Goal: Task Accomplishment & Management: Use online tool/utility

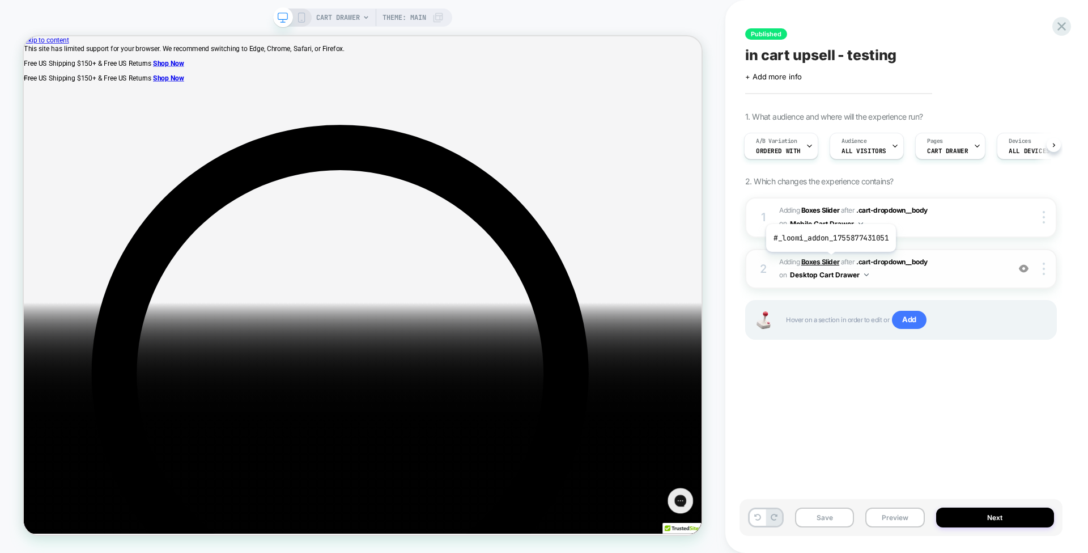
click at [830, 260] on b "Boxes Slider" at bounding box center [821, 261] width 38 height 9
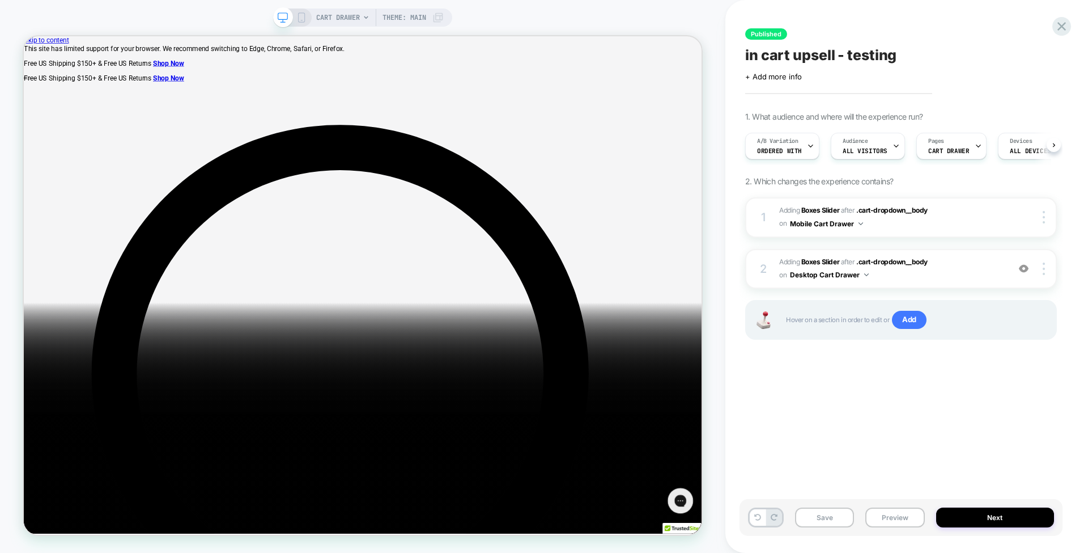
scroll to position [0, 1]
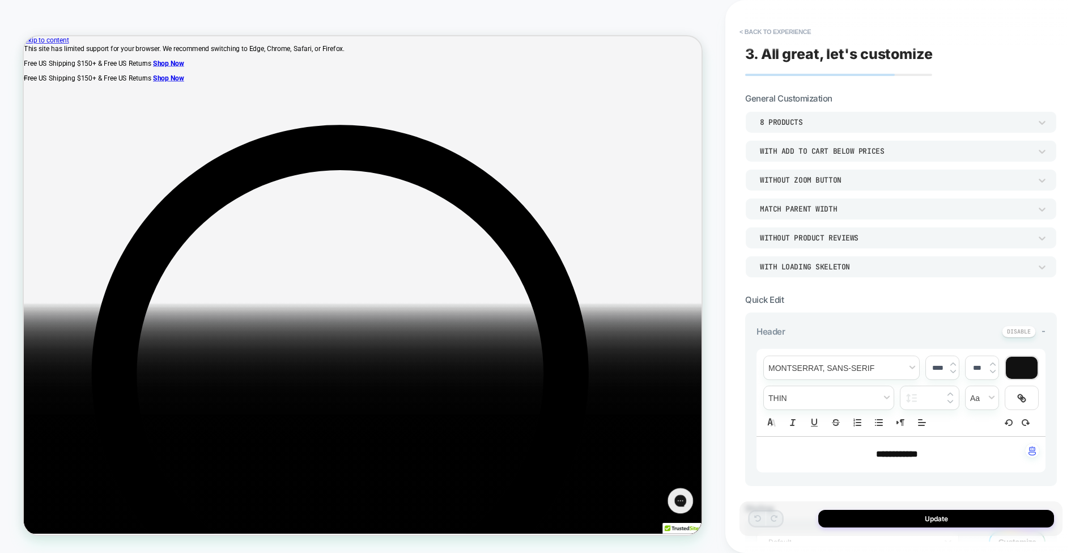
scroll to position [513, 0]
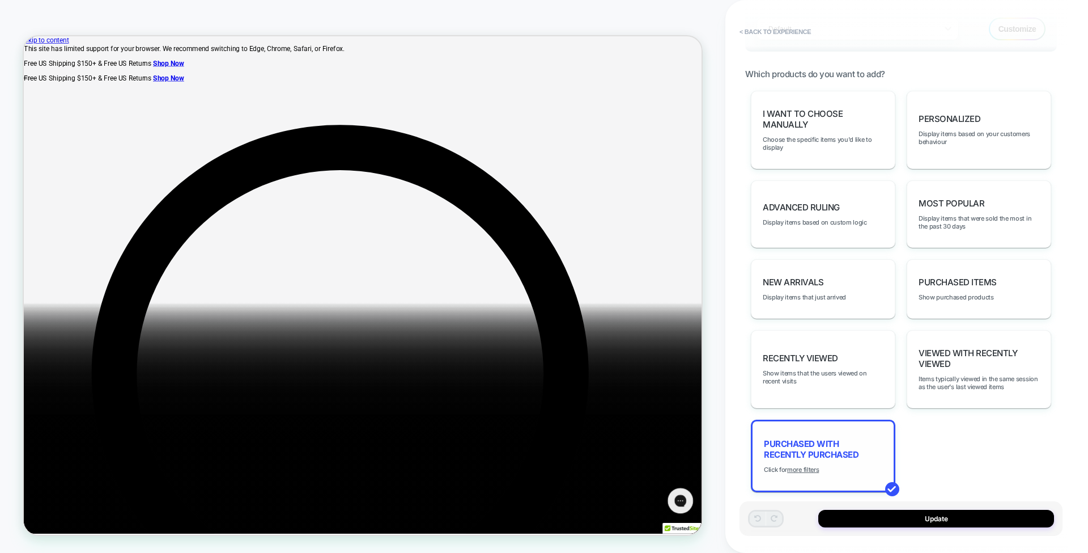
click at [807, 465] on u "more filters" at bounding box center [803, 469] width 32 height 8
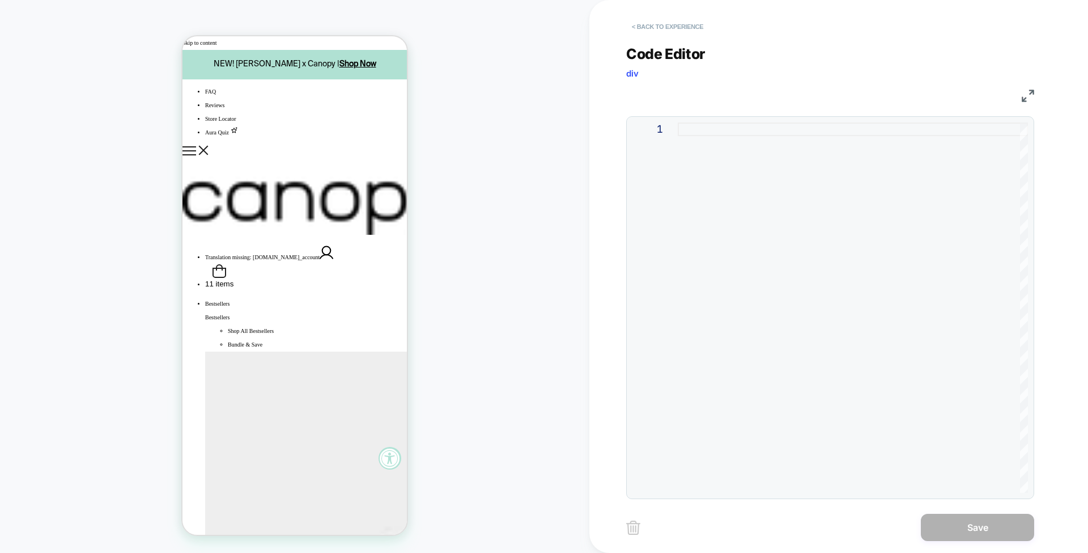
click at [654, 28] on button "< Back to experience" at bounding box center [667, 27] width 83 height 18
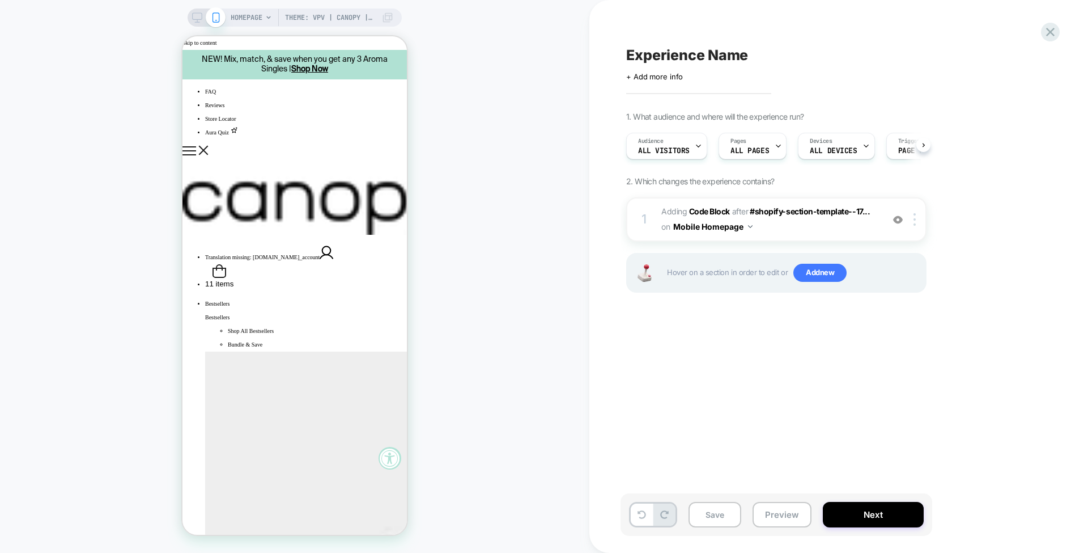
scroll to position [0, 1]
click at [0, 0] on img at bounding box center [0, 0] width 0 height 0
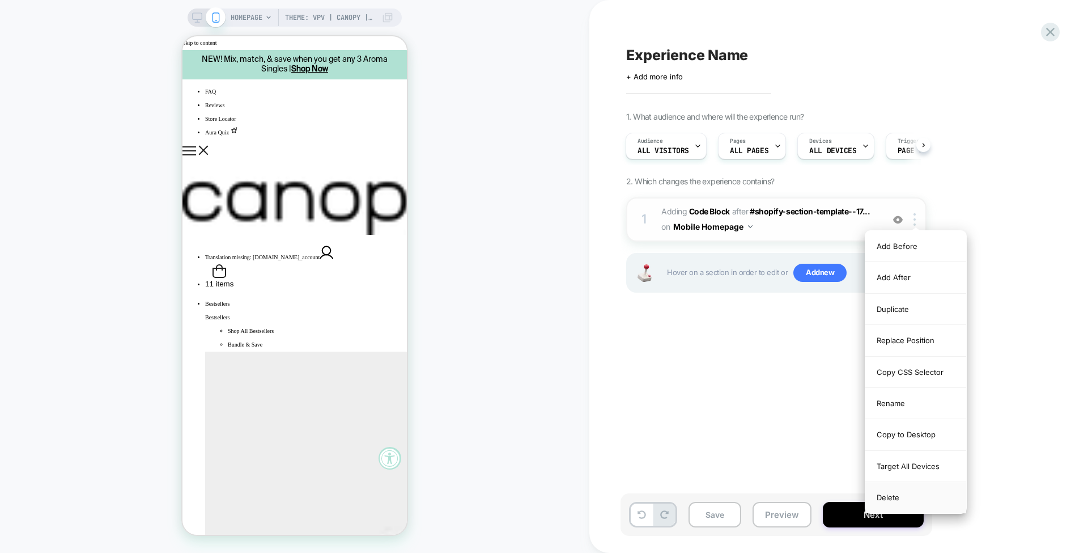
click at [905, 493] on div "Delete" at bounding box center [916, 497] width 101 height 31
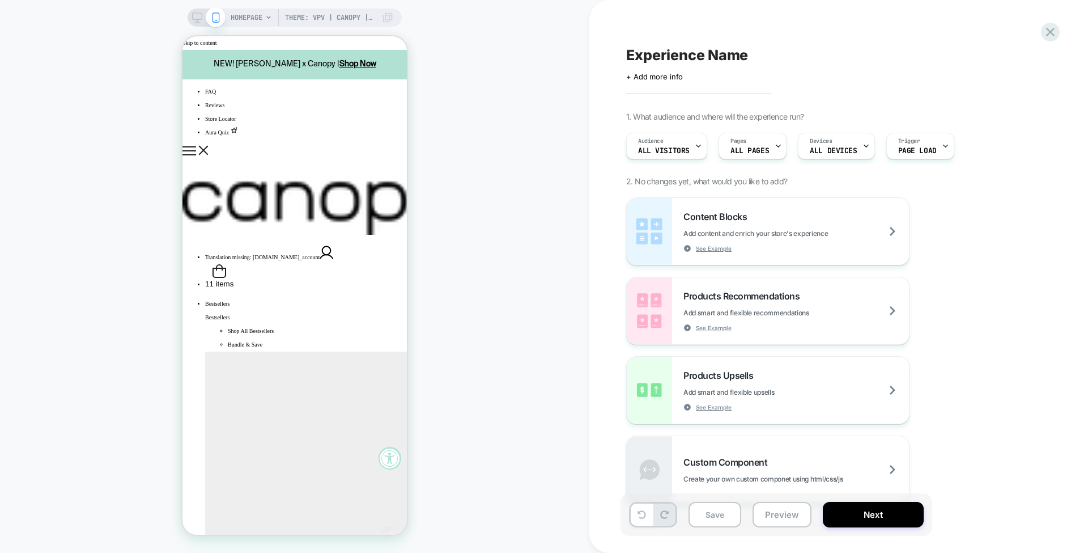
scroll to position [0, 0]
click at [201, 18] on rect at bounding box center [198, 16] width 10 height 6
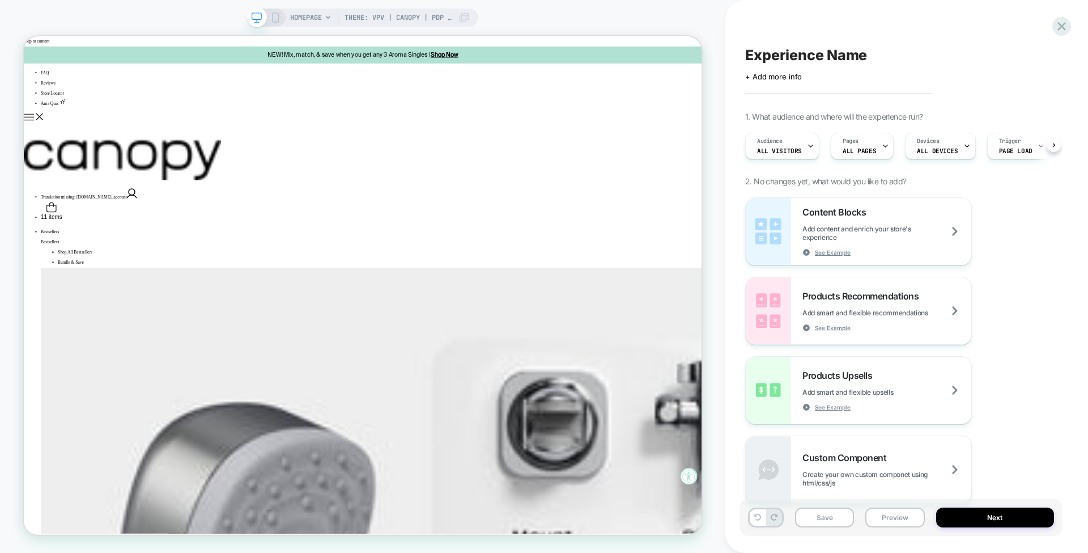
scroll to position [0, 1]
click at [713, 268] on div "Theme: VPV | Canopy | PDP Enhancement B Test HOMEPAGE Theme: VPV | Canopy | PDP…" at bounding box center [363, 276] width 726 height 530
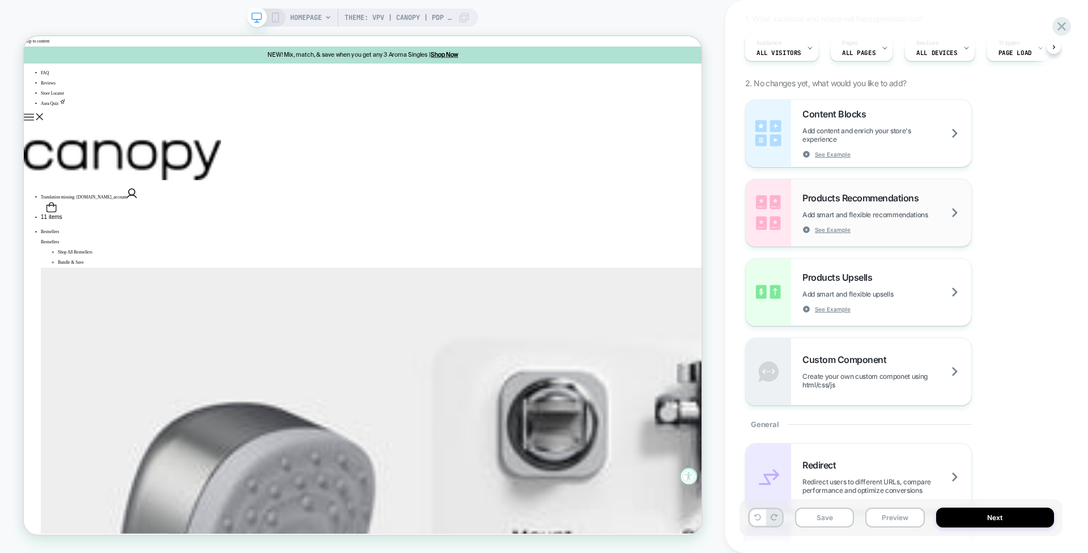
scroll to position [0, 0]
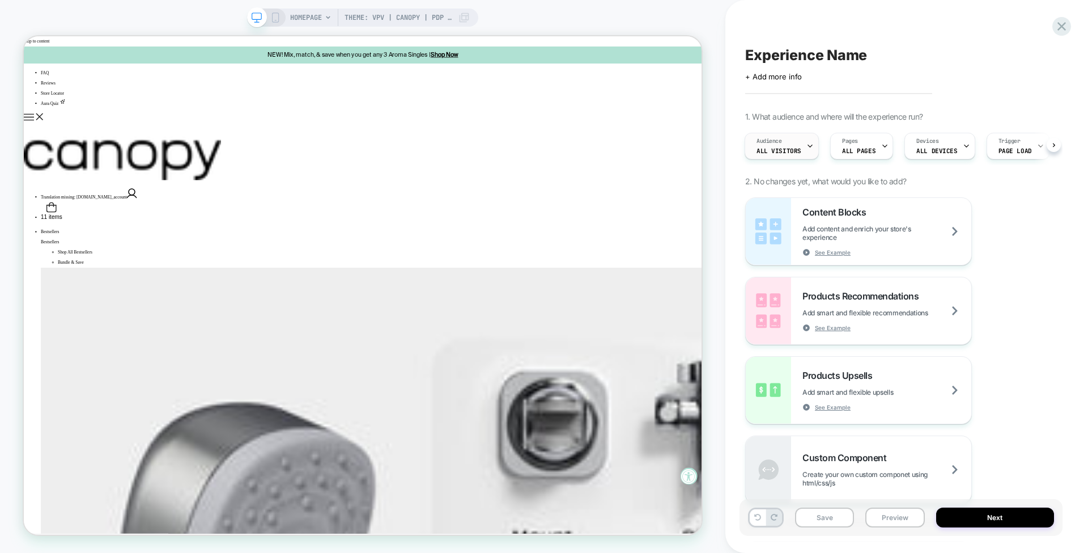
click at [785, 146] on div "Audience All Visitors" at bounding box center [778, 146] width 67 height 26
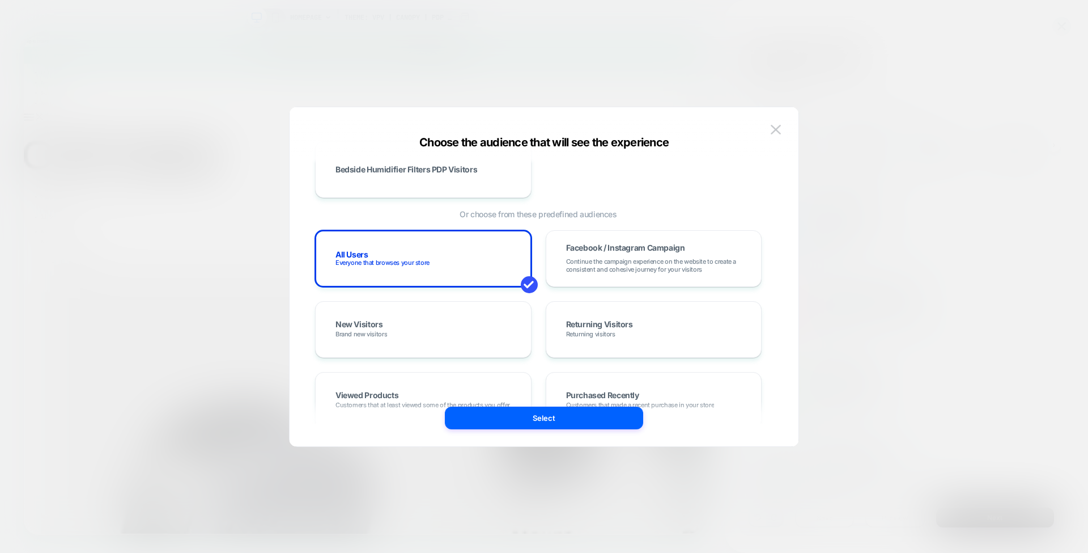
scroll to position [184, 0]
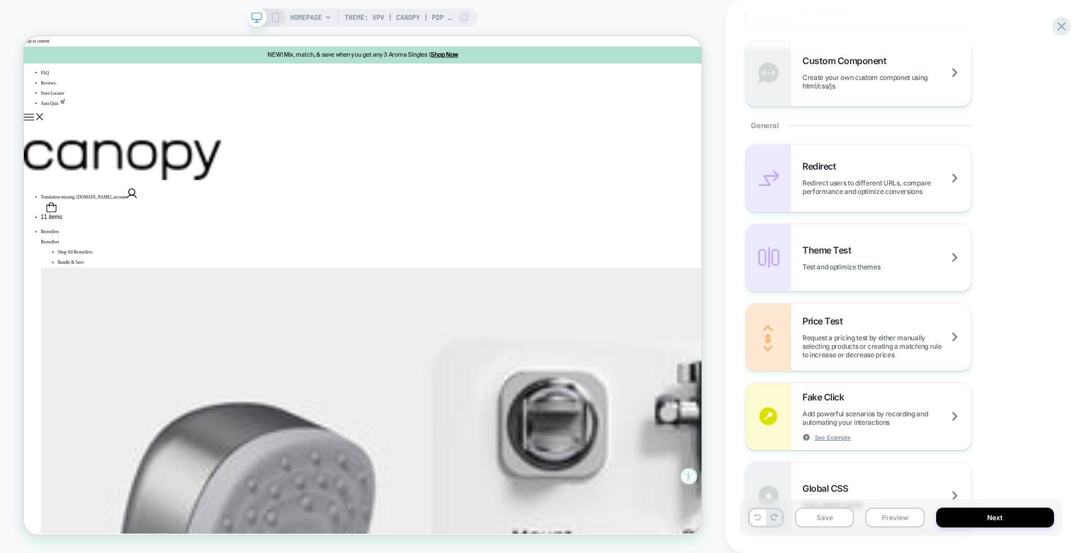
scroll to position [631, 0]
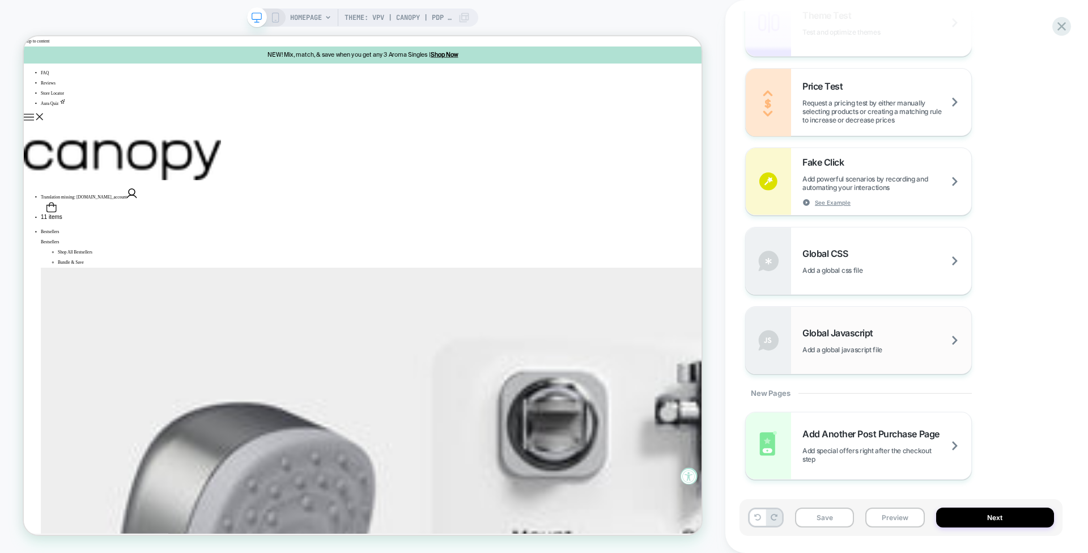
click at [873, 349] on span "Add a global javascript file" at bounding box center [857, 349] width 108 height 9
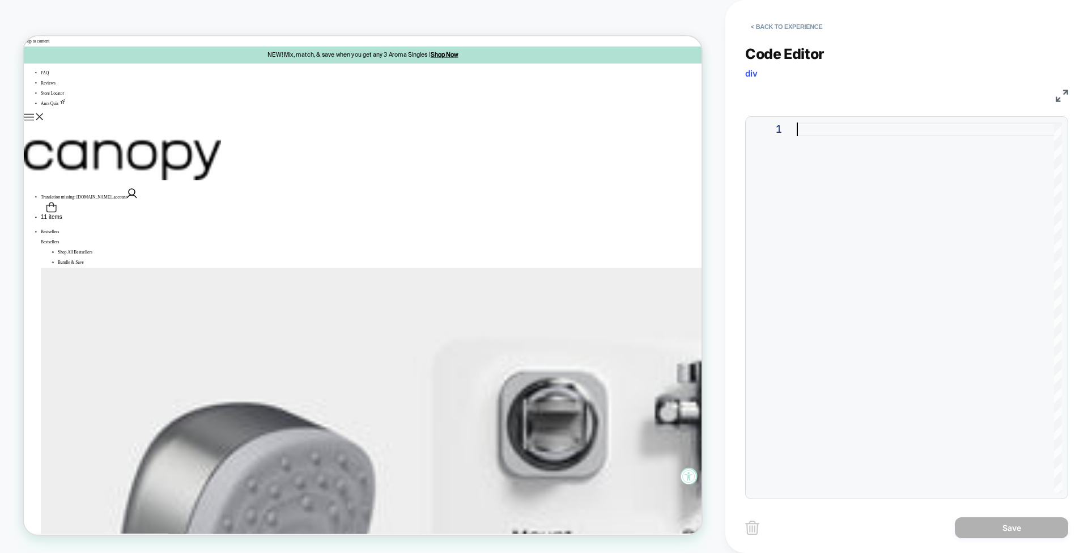
type textarea "**********"
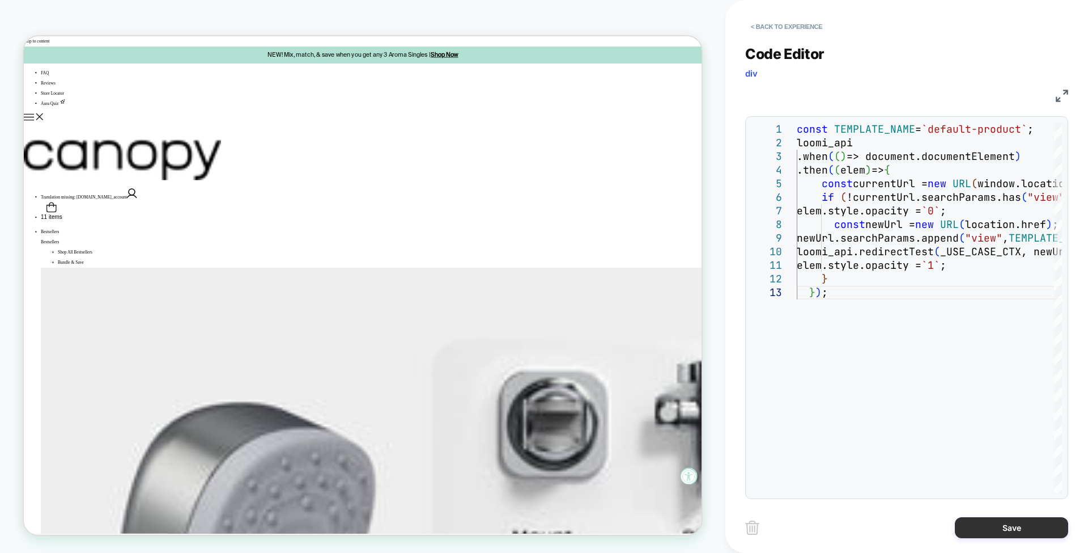
drag, startPoint x: 997, startPoint y: 538, endPoint x: 990, endPoint y: 525, distance: 14.7
click at [990, 525] on button "Save" at bounding box center [1011, 527] width 113 height 21
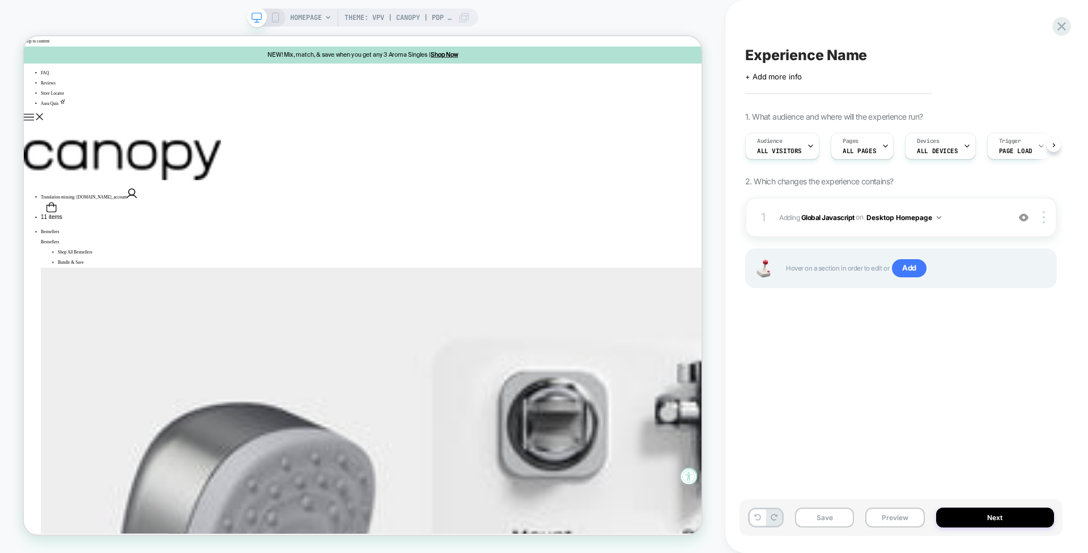
scroll to position [0, 1]
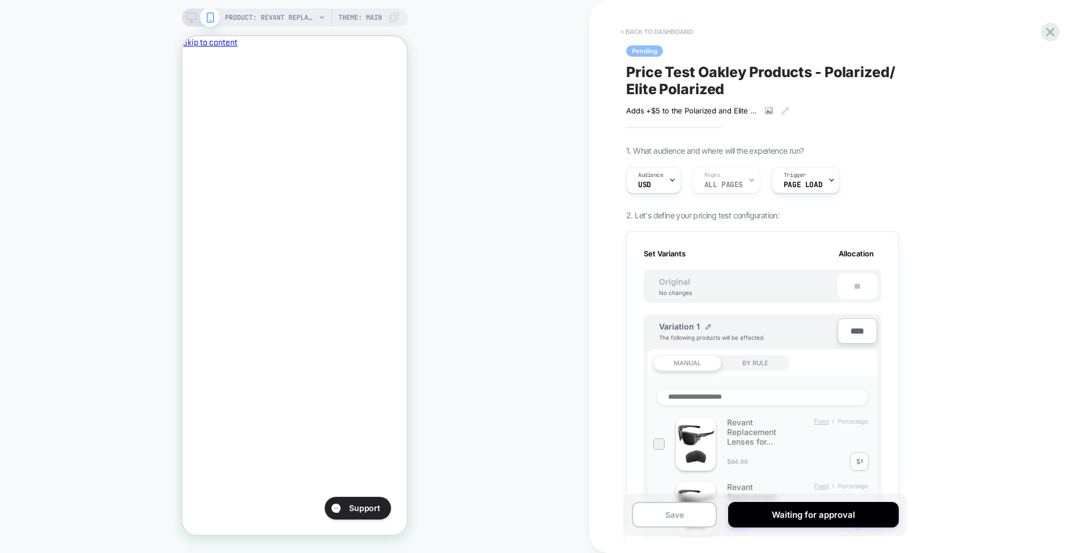
drag, startPoint x: 666, startPoint y: 31, endPoint x: 641, endPoint y: 27, distance: 25.8
click at [641, 27] on button "< back to dashboard" at bounding box center [656, 32] width 83 height 18
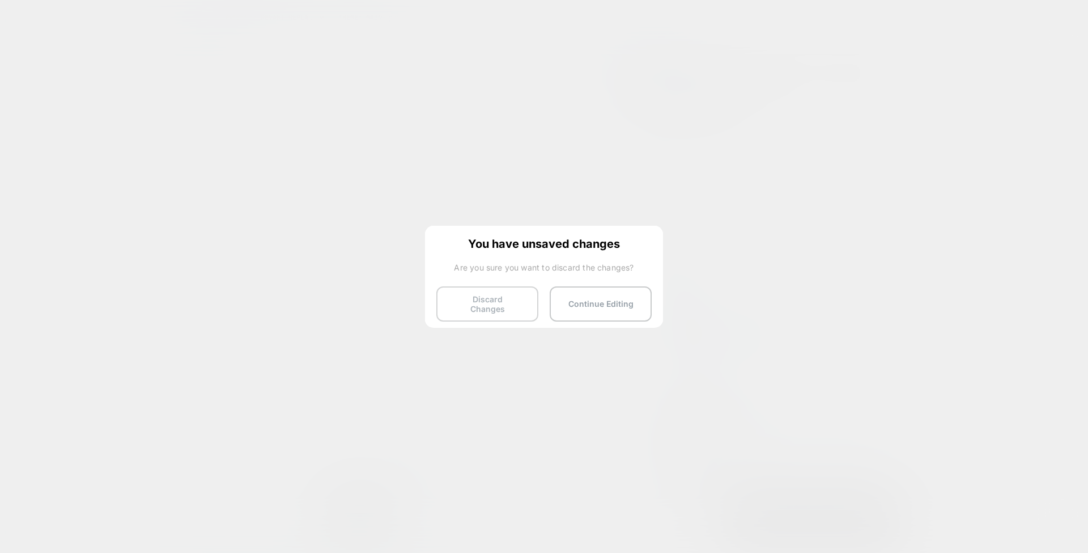
click at [510, 291] on button "Discard Changes" at bounding box center [487, 303] width 102 height 35
click at [485, 302] on button "Discard Changes" at bounding box center [487, 303] width 102 height 35
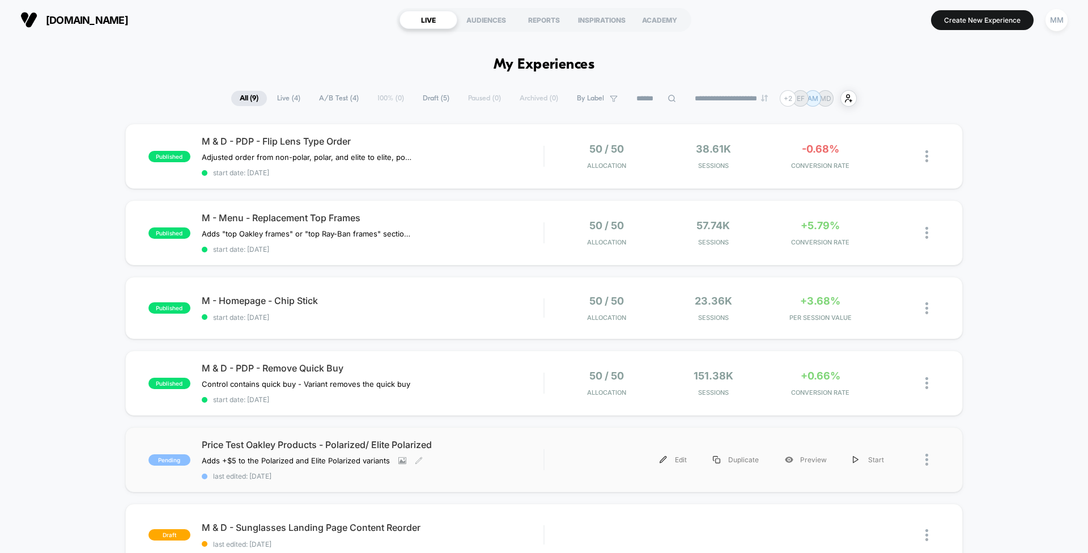
click at [512, 448] on div "Price Test Oakley Products - Polarized/ Elite Polarized Adds +$5 to the Polariz…" at bounding box center [373, 459] width 342 height 41
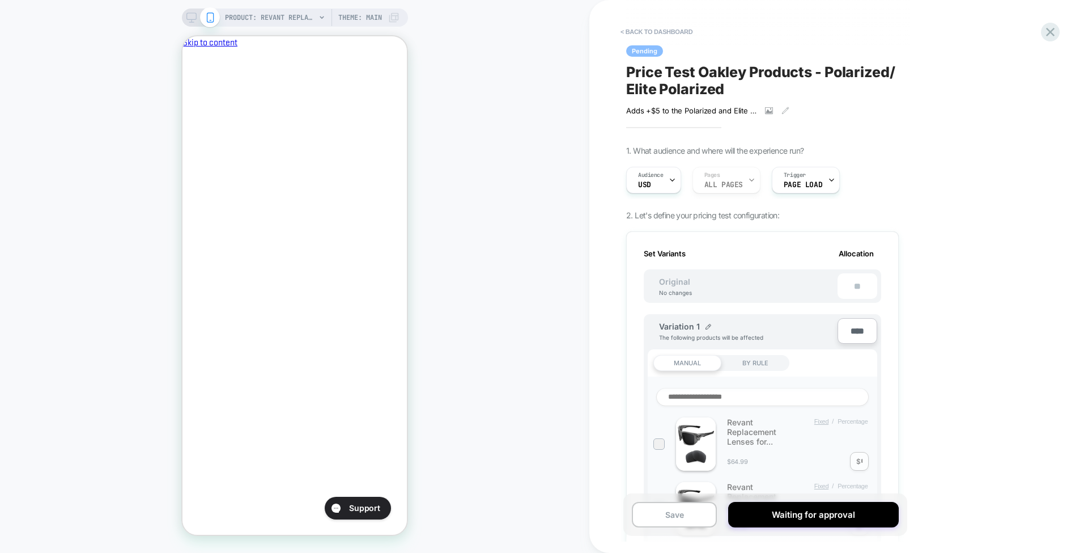
scroll to position [0, 195]
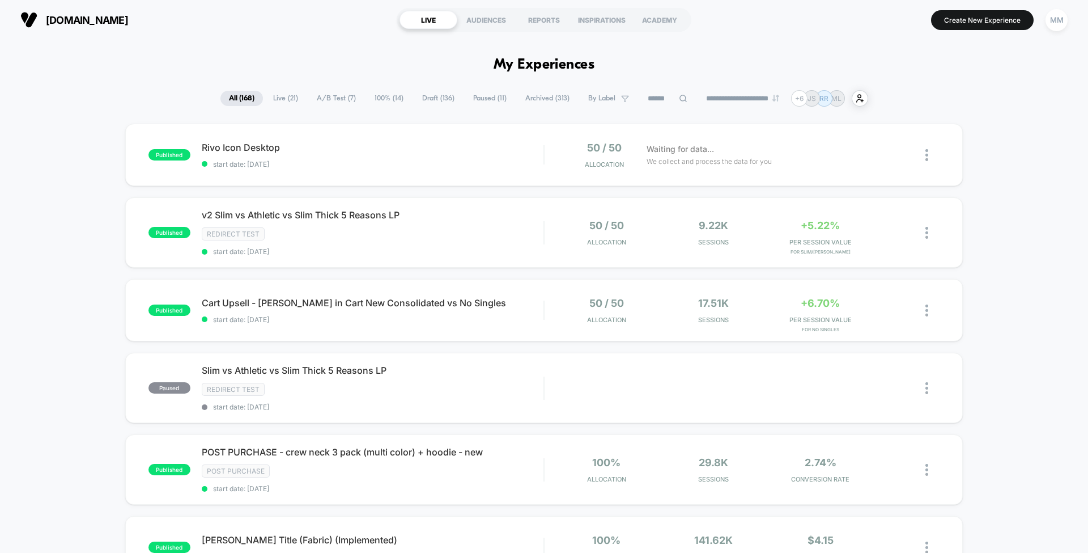
click at [426, 92] on span "Draft ( 136 )" at bounding box center [438, 98] width 49 height 15
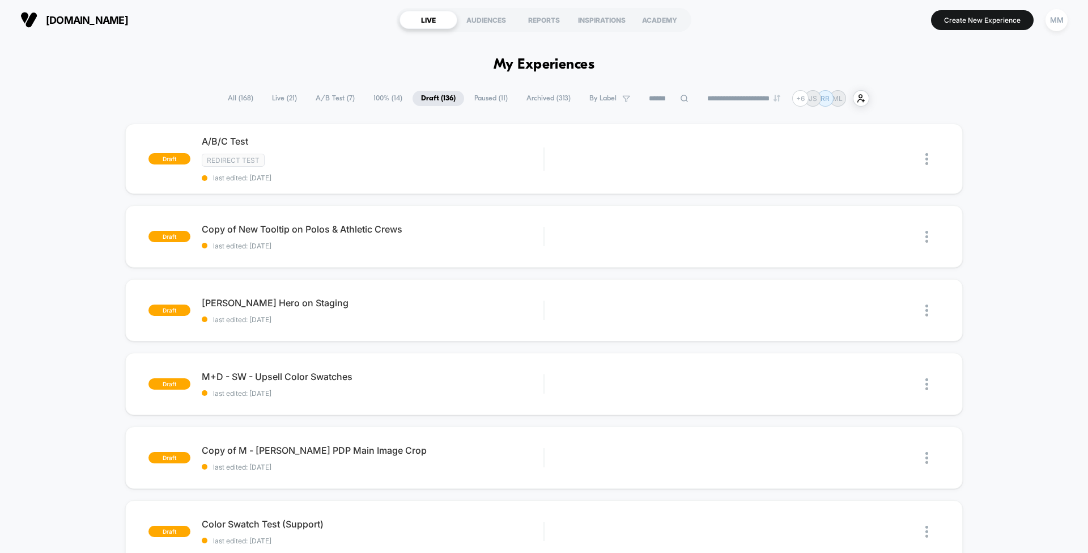
click at [373, 95] on span "100% ( 14 )" at bounding box center [388, 98] width 46 height 15
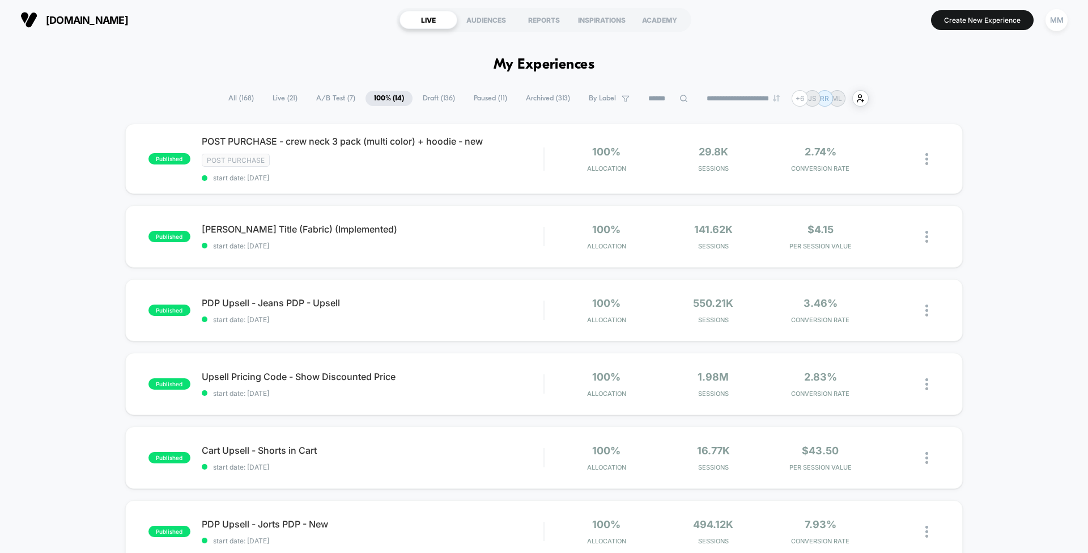
click at [323, 94] on span "A/B Test ( 7 )" at bounding box center [336, 98] width 56 height 15
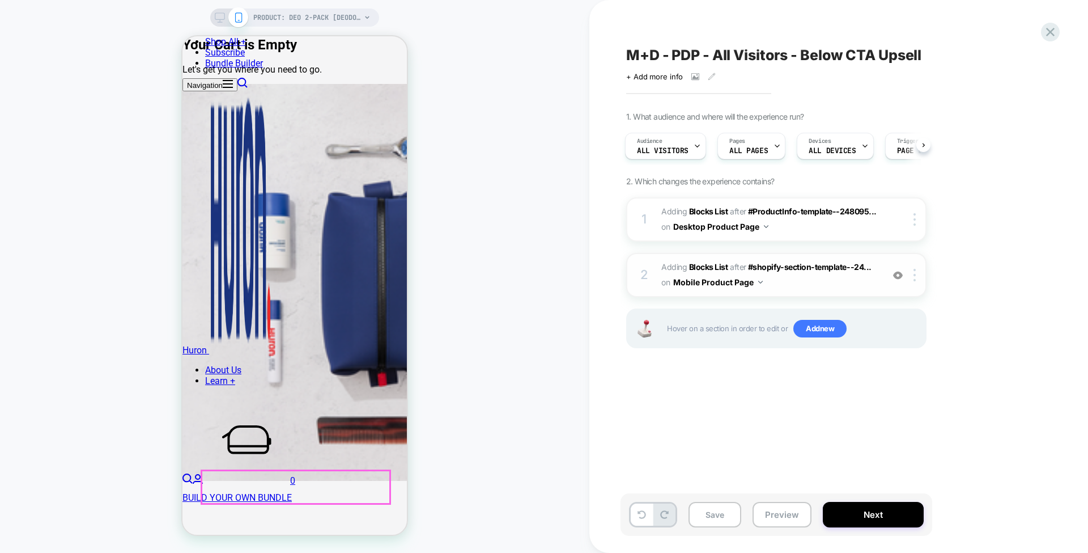
scroll to position [703, 0]
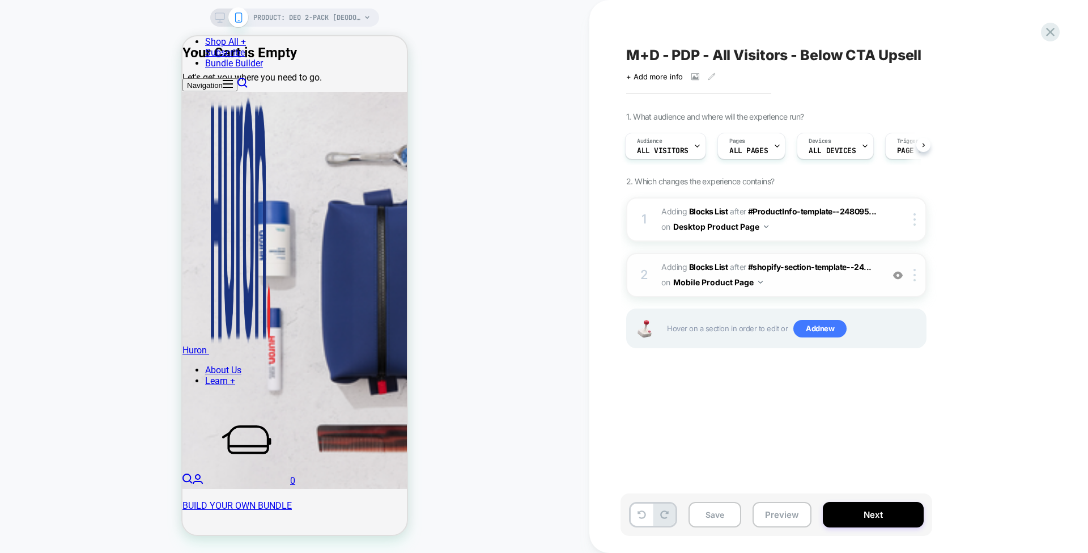
click at [902, 274] on img at bounding box center [898, 275] width 10 height 10
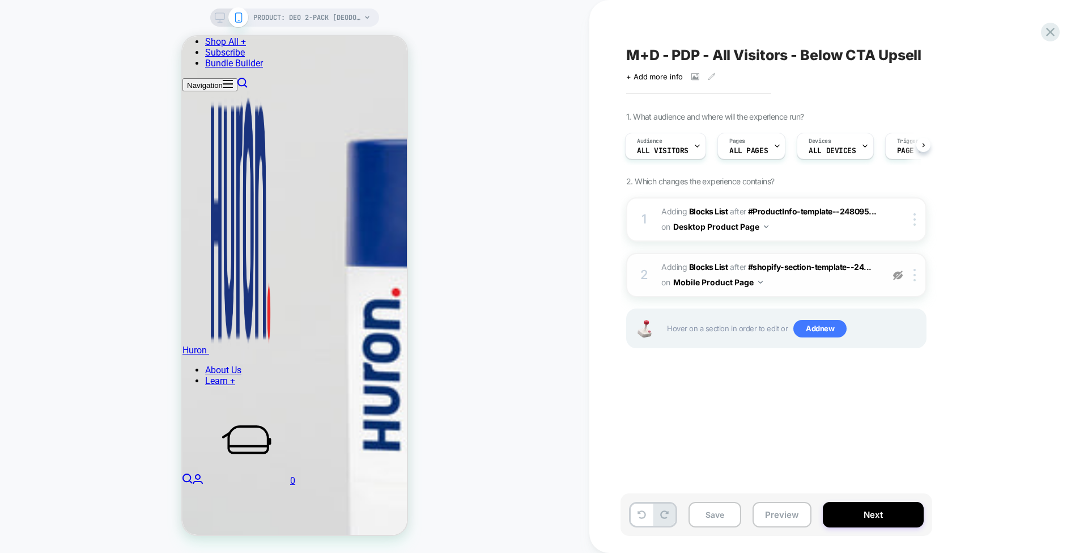
click at [709, 392] on div "M+D - PDP - All Visitors - Below CTA Upsell Click to view images Click to edit …" at bounding box center [833, 276] width 425 height 530
click at [718, 519] on button "Save" at bounding box center [715, 515] width 53 height 26
click at [790, 511] on button "Preview" at bounding box center [782, 515] width 59 height 26
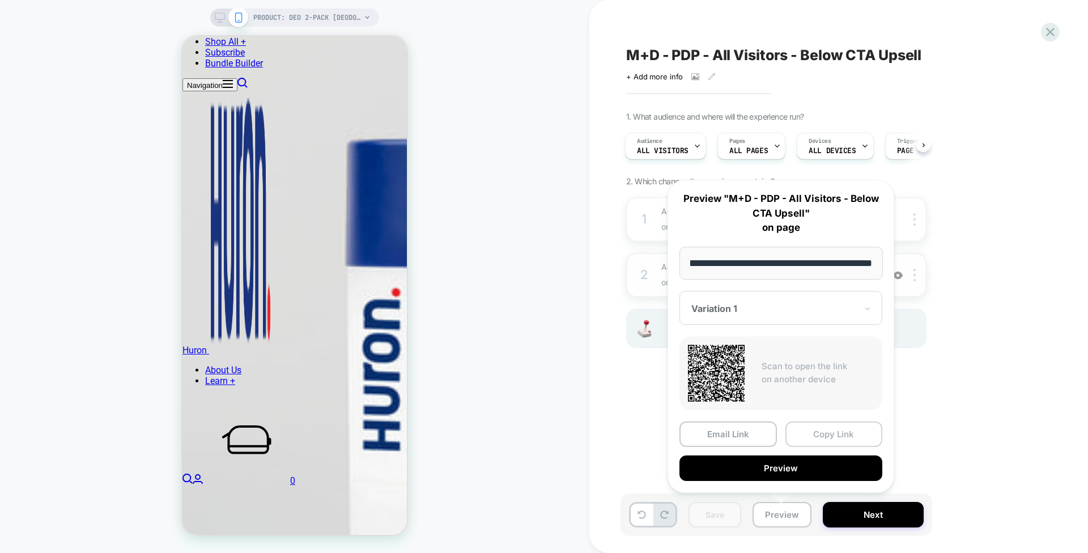
scroll to position [0, 0]
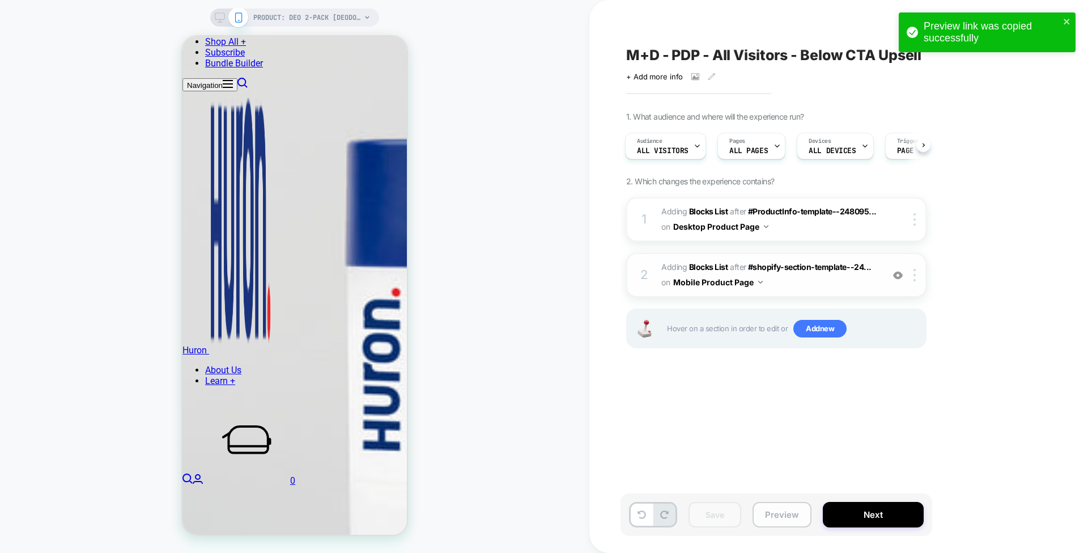
click at [783, 511] on button "Preview" at bounding box center [782, 515] width 59 height 26
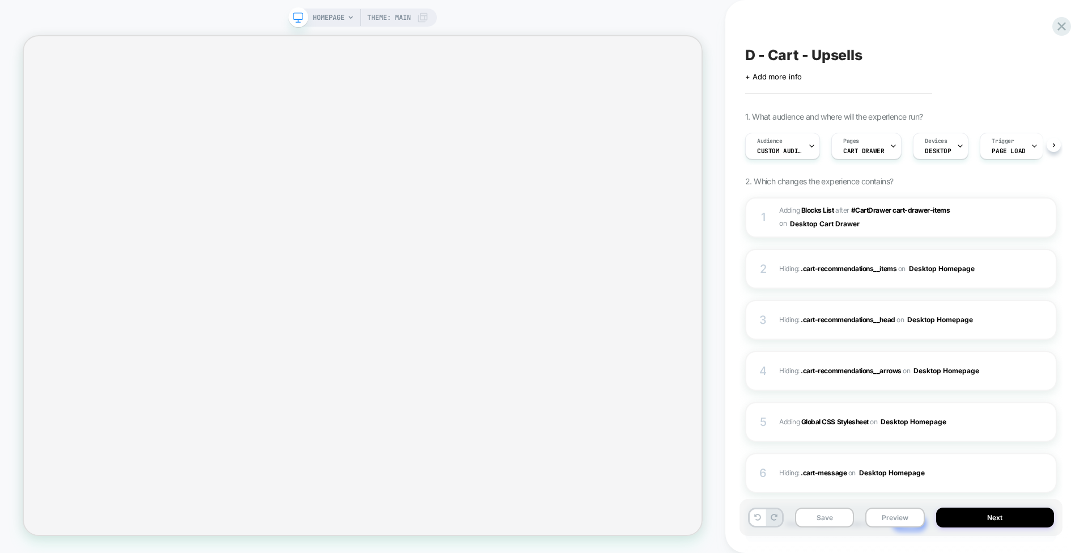
scroll to position [0, 1]
click at [1059, 25] on icon at bounding box center [1061, 26] width 15 height 15
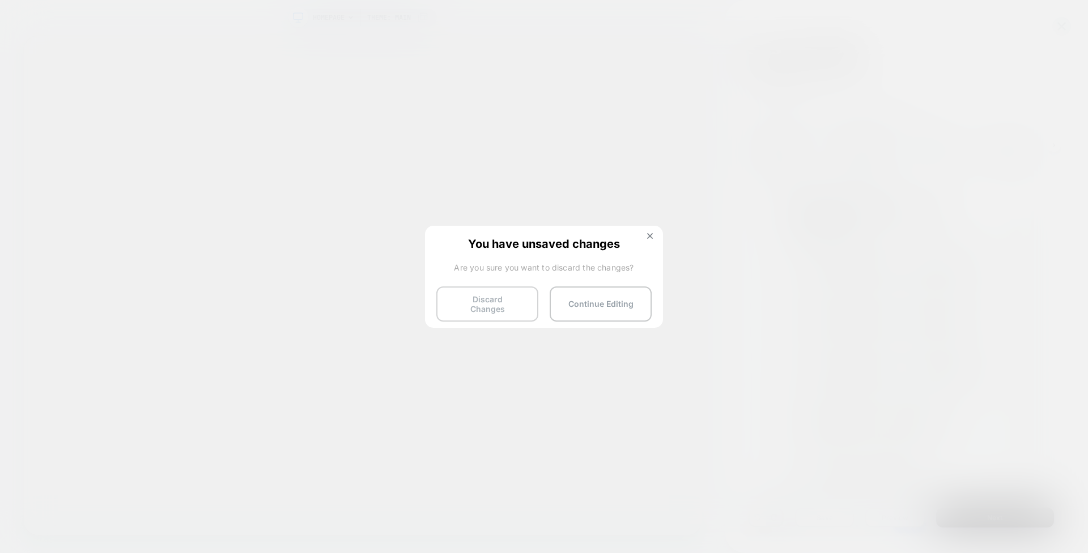
click at [485, 295] on button "Discard Changes" at bounding box center [487, 303] width 102 height 35
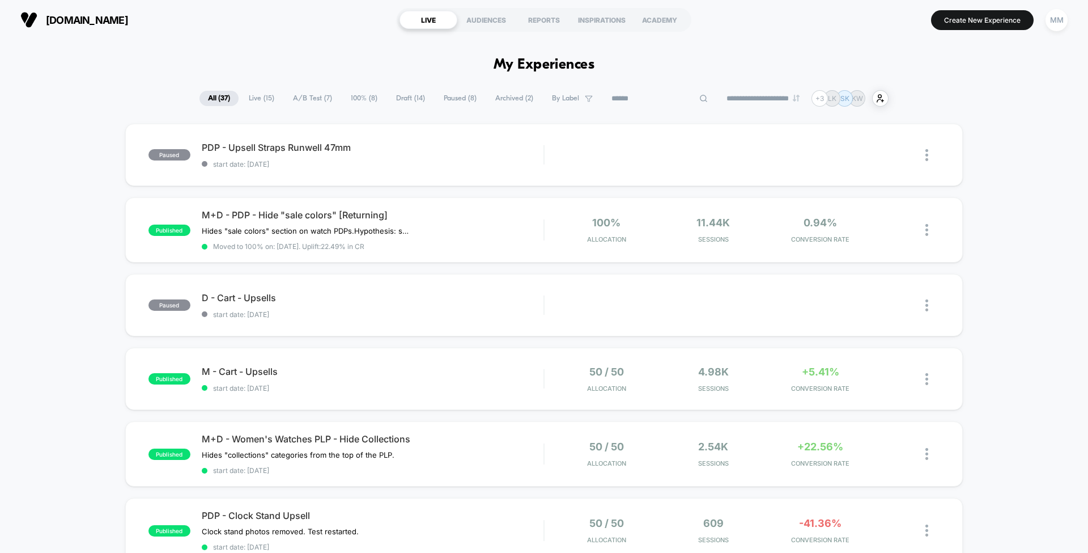
click at [639, 99] on input at bounding box center [659, 99] width 113 height 14
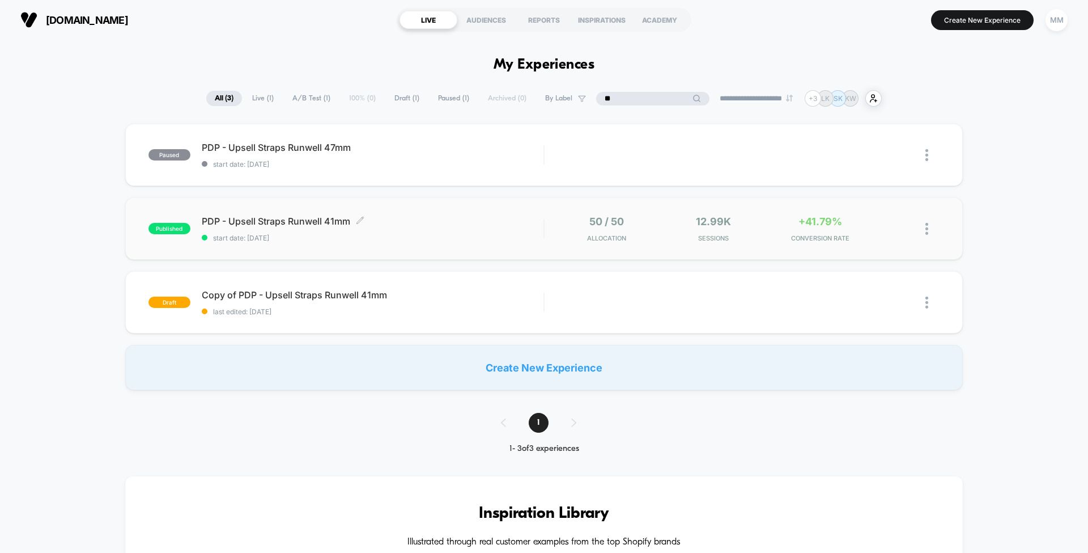
type input "**"
click at [390, 221] on span "PDP - Upsell Straps Runwell 41mm Click to edit experience details" at bounding box center [373, 220] width 342 height 11
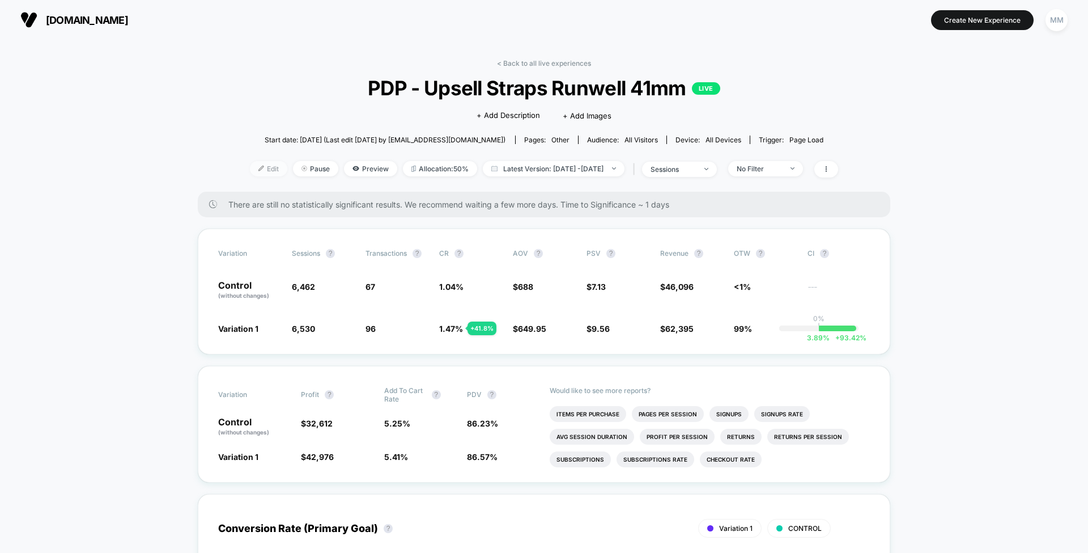
click at [255, 168] on span "Edit" at bounding box center [268, 168] width 37 height 15
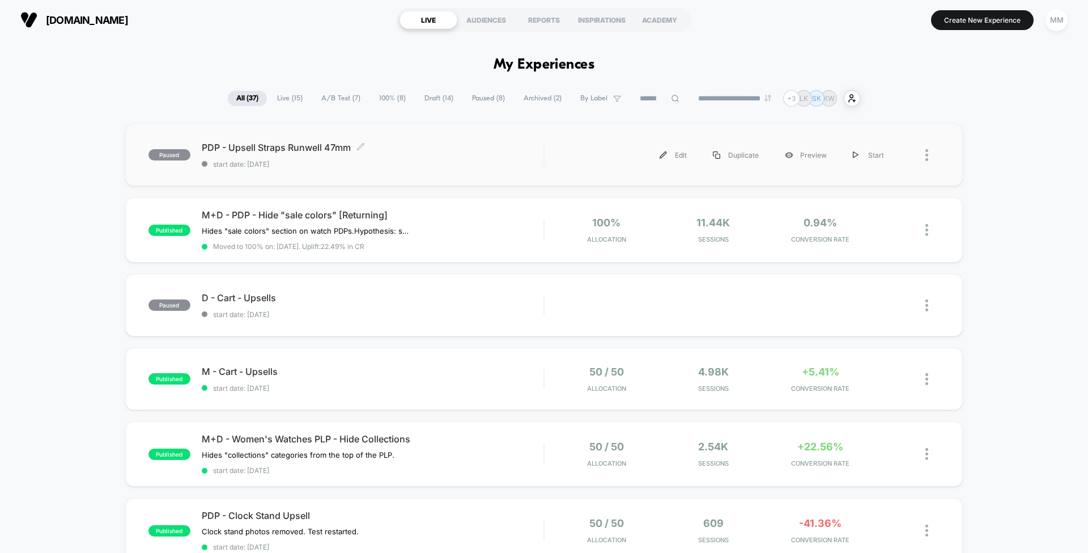
click at [395, 156] on div "PDP - Upsell Straps Runwell 47mm Click to edit experience details Click to edit…" at bounding box center [373, 155] width 342 height 27
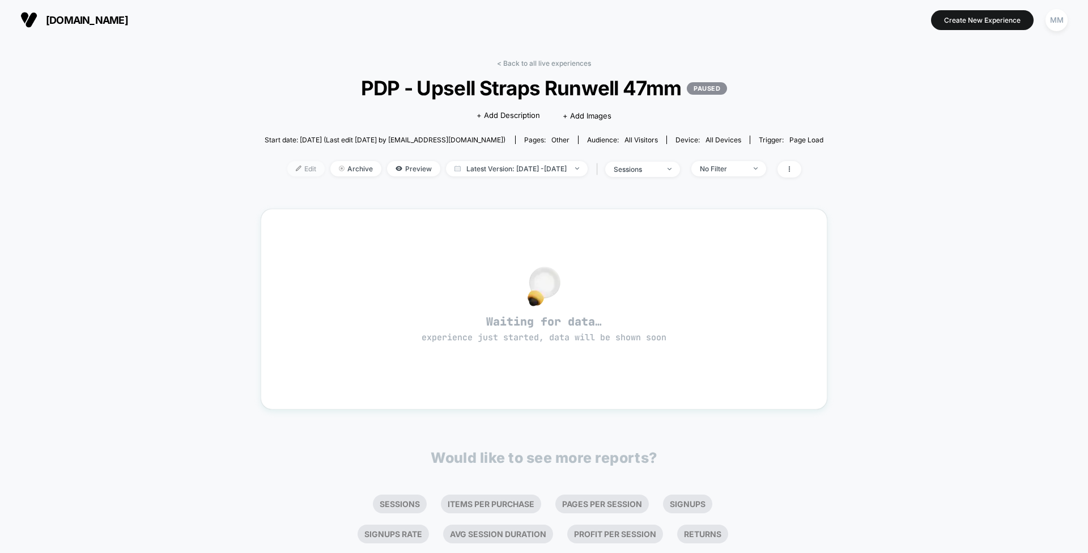
click at [287, 164] on span "Edit" at bounding box center [305, 168] width 37 height 15
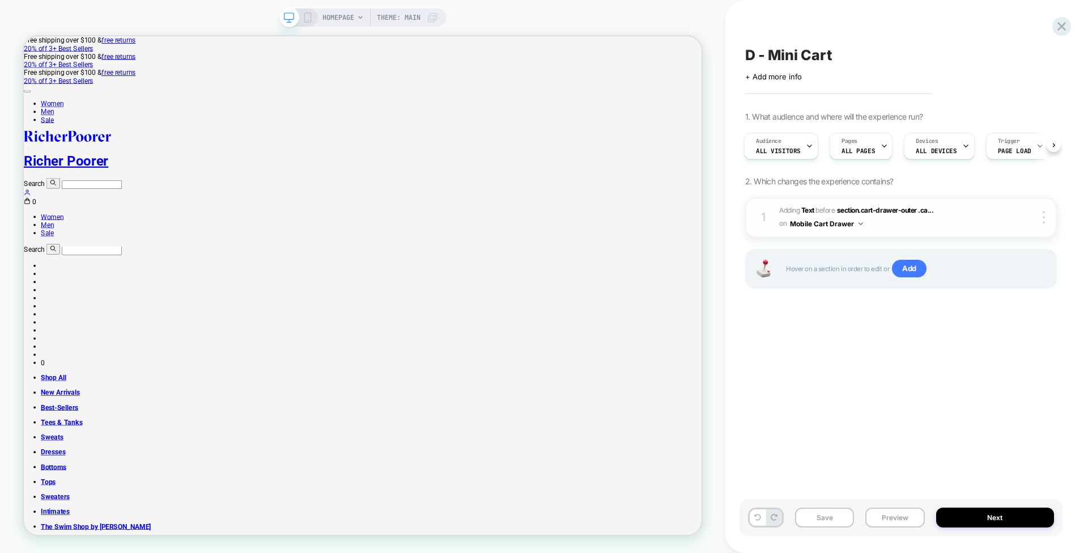
click at [855, 220] on button "Mobile Cart Drawer" at bounding box center [826, 224] width 73 height 14
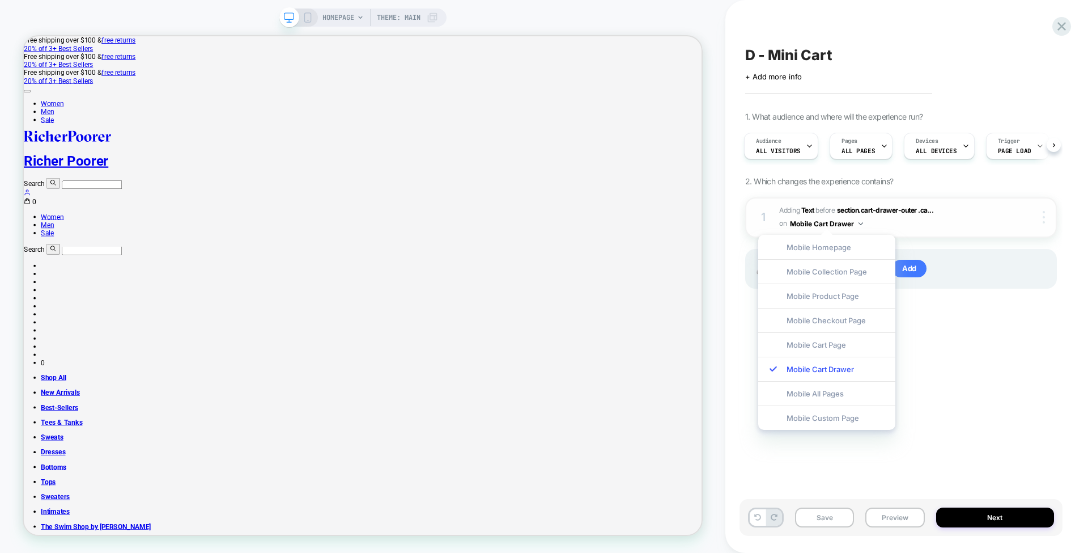
click at [1048, 218] on div at bounding box center [1046, 217] width 22 height 12
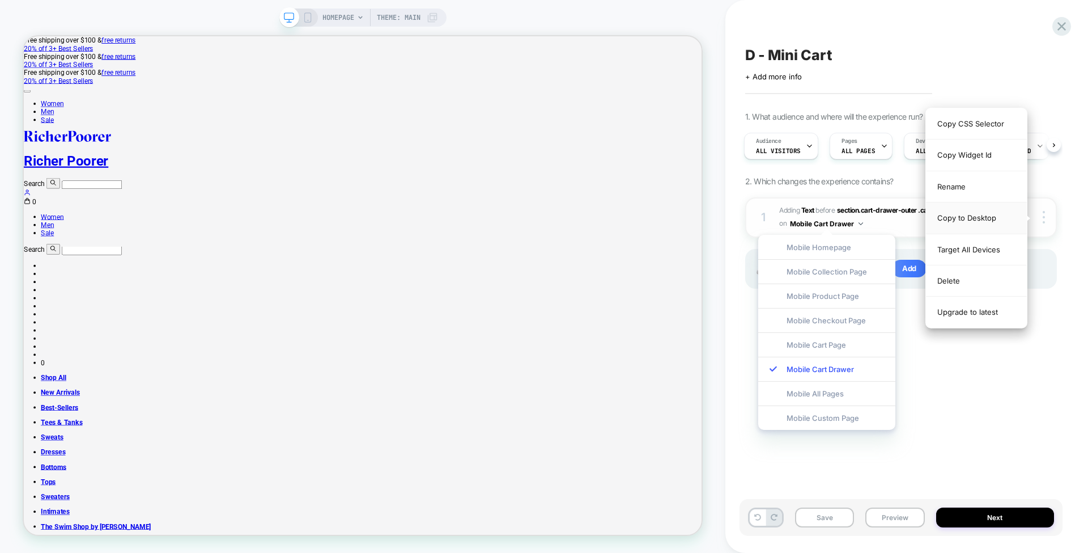
click at [0, 0] on div "Copy to Desktop" at bounding box center [0, 0] width 0 height 0
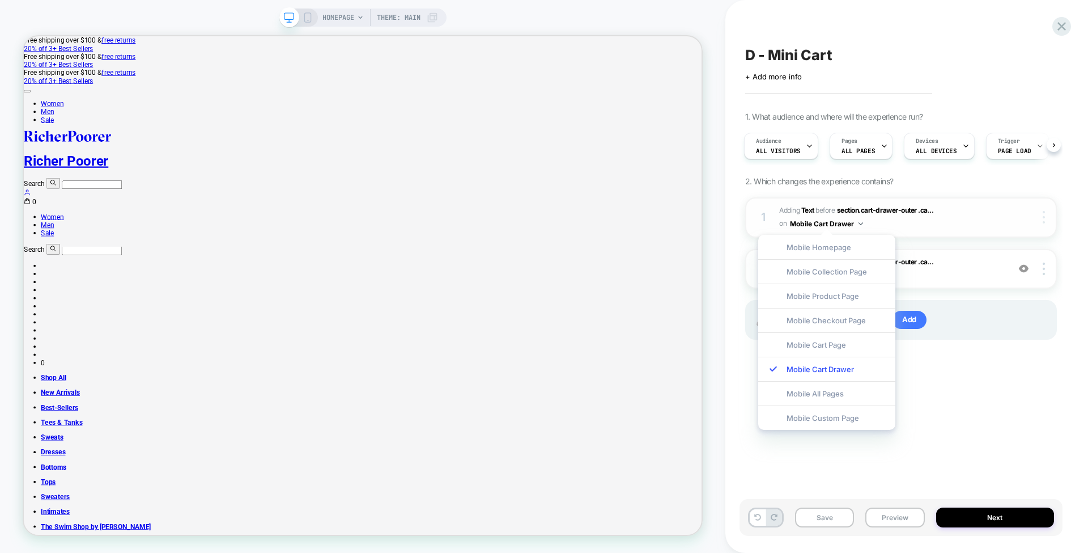
click at [1048, 213] on div at bounding box center [1046, 217] width 22 height 12
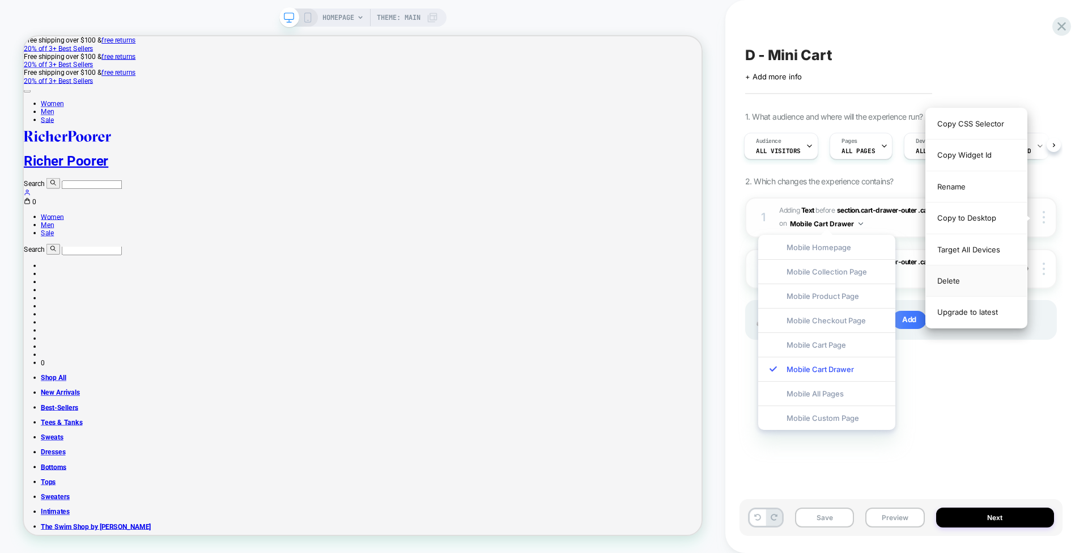
click at [0, 0] on div "Delete" at bounding box center [0, 0] width 0 height 0
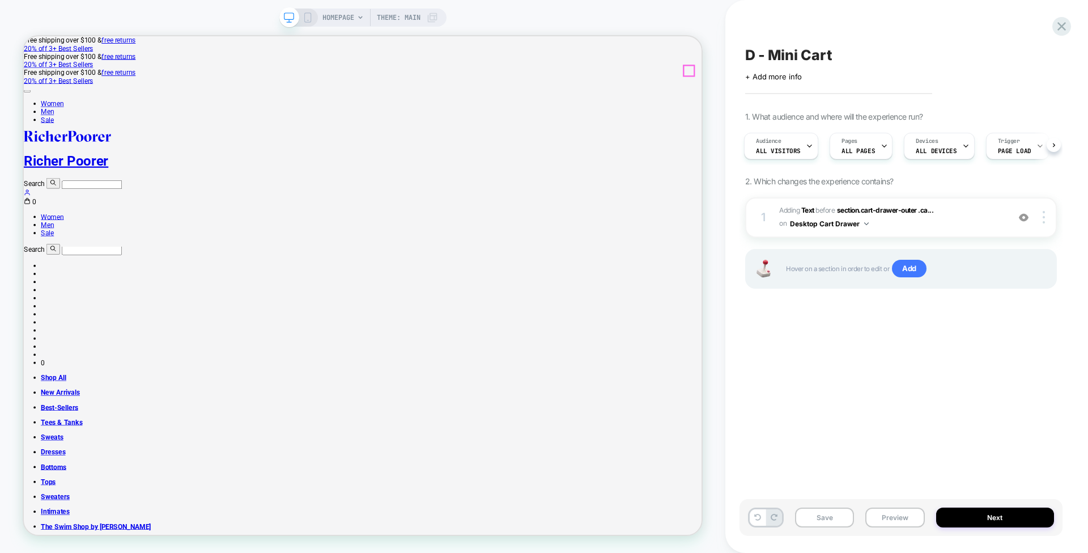
click at [33, 251] on icon at bounding box center [28, 255] width 9 height 9
click at [0, 0] on button "Save" at bounding box center [0, 0] width 0 height 0
click at [0, 0] on div "D - Mini Cart" at bounding box center [0, 0] width 0 height 0
click at [896, 300] on icon at bounding box center [452, 499] width 904 height 398
click at [1066, 28] on icon at bounding box center [1061, 26] width 15 height 15
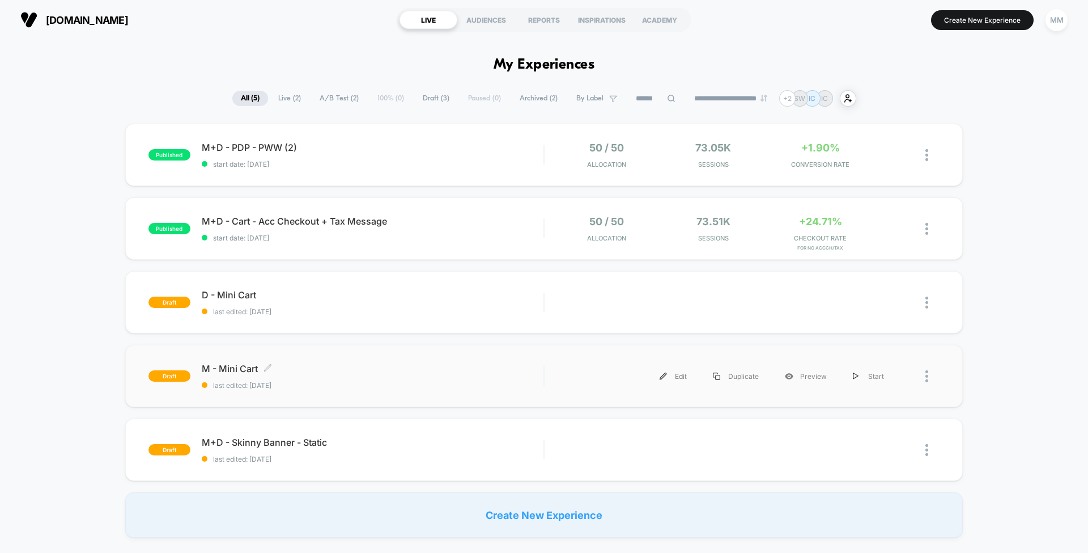
click at [372, 381] on span "last edited: 8/25/2025" at bounding box center [373, 385] width 342 height 9
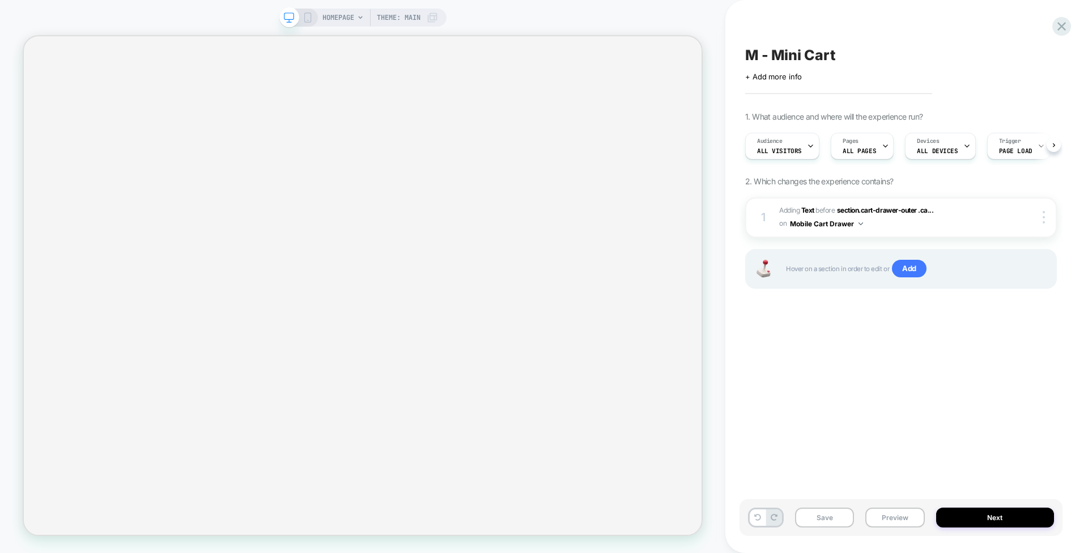
scroll to position [0, 1]
click at [306, 13] on rect at bounding box center [307, 17] width 6 height 9
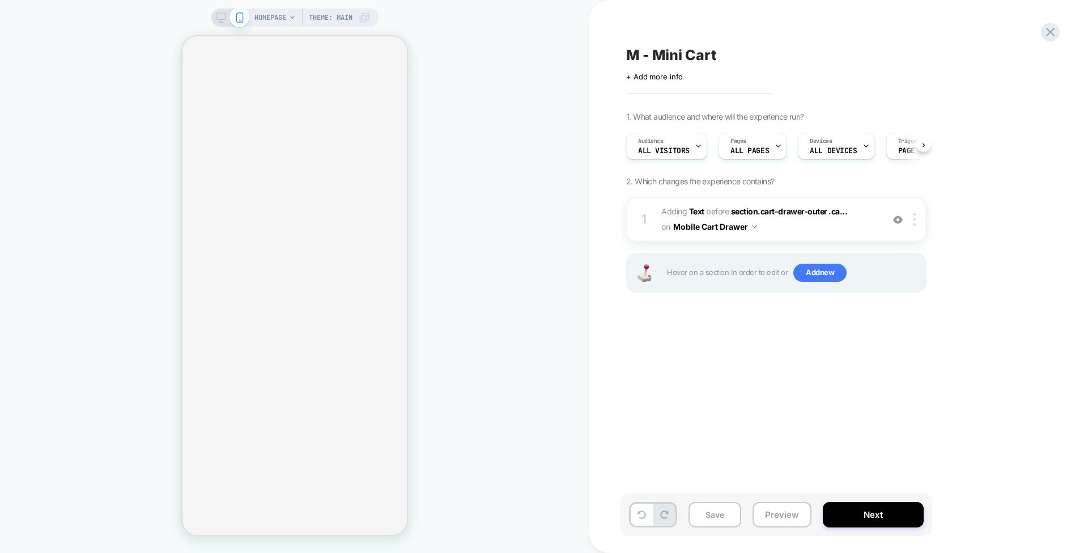
scroll to position [0, 1]
click at [843, 155] on div "Devices ALL DEVICES" at bounding box center [833, 146] width 70 height 26
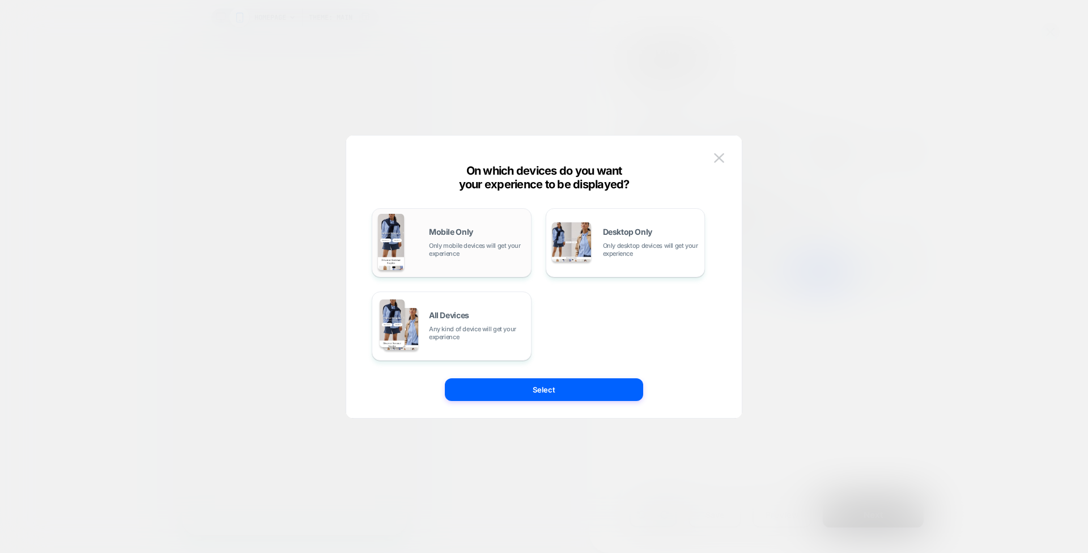
click at [491, 247] on span "Only mobile devices will get your experience" at bounding box center [477, 249] width 96 height 16
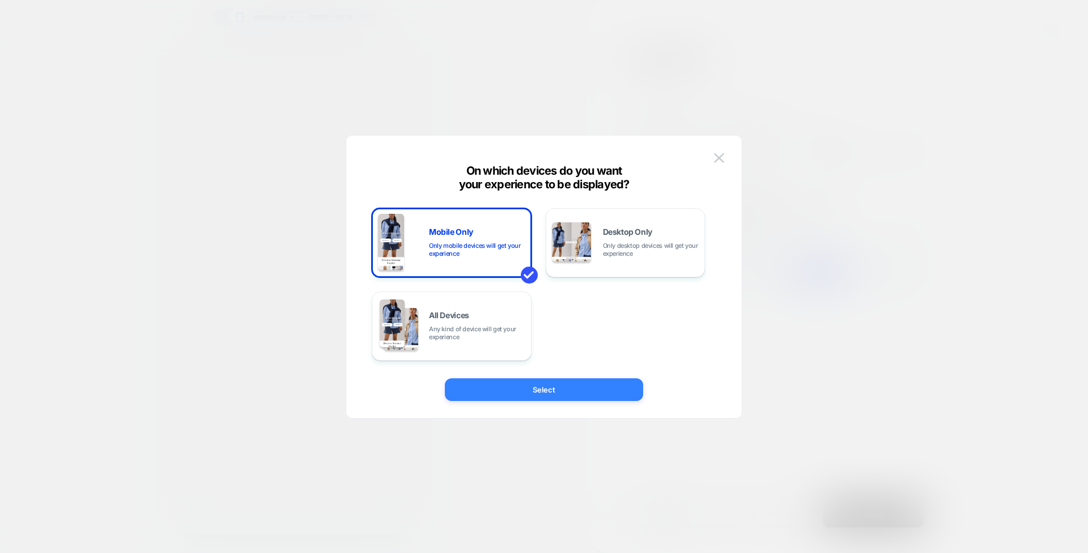
click at [557, 387] on button "Select" at bounding box center [544, 389] width 198 height 23
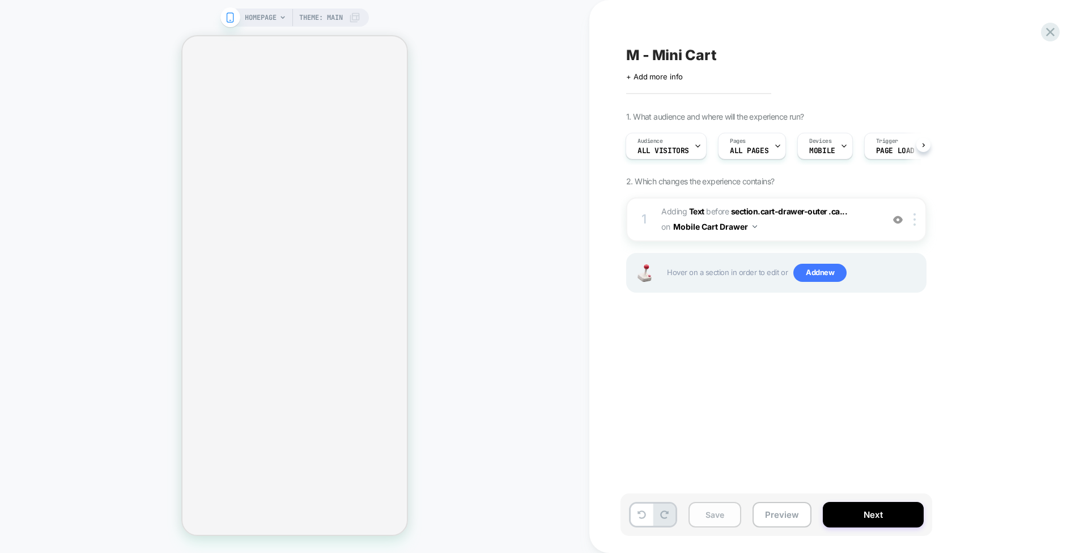
scroll to position [0, 1]
click at [715, 521] on button "Save" at bounding box center [715, 515] width 53 height 26
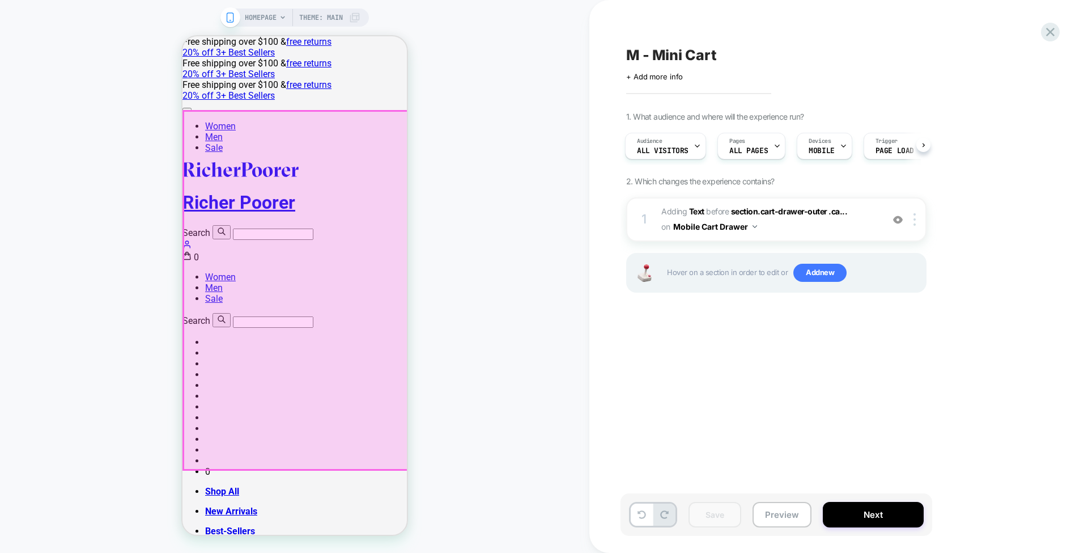
scroll to position [0, 0]
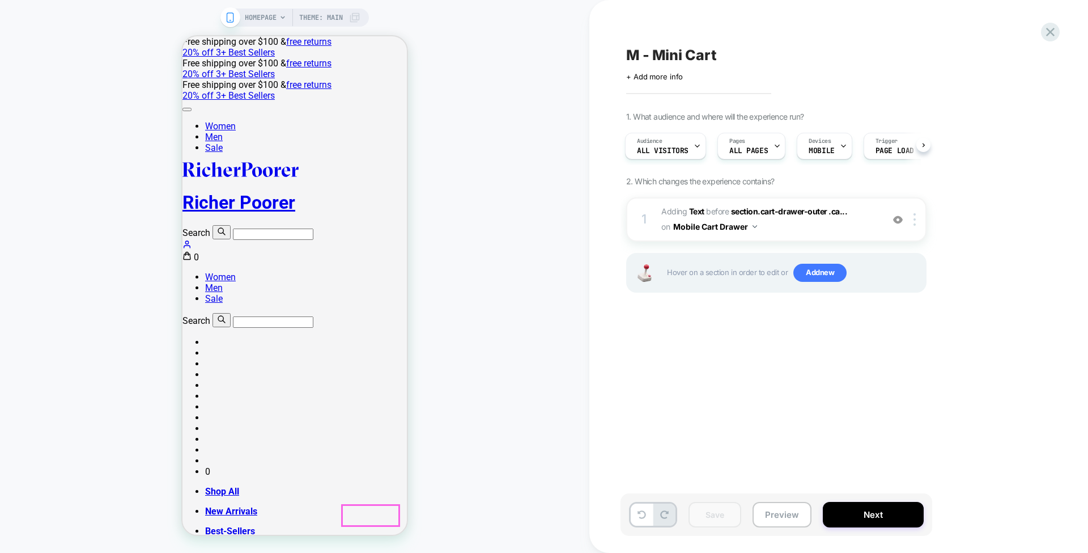
click at [192, 251] on icon at bounding box center [187, 255] width 9 height 9
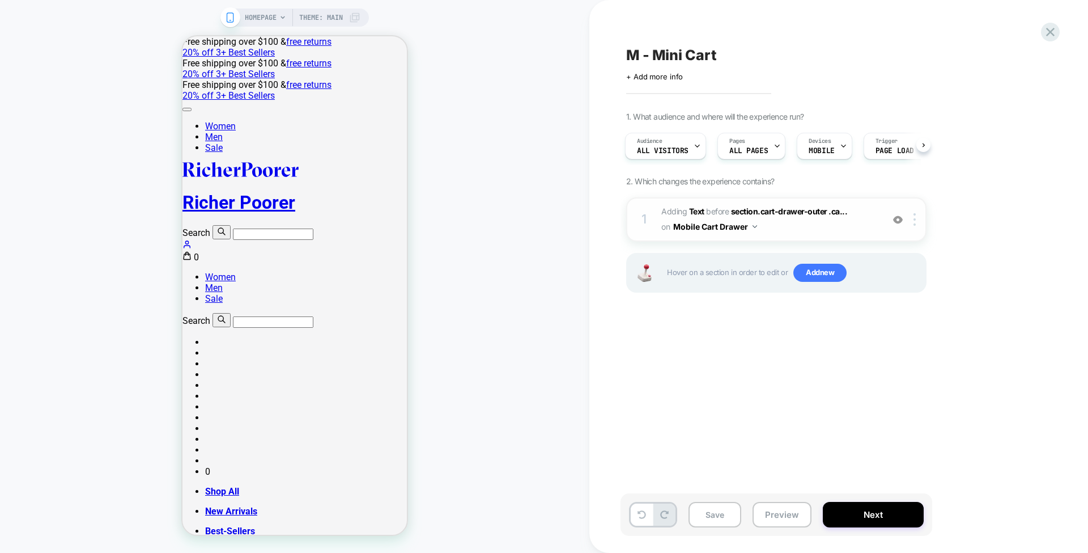
click at [824, 206] on span "section.cart-drawer-outer .ca..." at bounding box center [789, 211] width 117 height 10
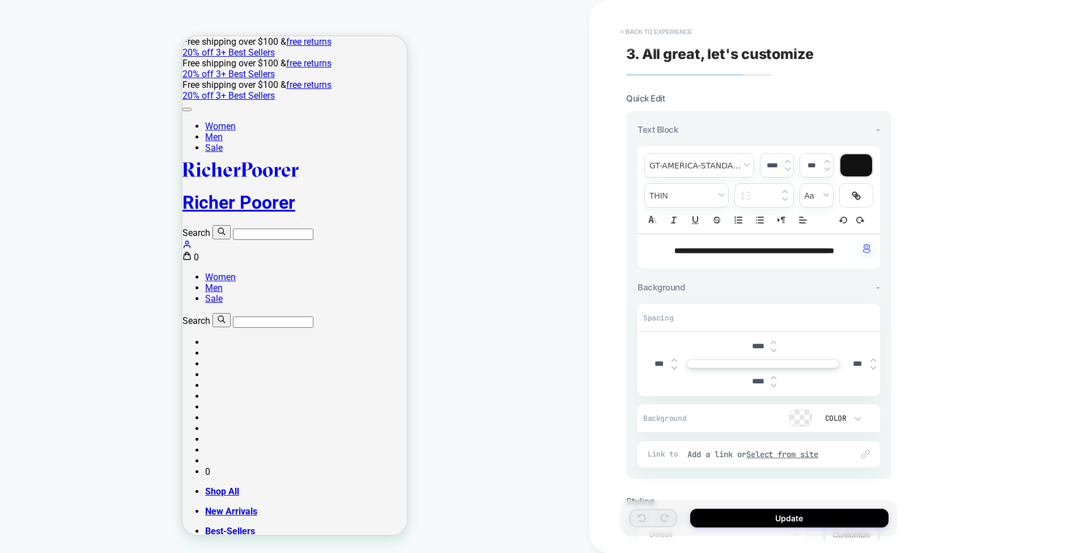
click at [670, 32] on button "< Back to experience" at bounding box center [656, 32] width 83 height 18
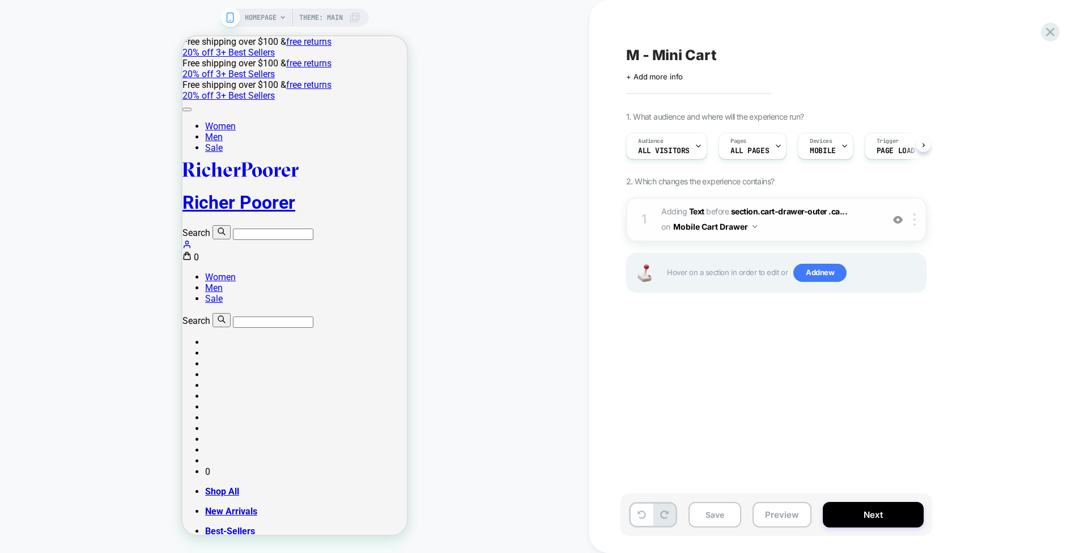
scroll to position [0, 1]
click at [917, 219] on div at bounding box center [917, 219] width 19 height 12
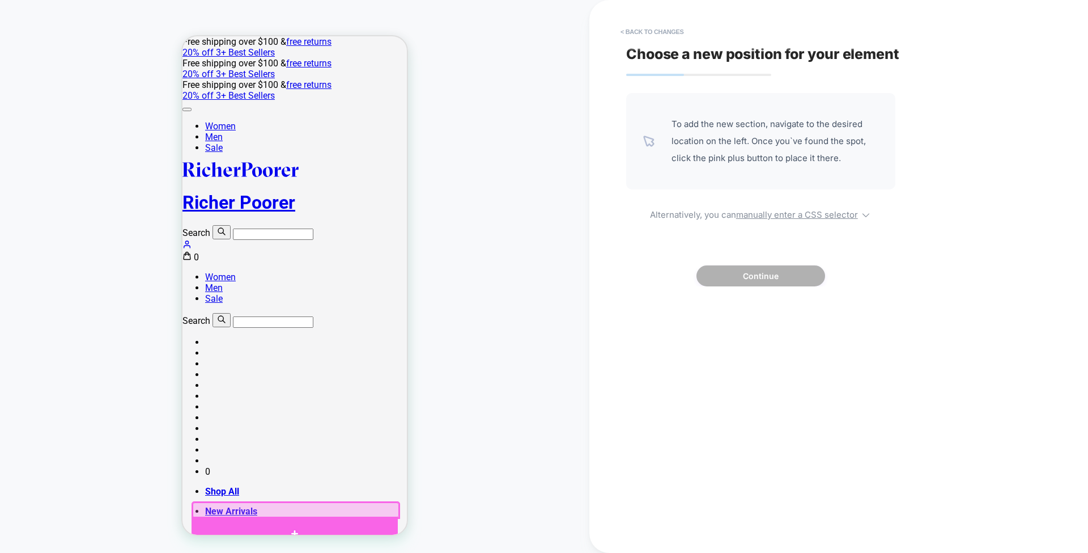
click at [355, 520] on div at bounding box center [295, 533] width 206 height 34
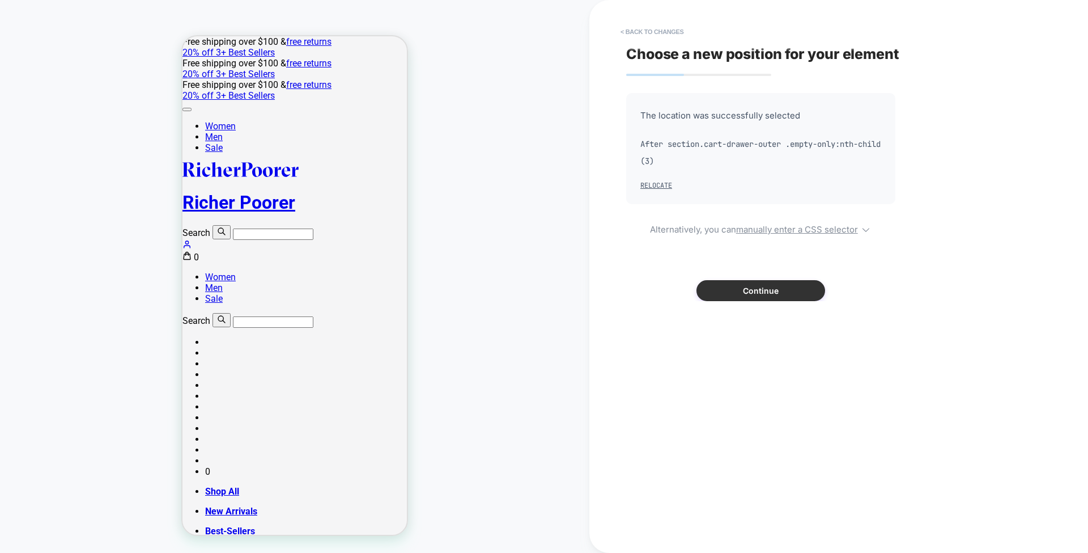
click at [778, 285] on button "Continue" at bounding box center [761, 290] width 129 height 21
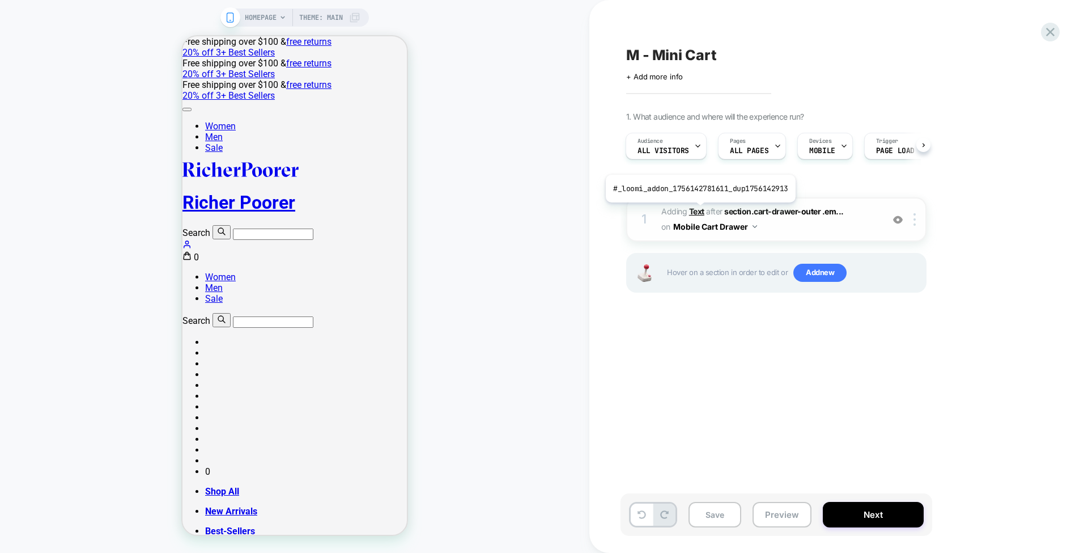
click at [0, 0] on b "Text" at bounding box center [0, 0] width 0 height 0
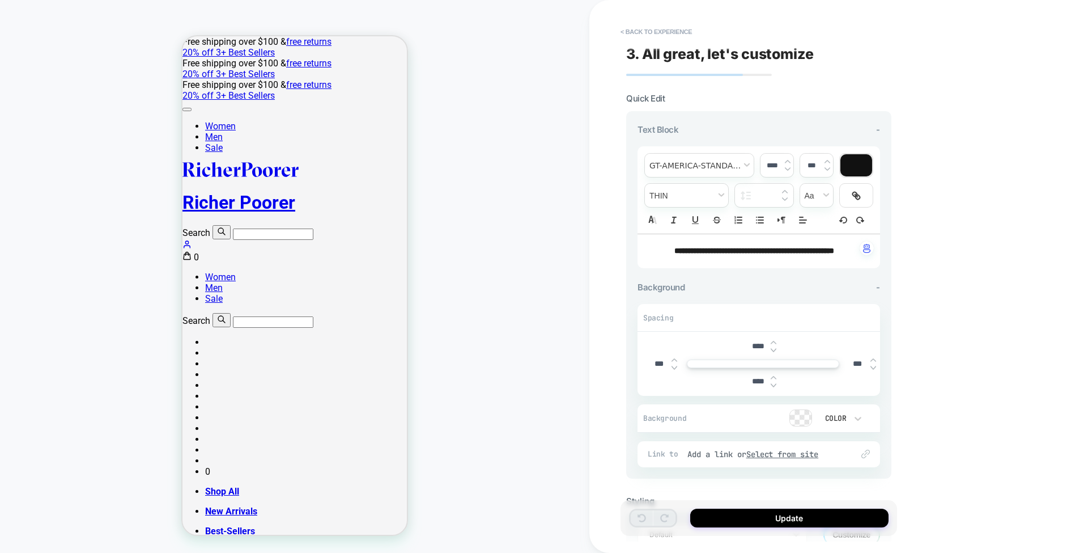
click at [744, 268] on div "**********" at bounding box center [759, 251] width 243 height 34
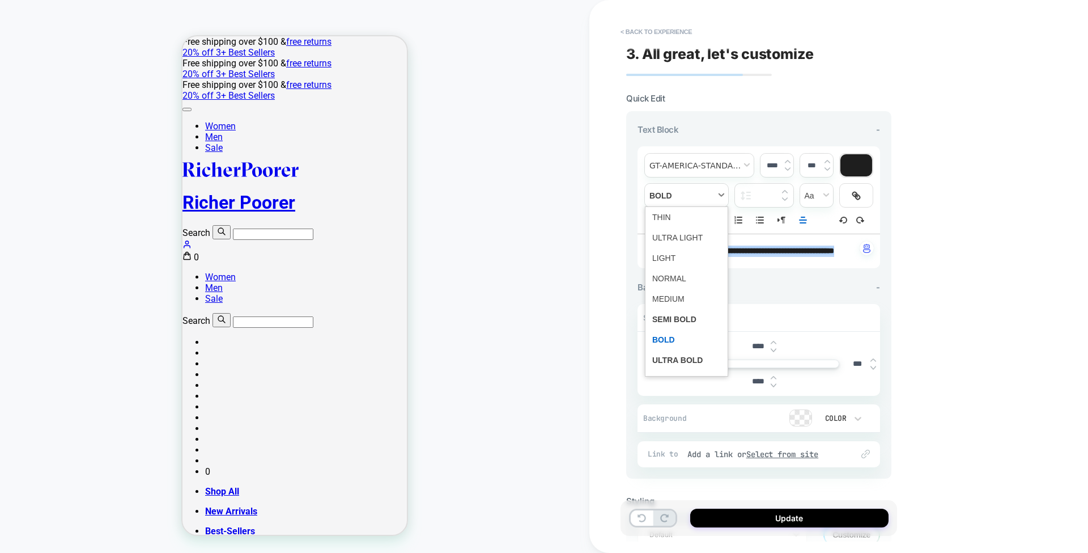
click at [712, 186] on span "fontWeight" at bounding box center [686, 195] width 83 height 23
click at [677, 213] on span "fontWeight" at bounding box center [686, 217] width 69 height 20
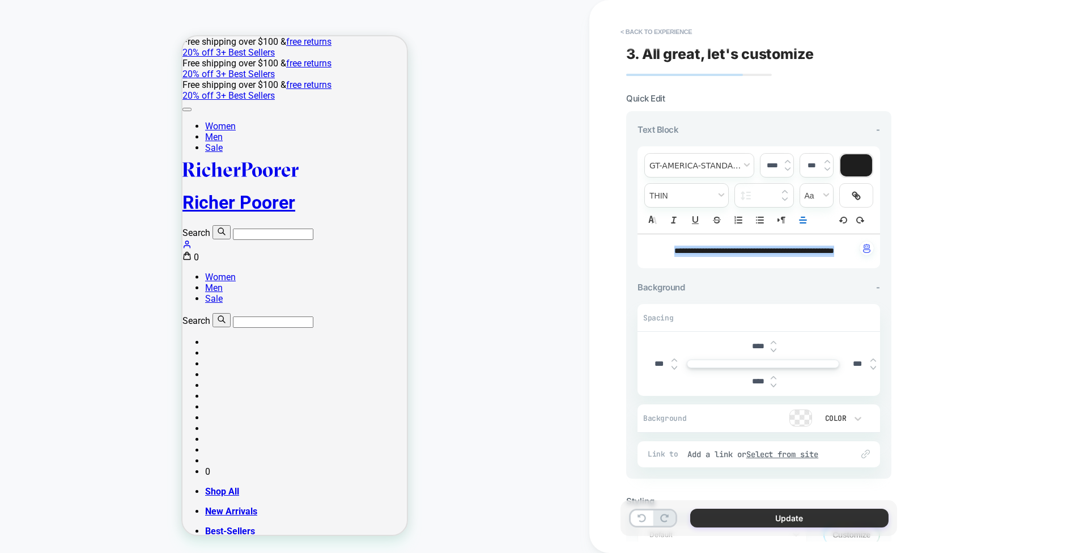
click at [778, 515] on button "Update" at bounding box center [789, 517] width 198 height 19
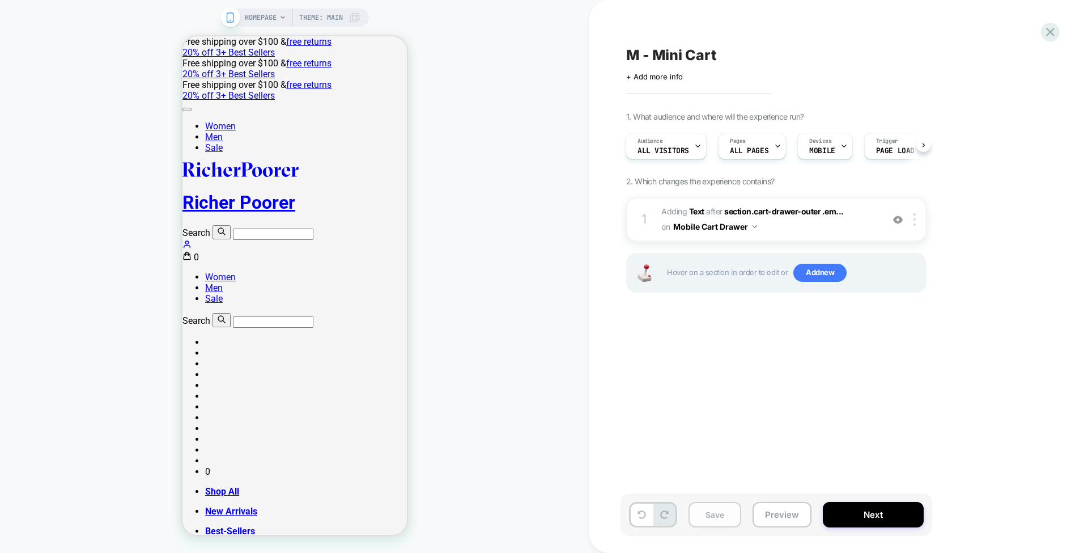
click at [725, 518] on button "Save" at bounding box center [715, 515] width 53 height 26
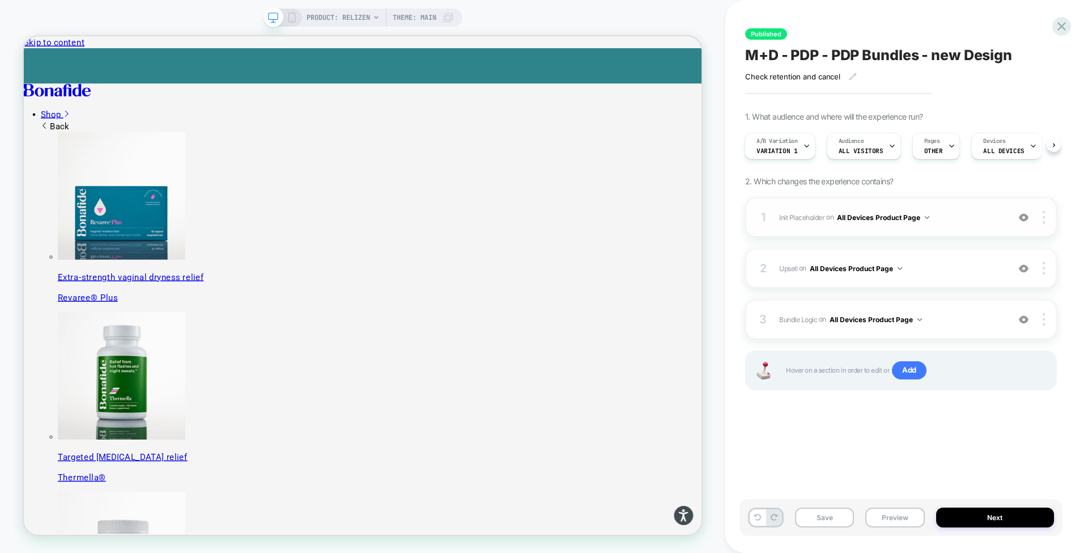
click at [1026, 213] on img at bounding box center [1024, 218] width 10 height 10
click at [904, 63] on img at bounding box center [452, 39] width 904 height 47
click at [1026, 319] on img at bounding box center [1024, 320] width 10 height 10
click at [0, 0] on img at bounding box center [0, 0] width 0 height 0
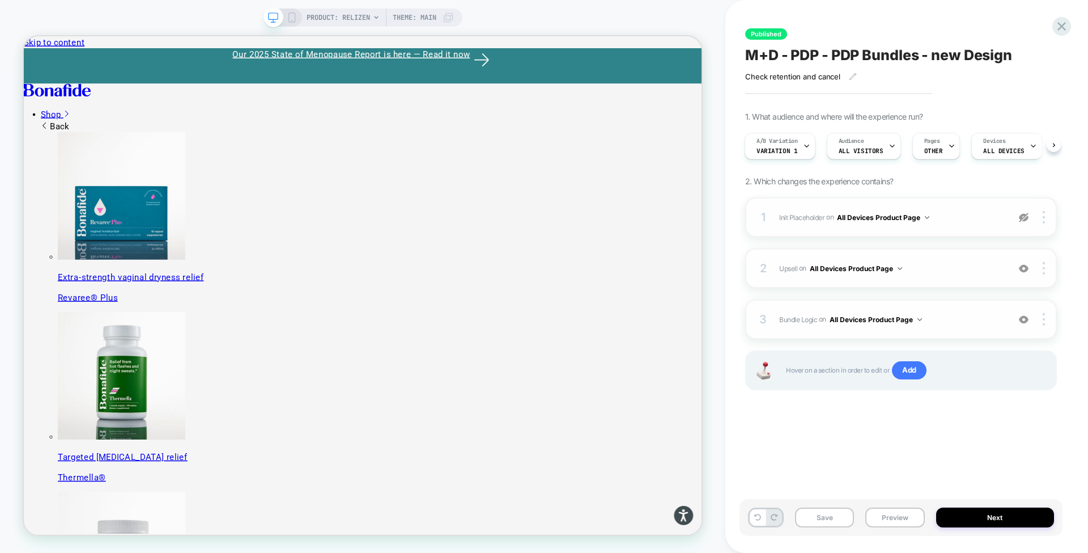
click at [0, 0] on img at bounding box center [0, 0] width 0 height 0
click at [889, 515] on button "Preview" at bounding box center [895, 517] width 59 height 20
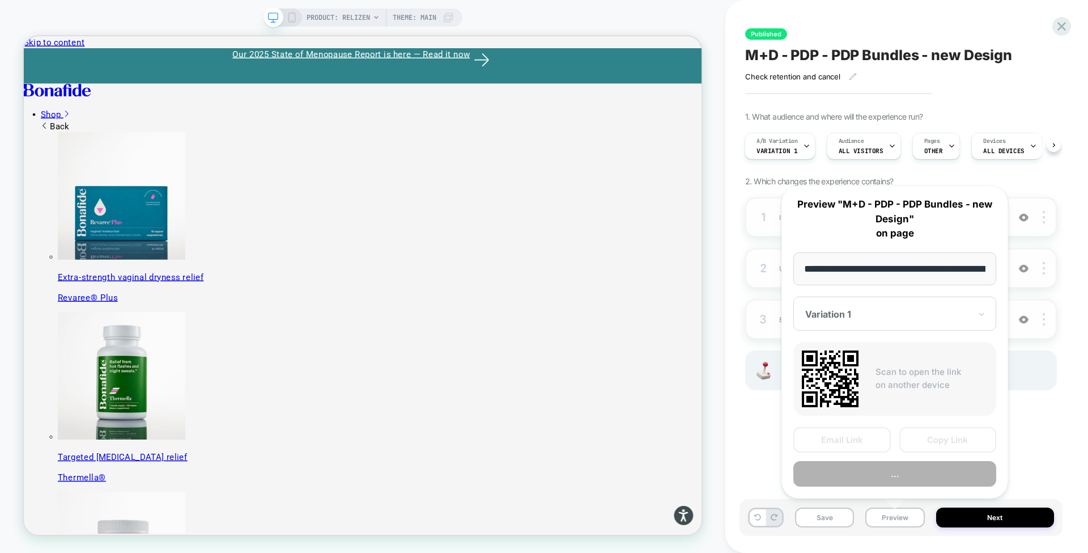
scroll to position [0, 100]
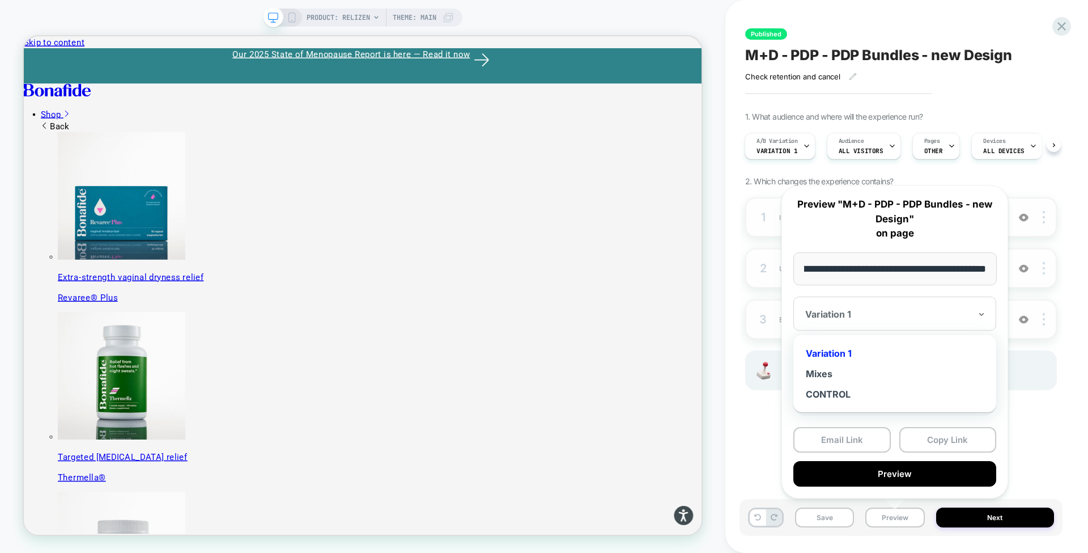
click at [903, 319] on div "Variation 1" at bounding box center [888, 314] width 168 height 14
click at [867, 386] on div "CONTROL" at bounding box center [895, 394] width 192 height 20
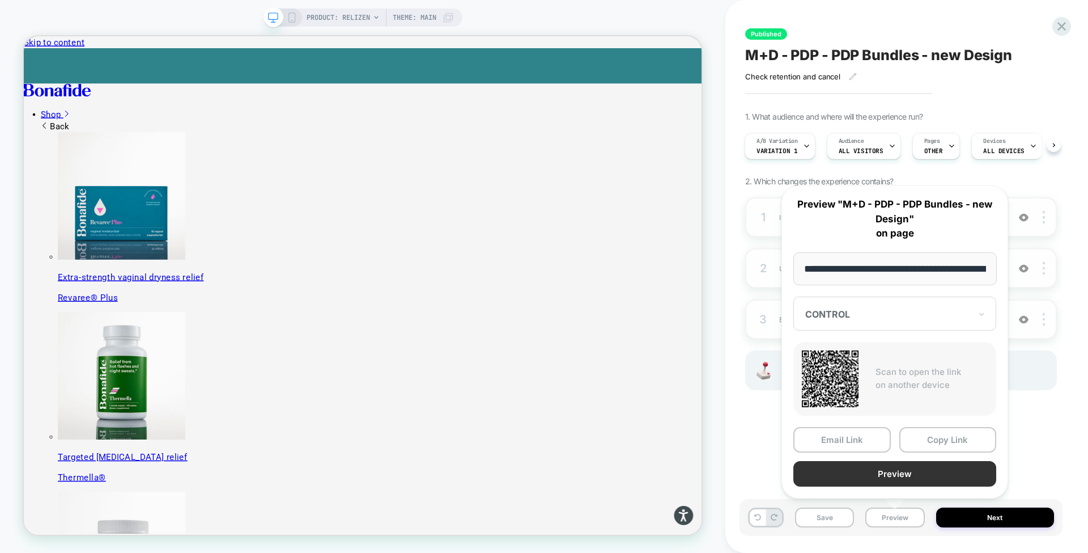
click at [215, 298] on button "Preview" at bounding box center [130, 213] width 170 height 170
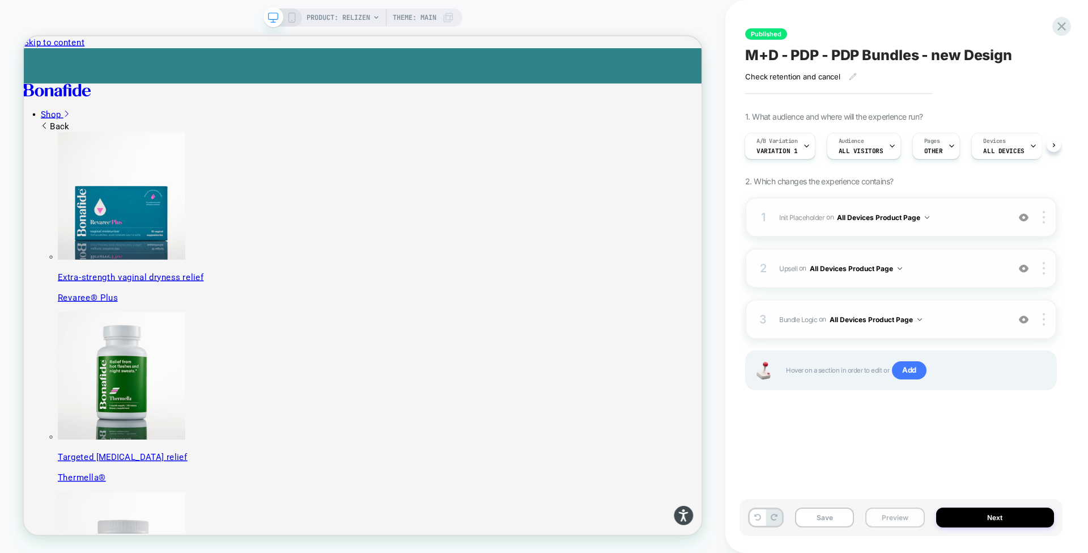
click at [903, 519] on button "Preview" at bounding box center [895, 517] width 59 height 20
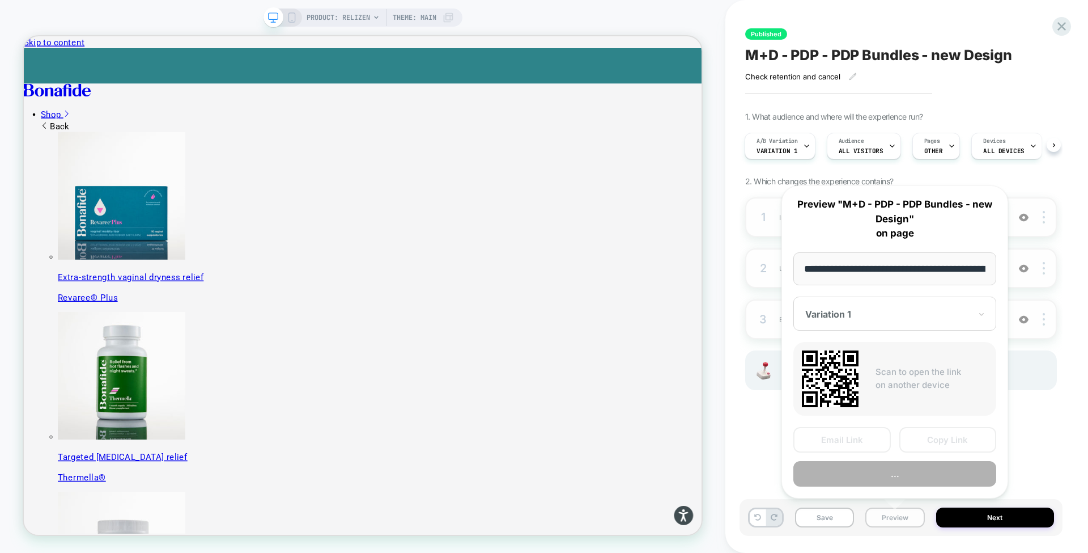
scroll to position [0, 100]
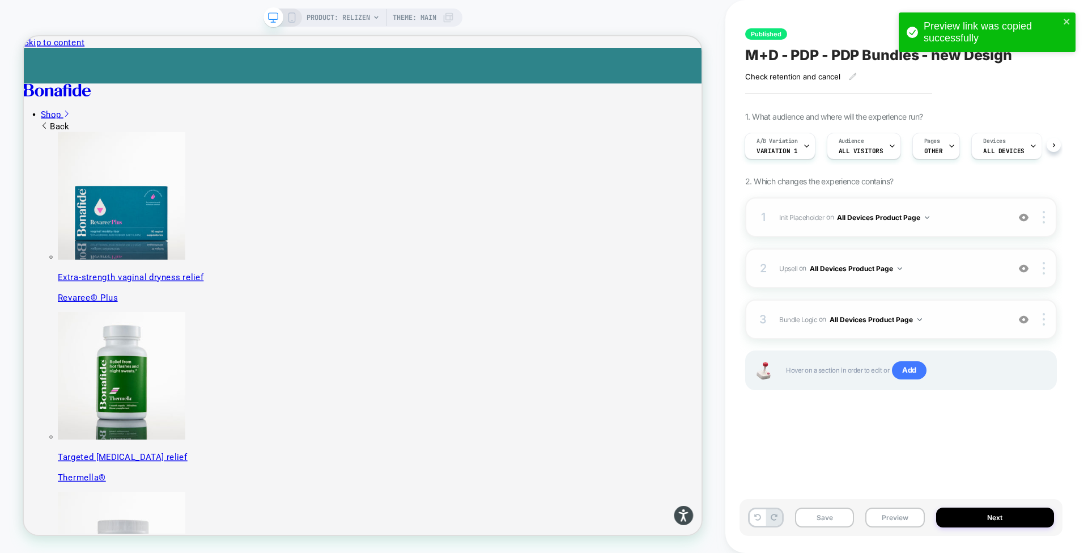
click at [982, 94] on div "Published M+D - PDP - PDP Bundles - new Design Check retention and cancel Click…" at bounding box center [901, 276] width 323 height 530
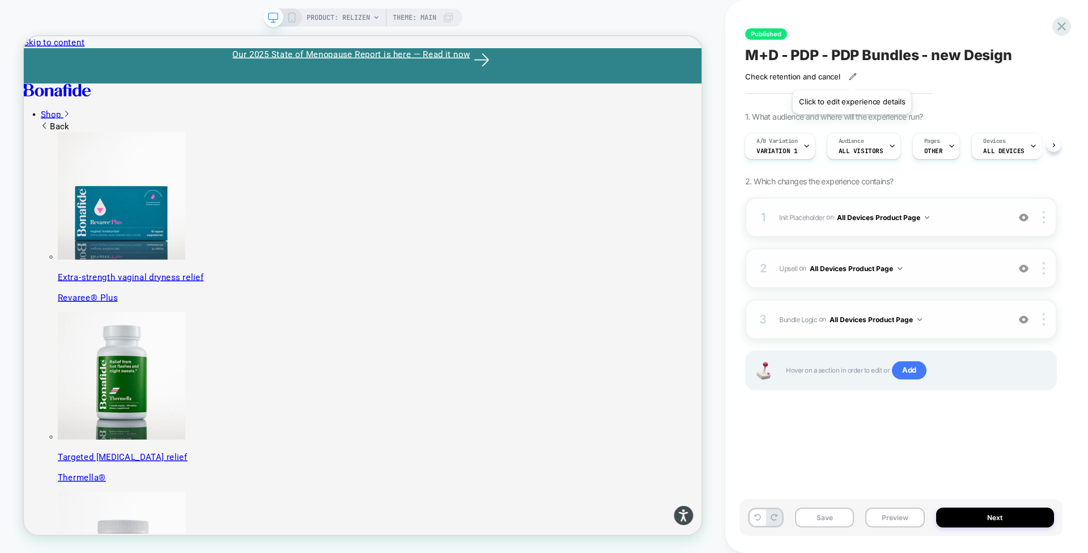
click at [0, 0] on icon at bounding box center [0, 0] width 0 height 0
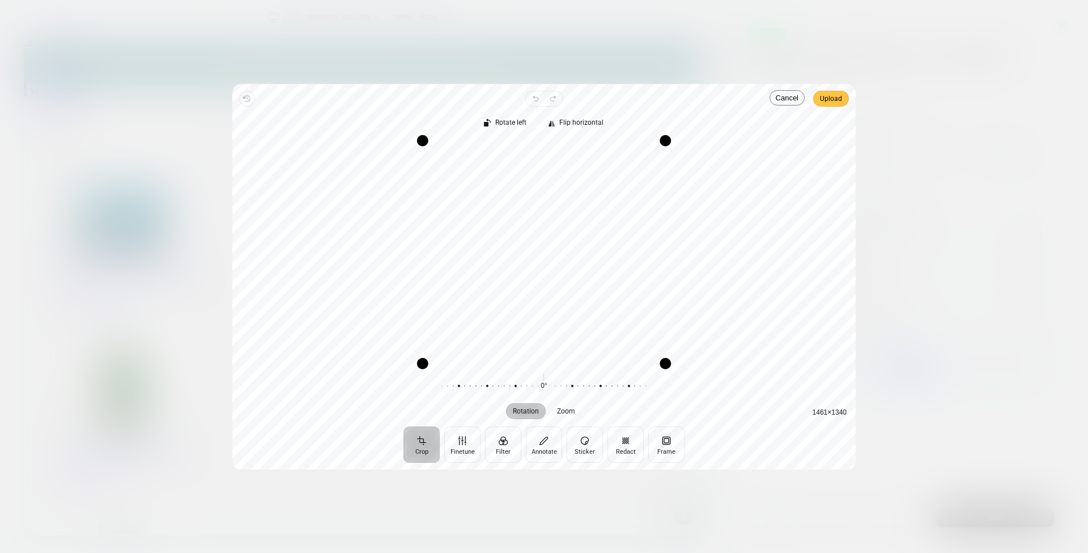
click at [832, 92] on span "Upload" at bounding box center [831, 99] width 22 height 14
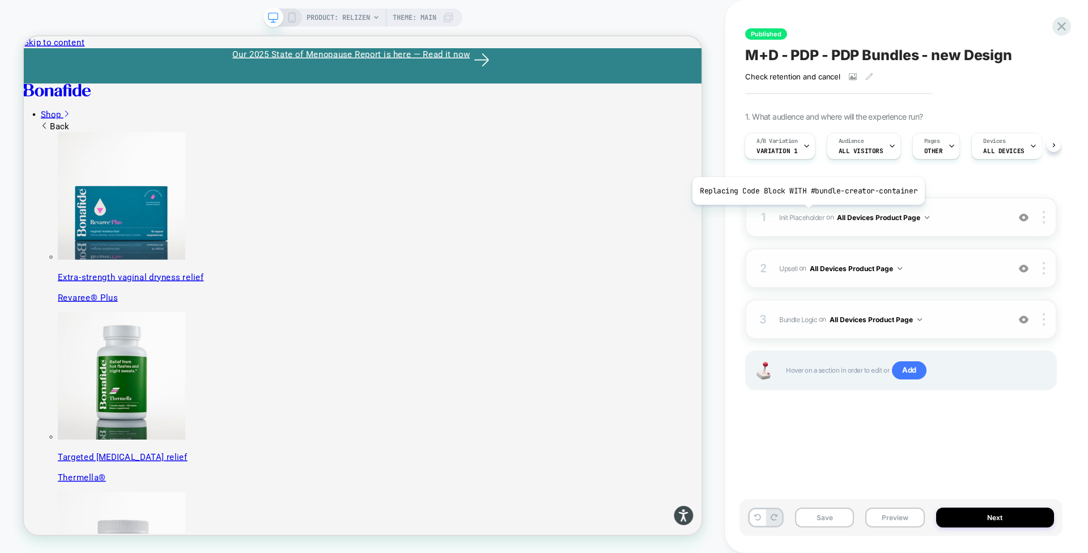
click at [806, 213] on span "Init Placeholder" at bounding box center [801, 217] width 45 height 9
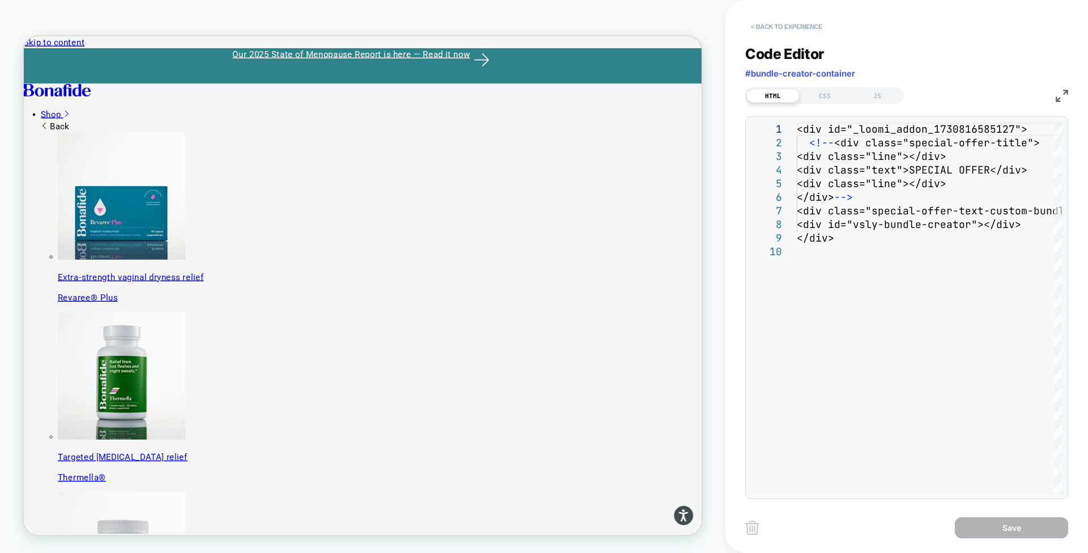
click at [783, 23] on button "< Back to experience" at bounding box center [786, 27] width 83 height 18
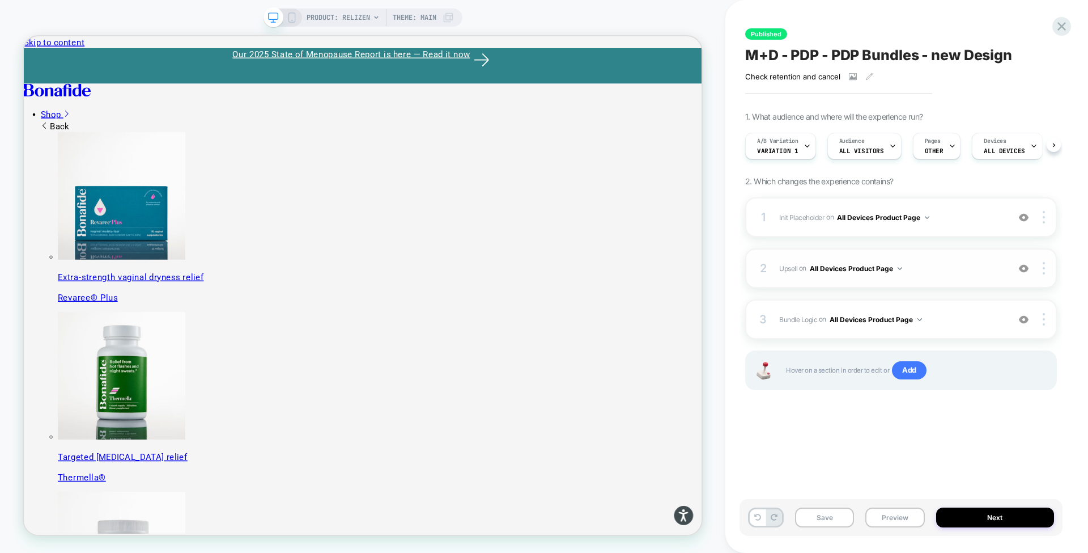
scroll to position [0, 1]
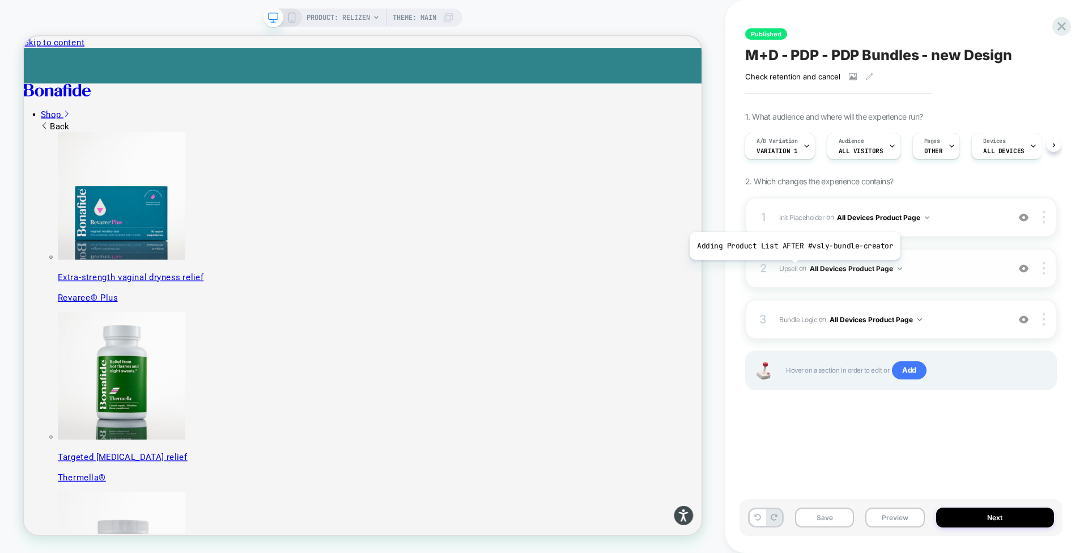
click at [0, 0] on span "Upsell" at bounding box center [0, 0] width 0 height 0
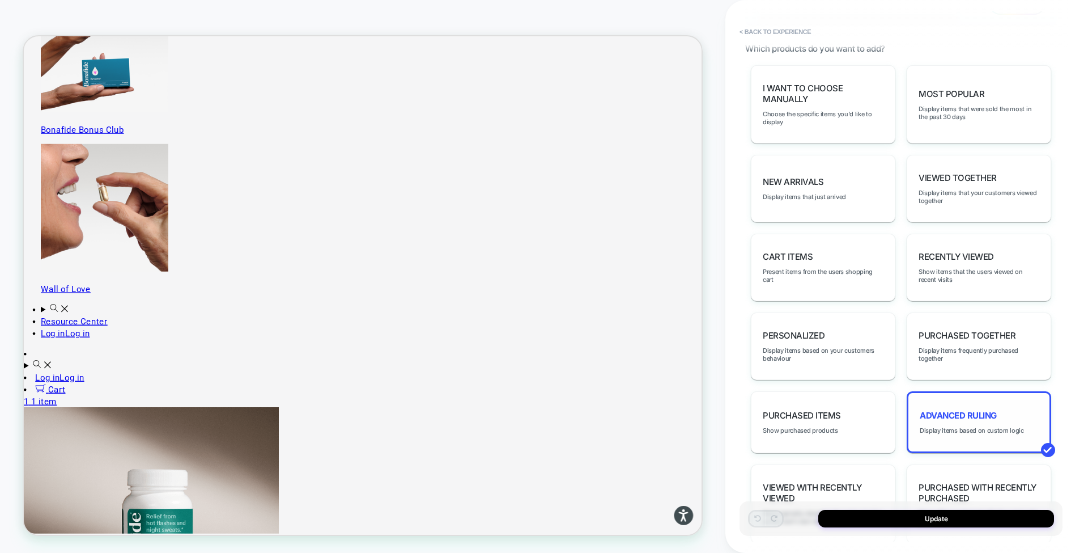
scroll to position [544, 0]
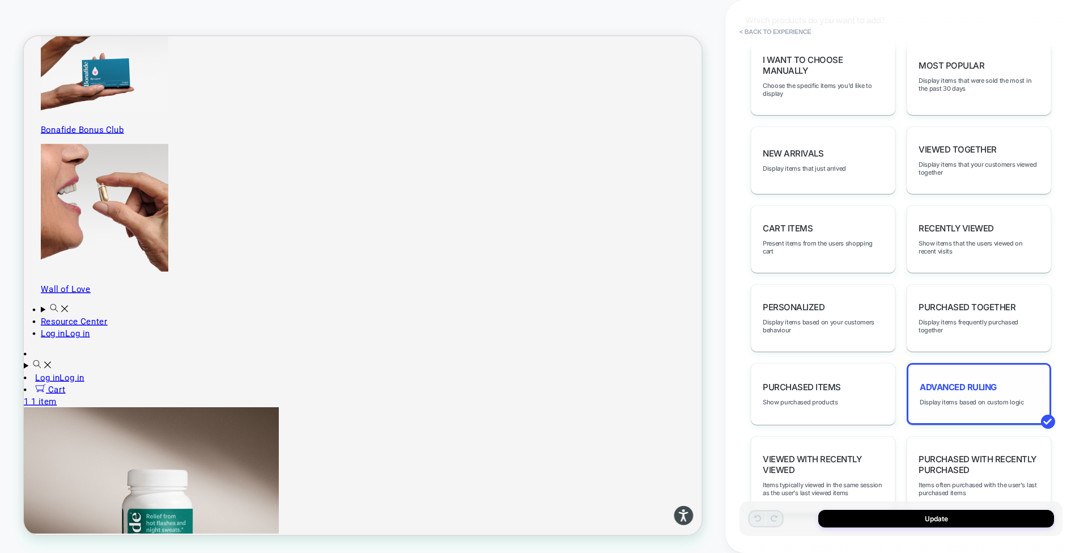
click at [961, 363] on div "Advanced Ruling Display items based on custom logic" at bounding box center [979, 394] width 145 height 62
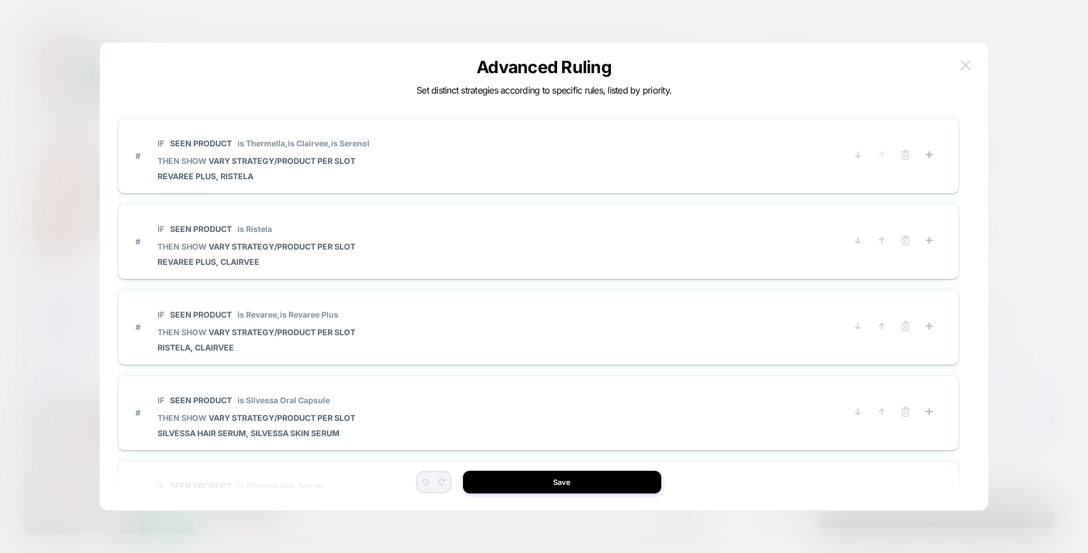
click at [965, 64] on img at bounding box center [966, 65] width 10 height 10
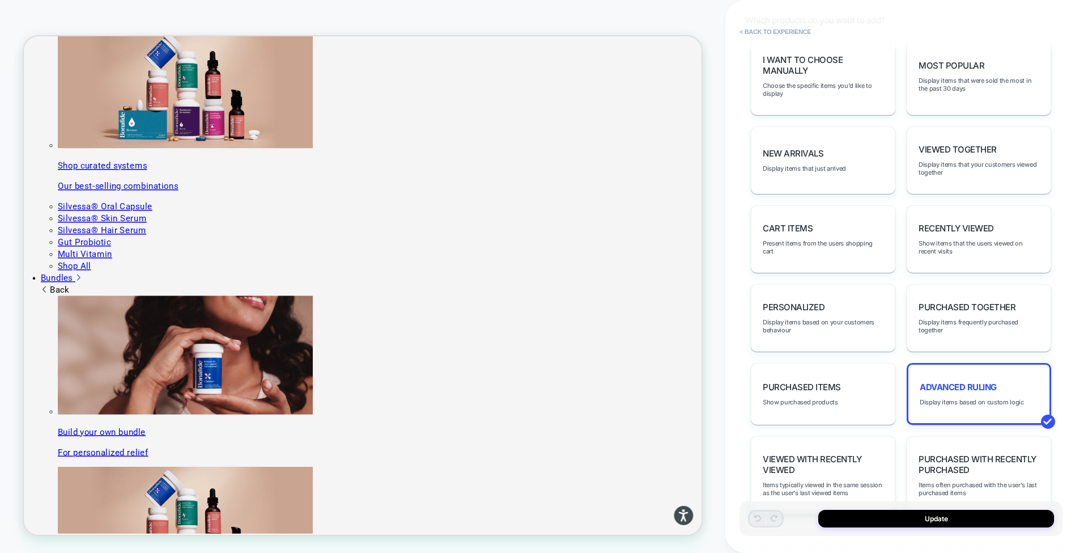
scroll to position [0, 0]
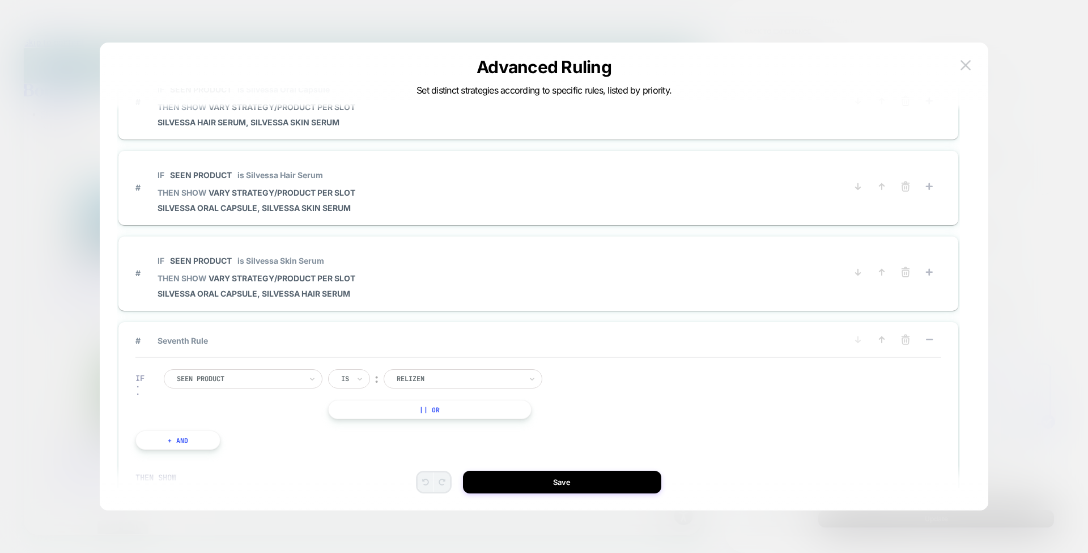
scroll to position [309, 0]
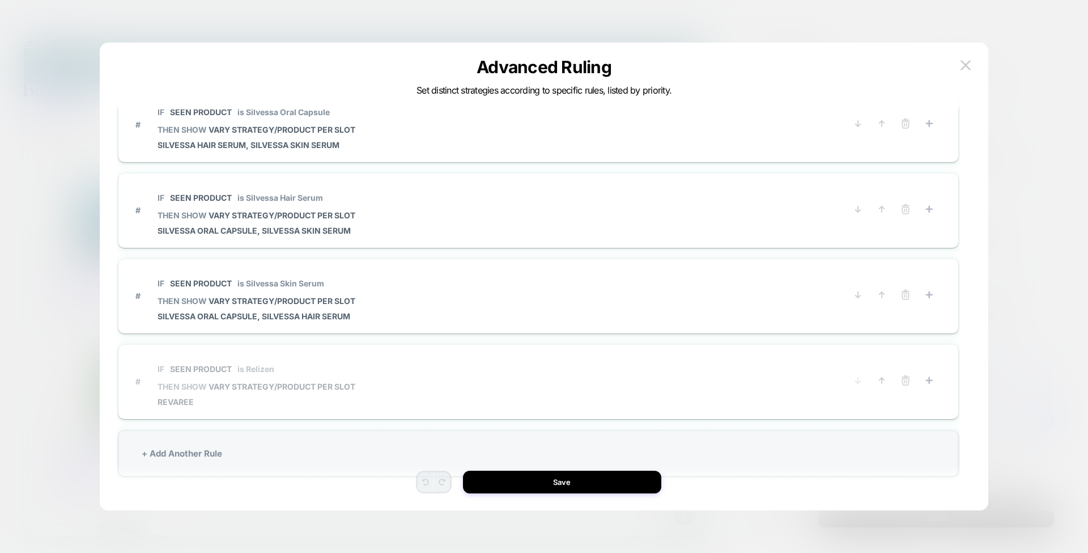
scroll to position [283, 0]
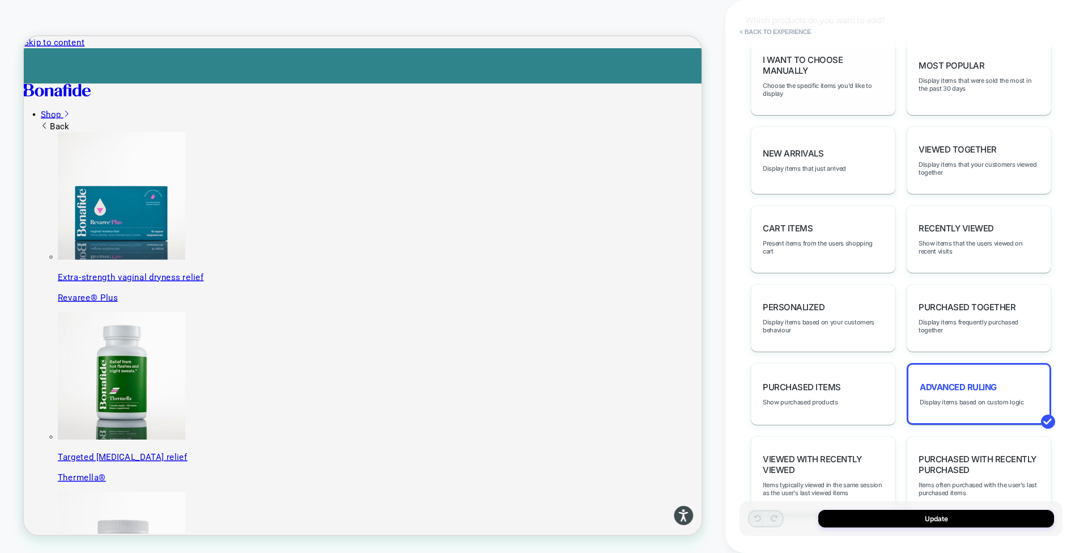
scroll to position [0, 0]
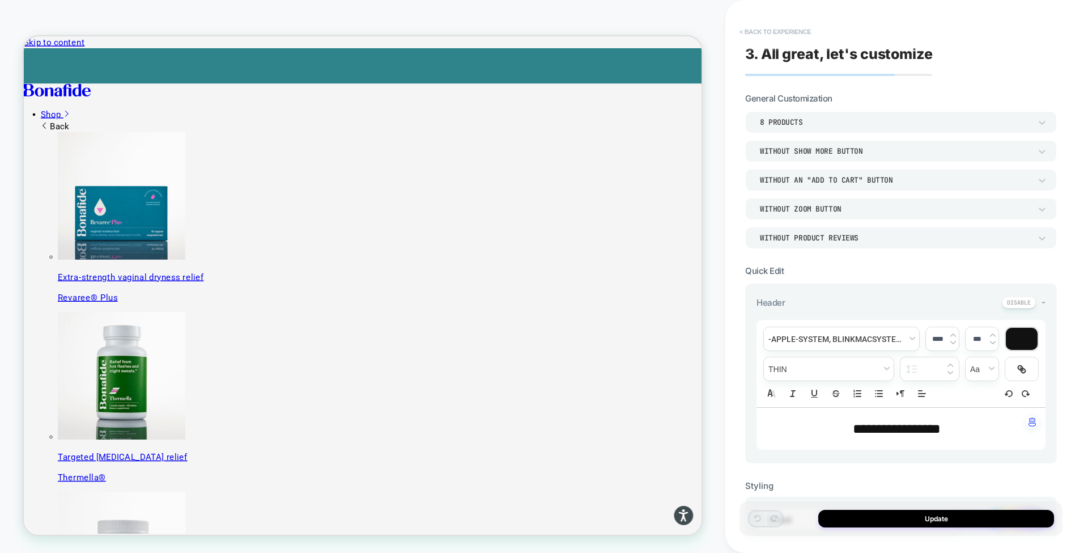
click at [778, 40] on button "< Back to experience" at bounding box center [775, 32] width 83 height 18
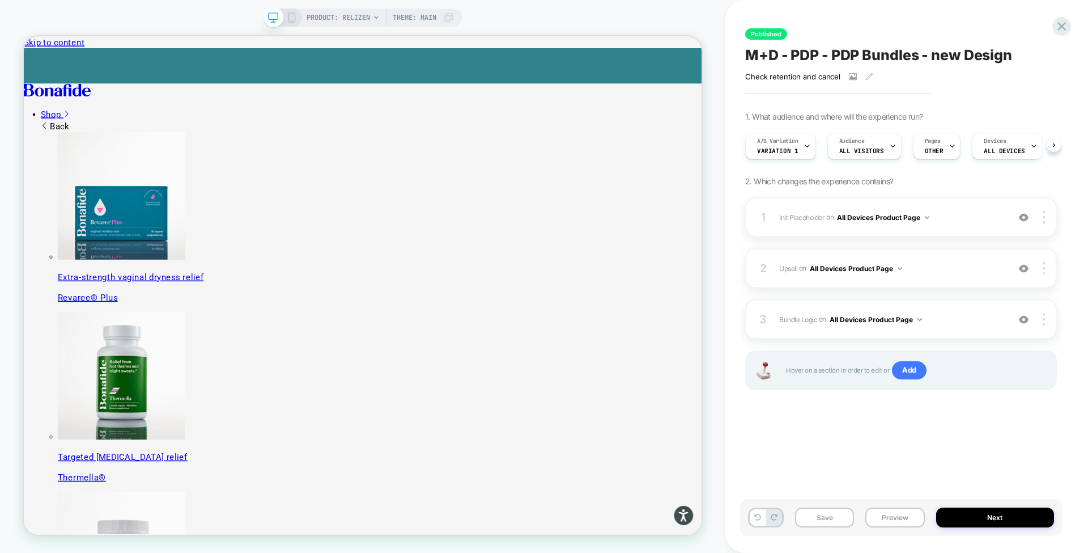
scroll to position [0, 1]
click at [0, 0] on icon at bounding box center [0, 0] width 0 height 0
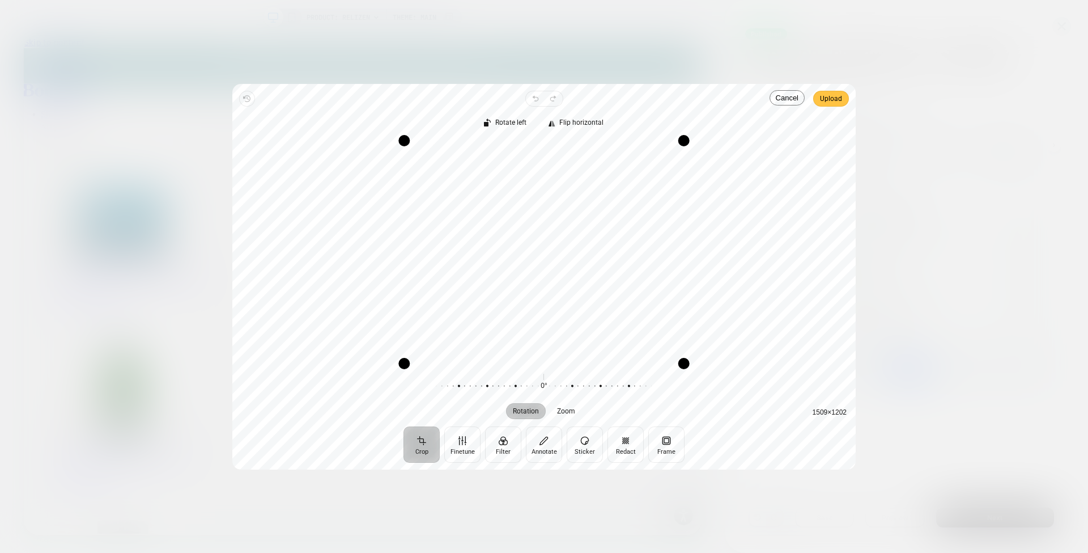
click at [831, 99] on span "Upload" at bounding box center [831, 99] width 22 height 14
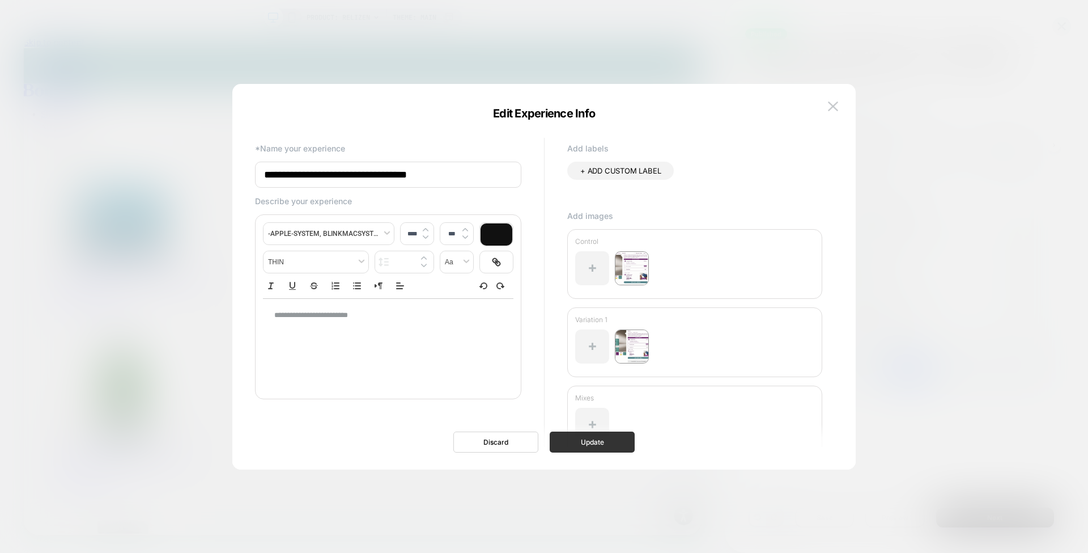
click at [0, 0] on button "Update" at bounding box center [0, 0] width 0 height 0
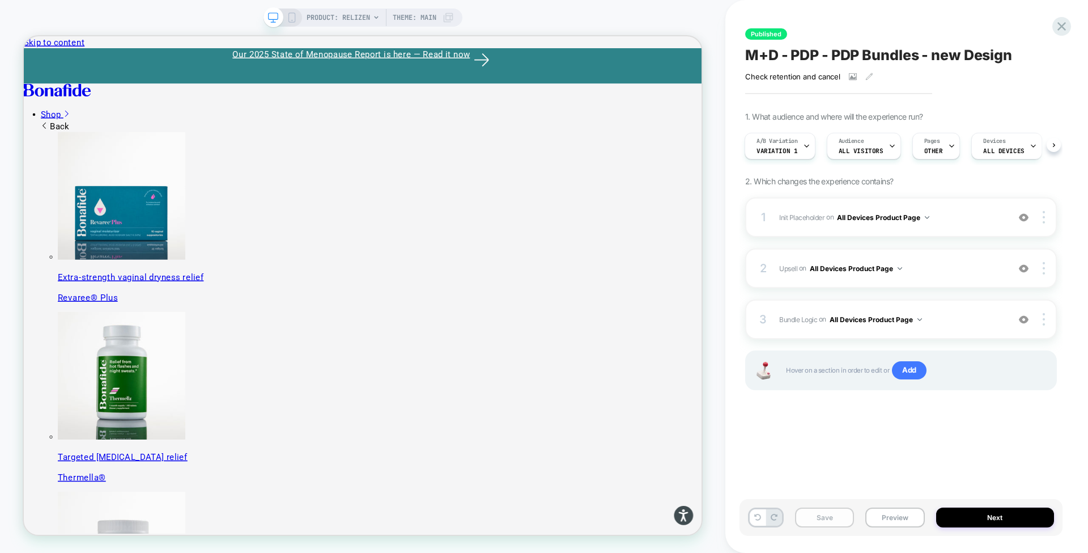
click at [833, 521] on button "Save" at bounding box center [824, 517] width 59 height 20
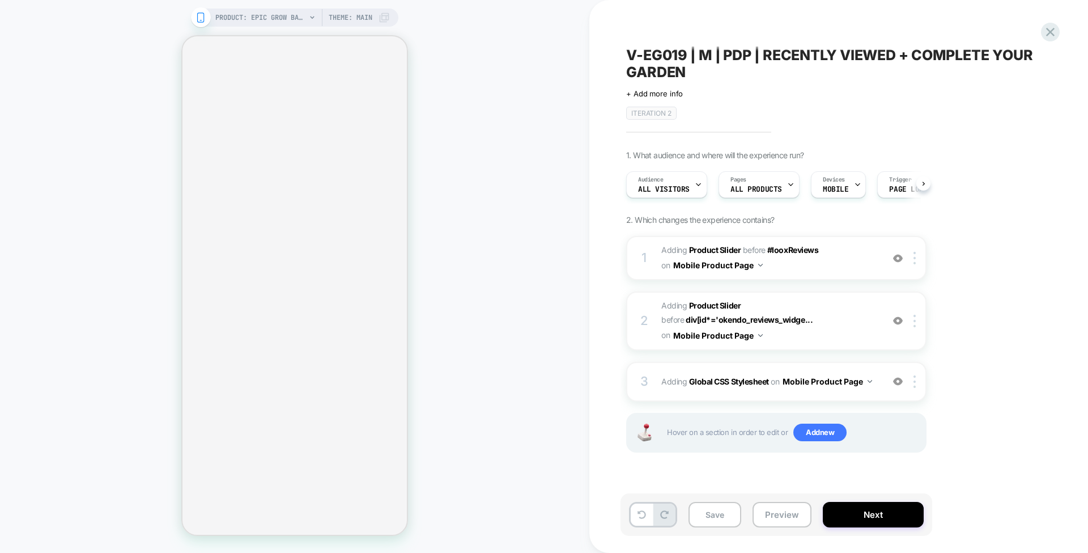
scroll to position [0, 1]
drag, startPoint x: 696, startPoint y: 70, endPoint x: 630, endPoint y: 44, distance: 70.7
click at [630, 44] on div "V-EG019 | M | PDP | RECENTLY VIEWED + COMPLETE YOUR GARDEN Click to edit experi…" at bounding box center [833, 276] width 425 height 530
drag, startPoint x: 630, startPoint y: 44, endPoint x: 621, endPoint y: 54, distance: 13.7
click at [621, 54] on div "V-EG019 | M | PDP | RECENTLY VIEWED + COMPLETE YOUR GARDEN Click to edit experi…" at bounding box center [833, 276] width 425 height 530
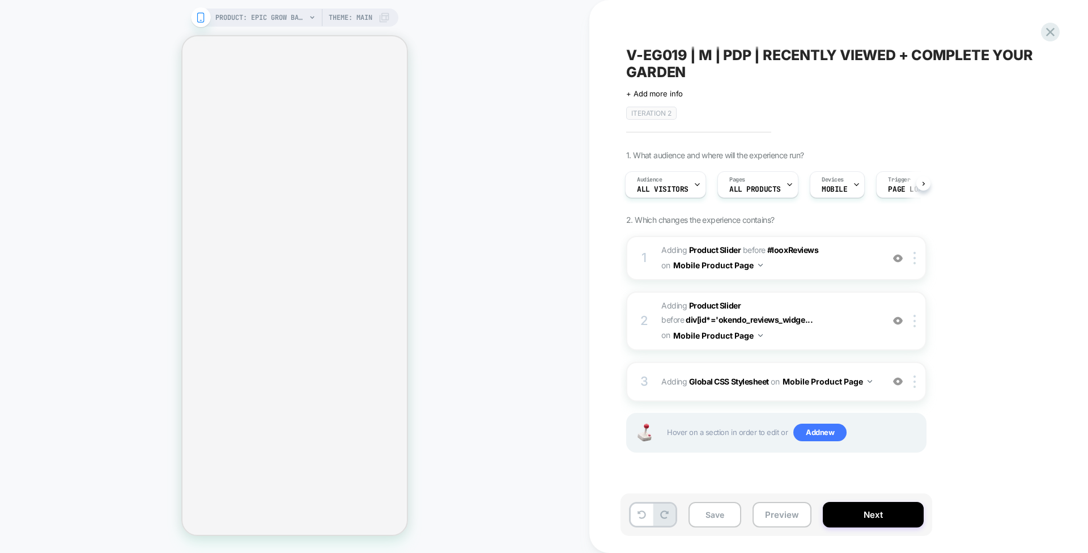
click at [644, 61] on span "V-EG019 | M | PDP | RECENTLY VIEWED + COMPLETE YOUR GARDEN" at bounding box center [833, 63] width 414 height 34
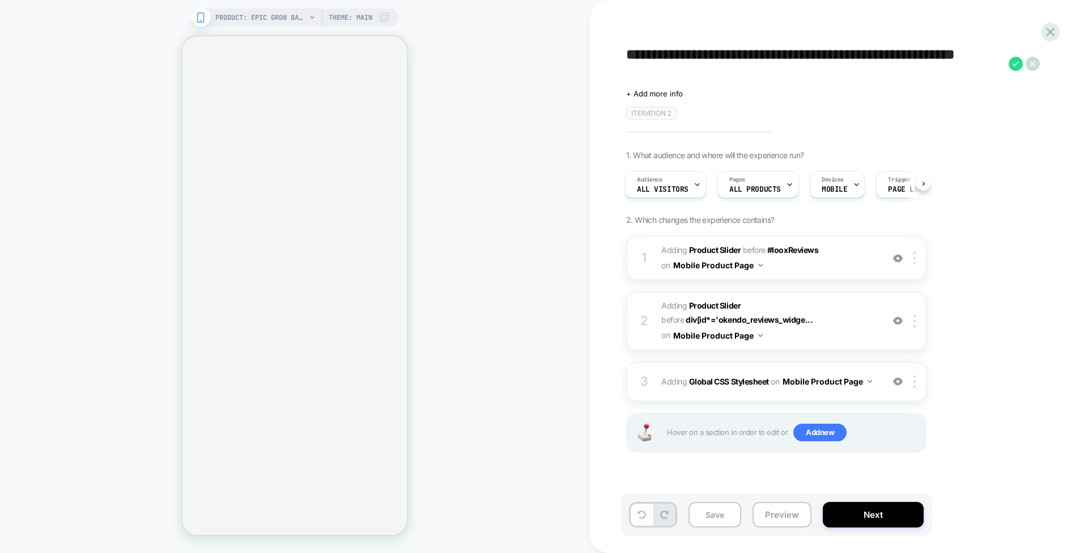
click at [644, 61] on textarea "**********" at bounding box center [814, 63] width 377 height 34
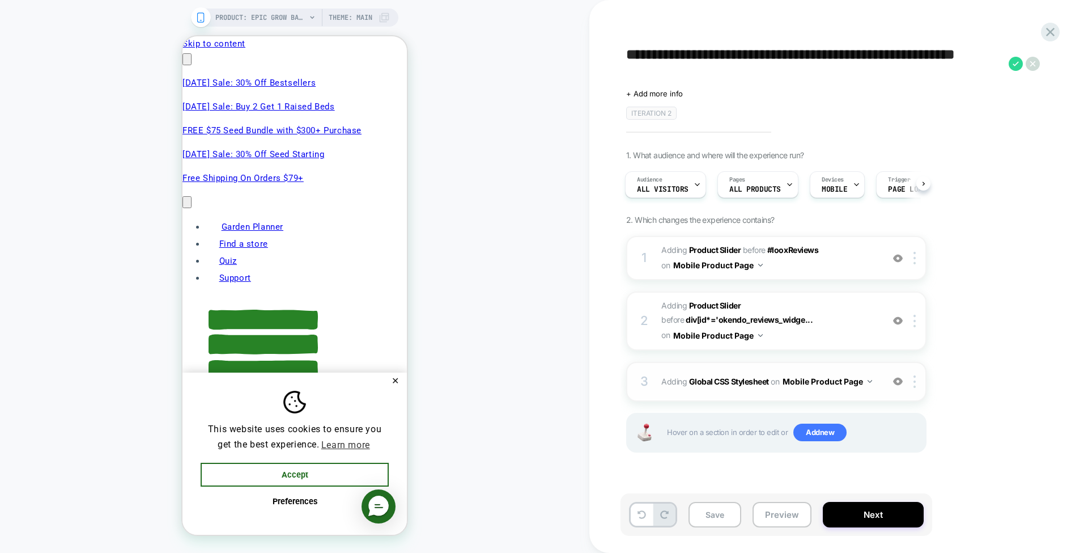
scroll to position [0, 0]
click at [782, 515] on button "Preview" at bounding box center [782, 515] width 59 height 26
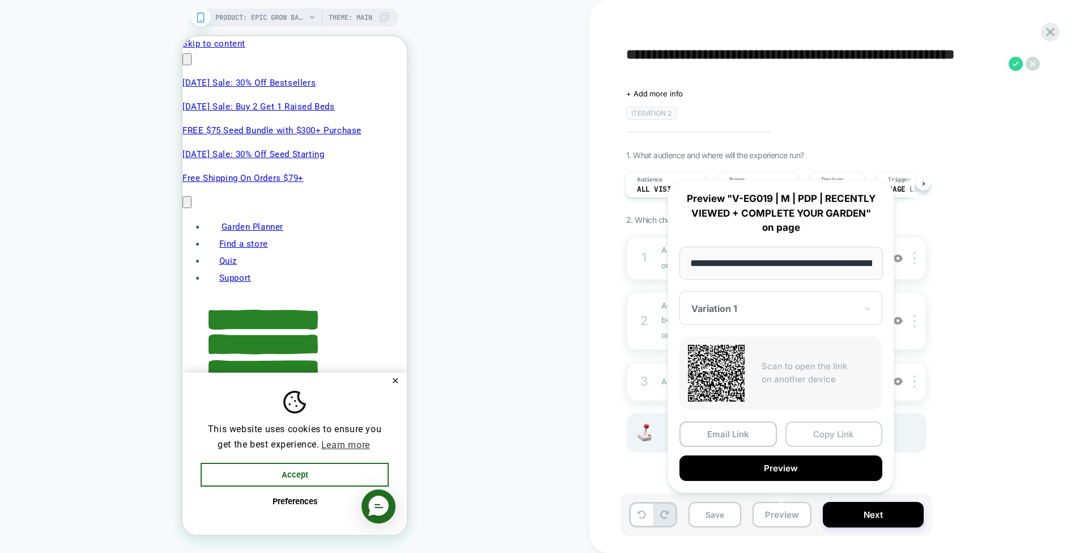
click at [819, 436] on button "Copy Link" at bounding box center [834, 434] width 97 height 26
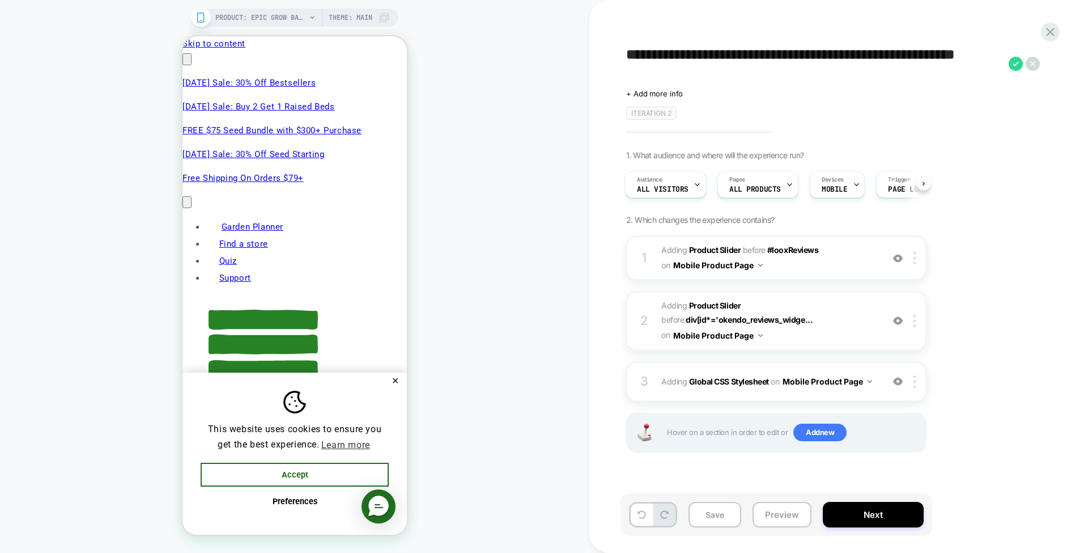
scroll to position [0, 732]
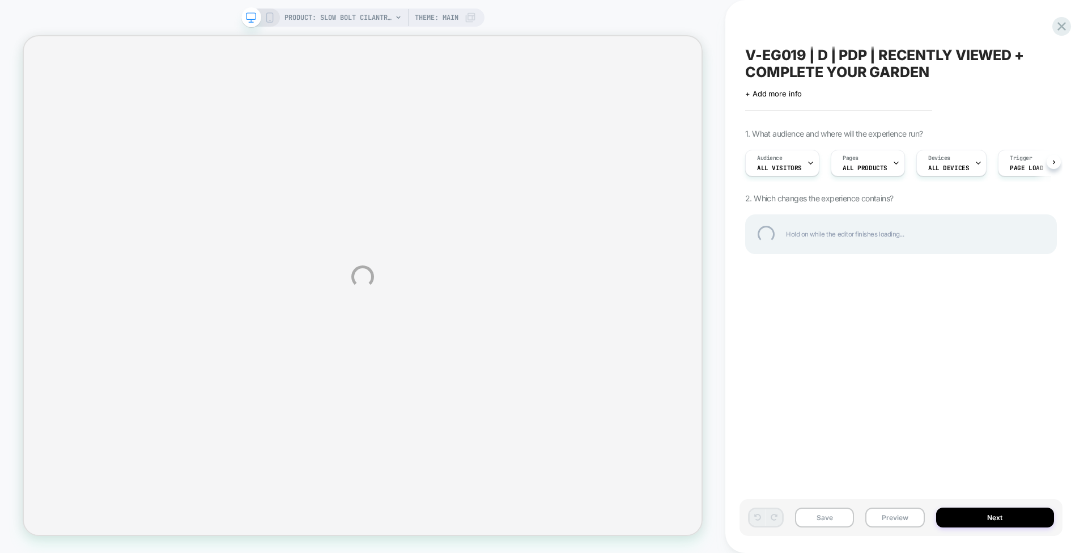
click at [817, 73] on div "V-EG019 | D | PDP | RECENTLY VIEWED + COMPLETE YOUR GARDEN" at bounding box center [901, 63] width 312 height 34
click at [817, 73] on textarea "**********" at bounding box center [882, 63] width 275 height 34
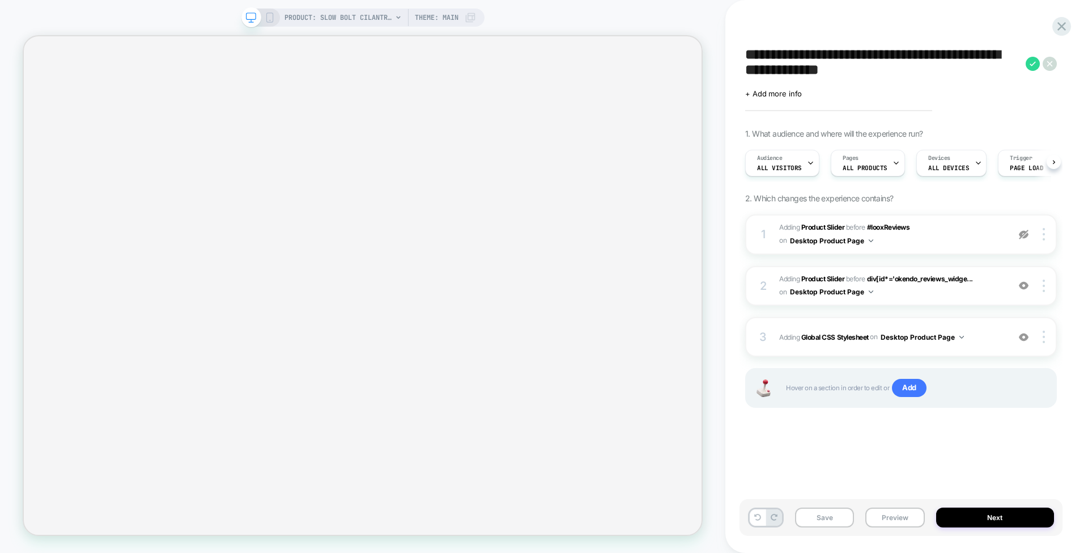
scroll to position [0, 1]
click at [893, 520] on button "Preview" at bounding box center [895, 517] width 59 height 20
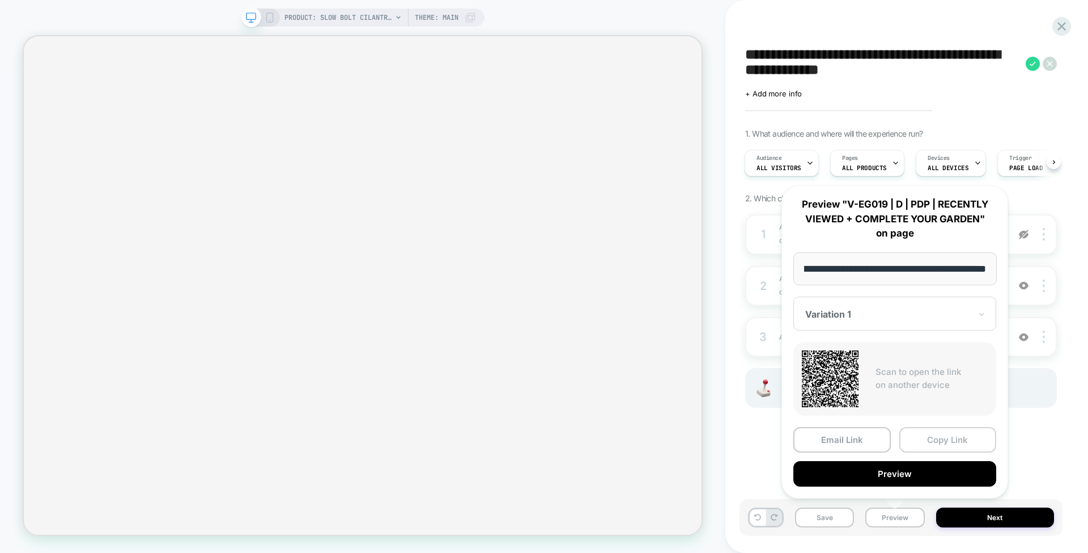
scroll to position [0, 0]
click at [936, 441] on button "Copy Link" at bounding box center [948, 440] width 97 height 26
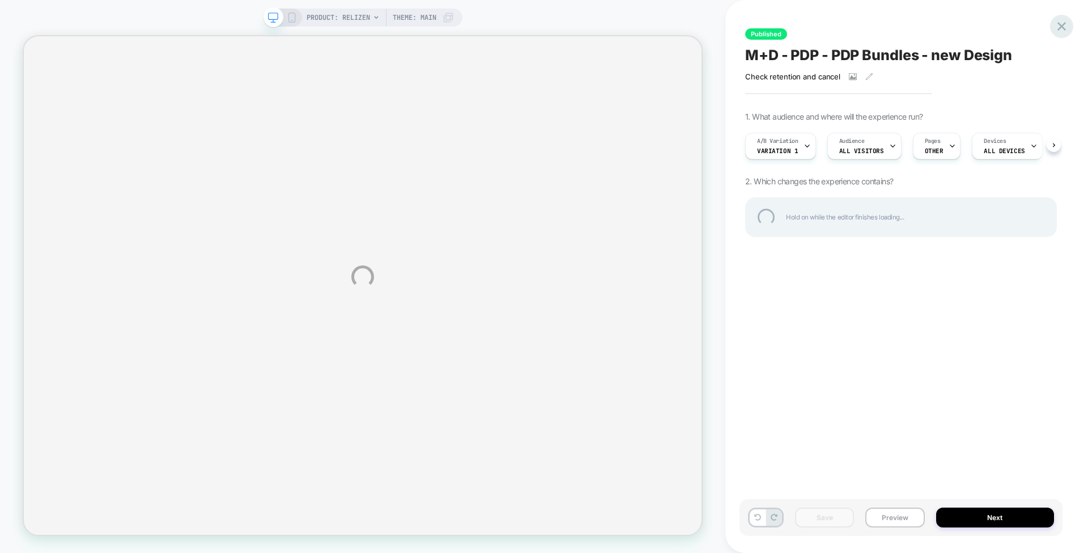
click at [1059, 20] on div at bounding box center [1061, 26] width 23 height 23
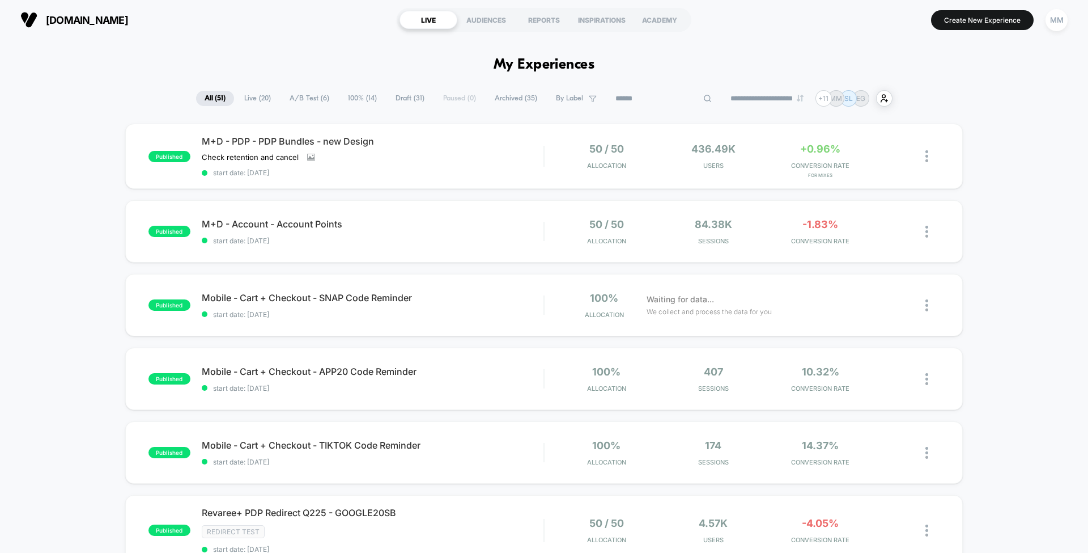
click at [642, 97] on input at bounding box center [663, 99] width 113 height 14
type input "****"
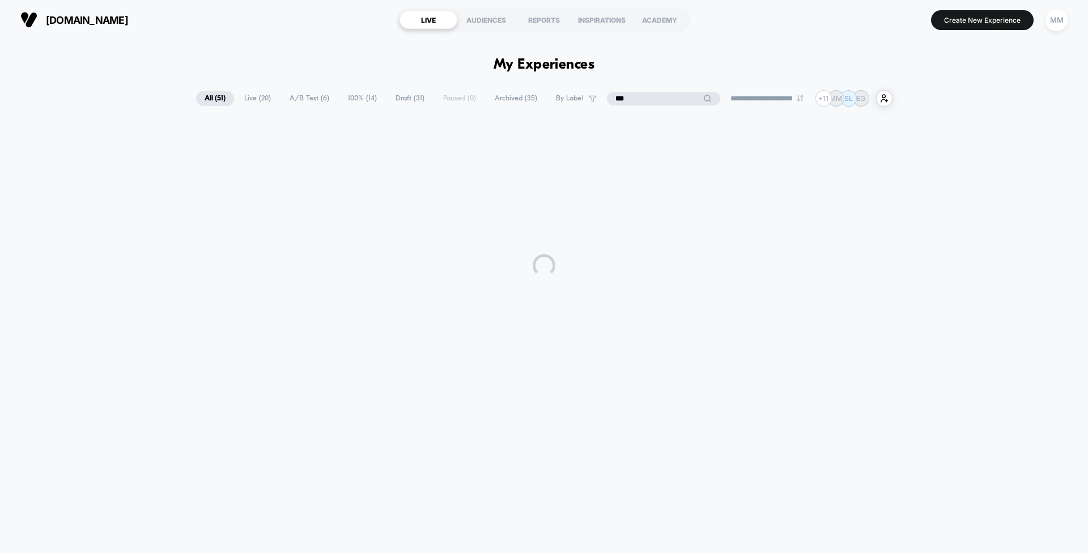
type input "****"
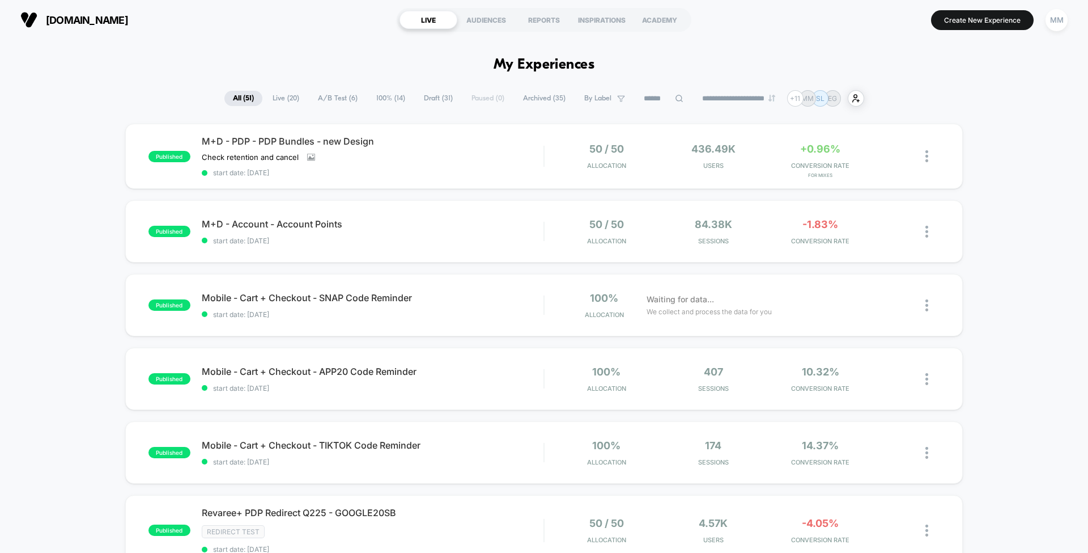
click at [415, 97] on span "Draft ( 31 )" at bounding box center [438, 98] width 46 height 15
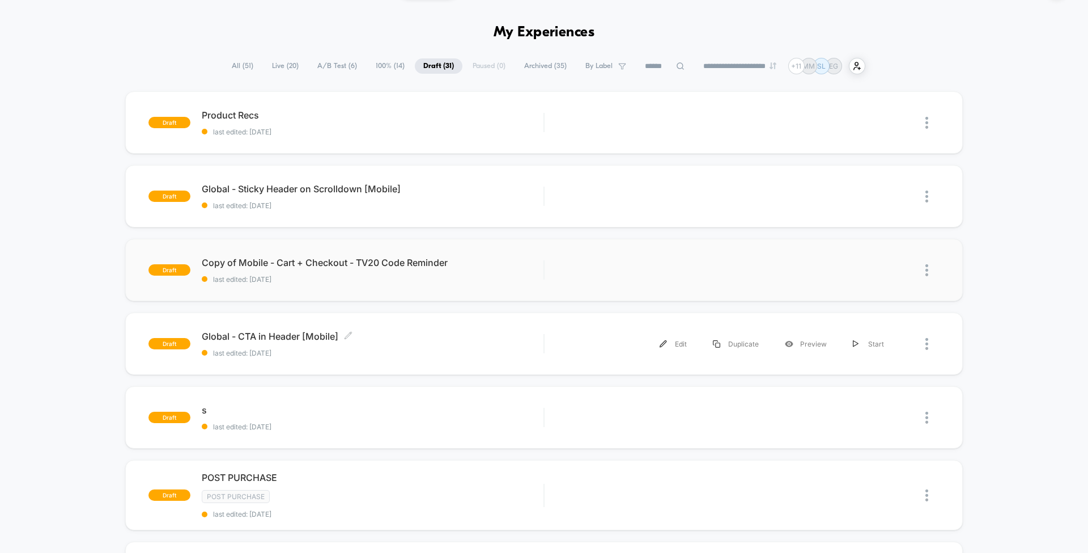
scroll to position [32, 0]
click at [243, 71] on span "All ( 51 )" at bounding box center [242, 66] width 39 height 15
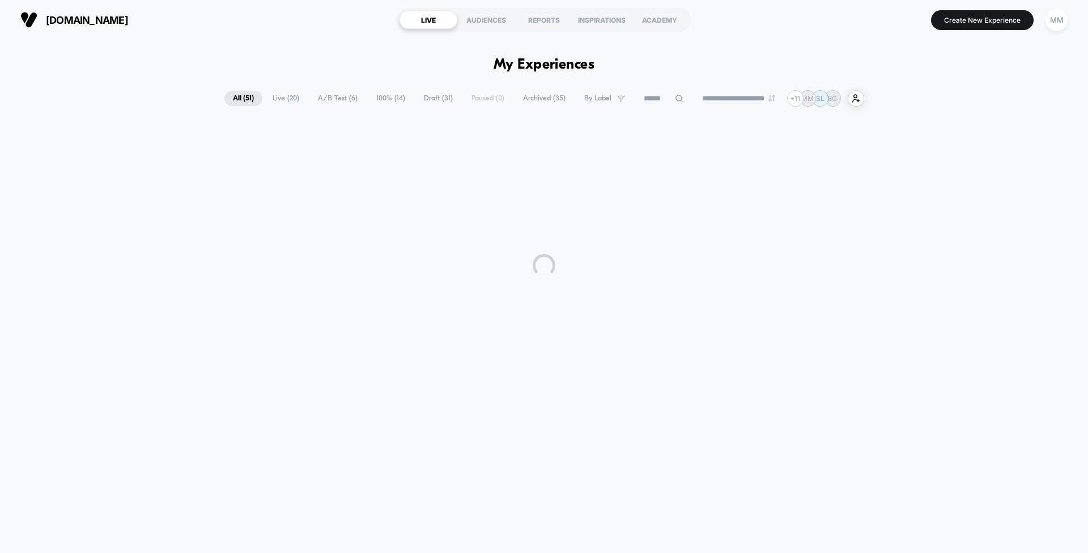
scroll to position [0, 0]
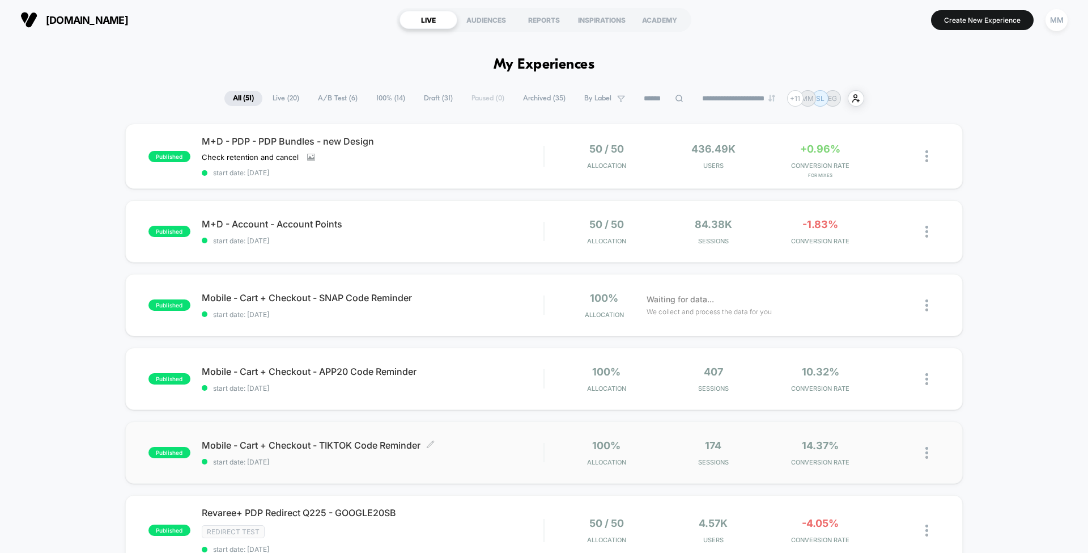
click at [522, 448] on span "Mobile - Cart + Checkout - TIKTOK Code Reminder Click to edit experience details" at bounding box center [373, 444] width 342 height 11
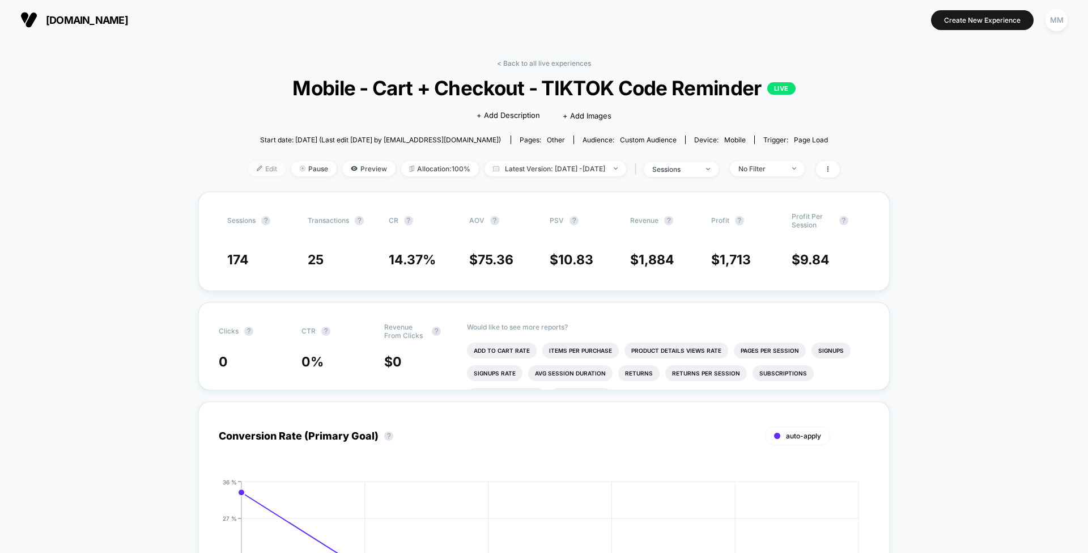
click at [248, 168] on span "Edit" at bounding box center [266, 168] width 37 height 15
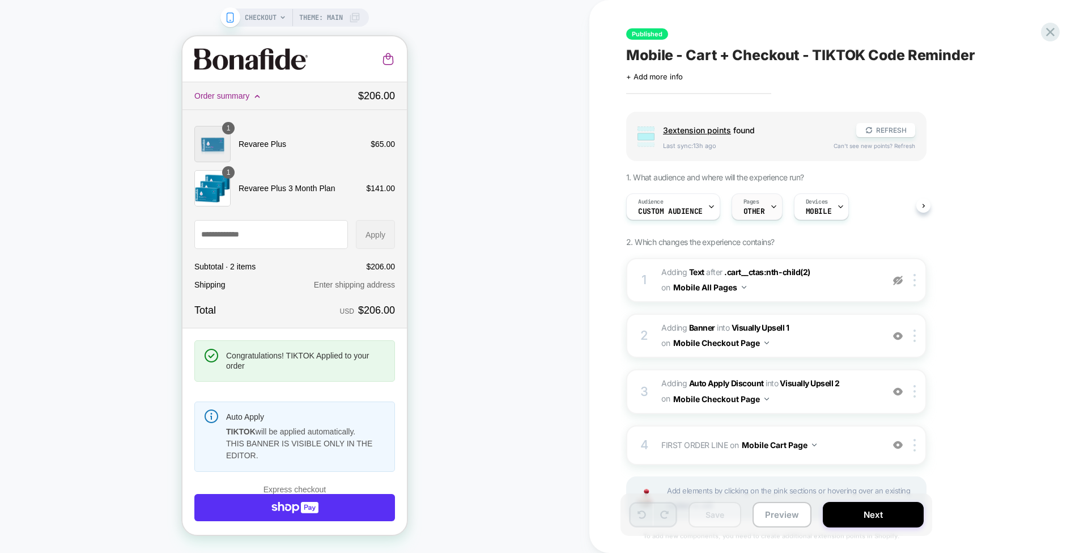
click at [760, 198] on div "Pages OTHER" at bounding box center [754, 207] width 44 height 26
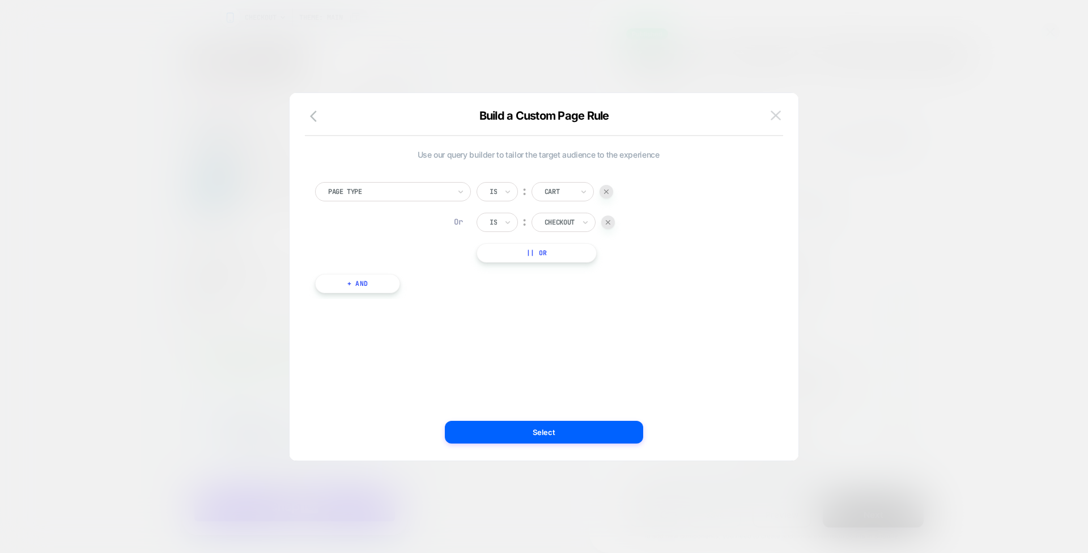
click at [777, 117] on img at bounding box center [776, 116] width 10 height 10
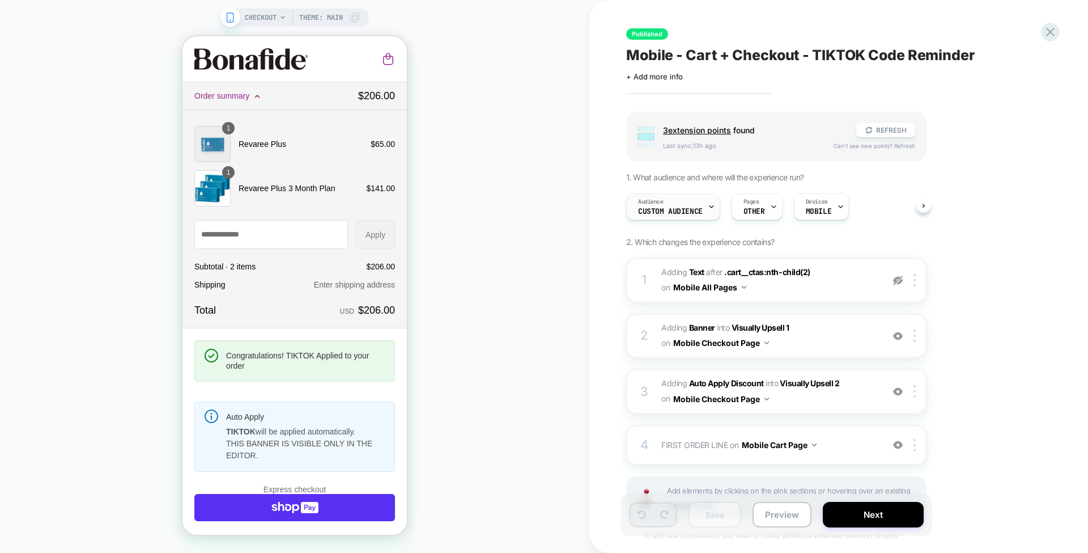
click at [690, 207] on span "Custom Audience" at bounding box center [670, 211] width 65 height 8
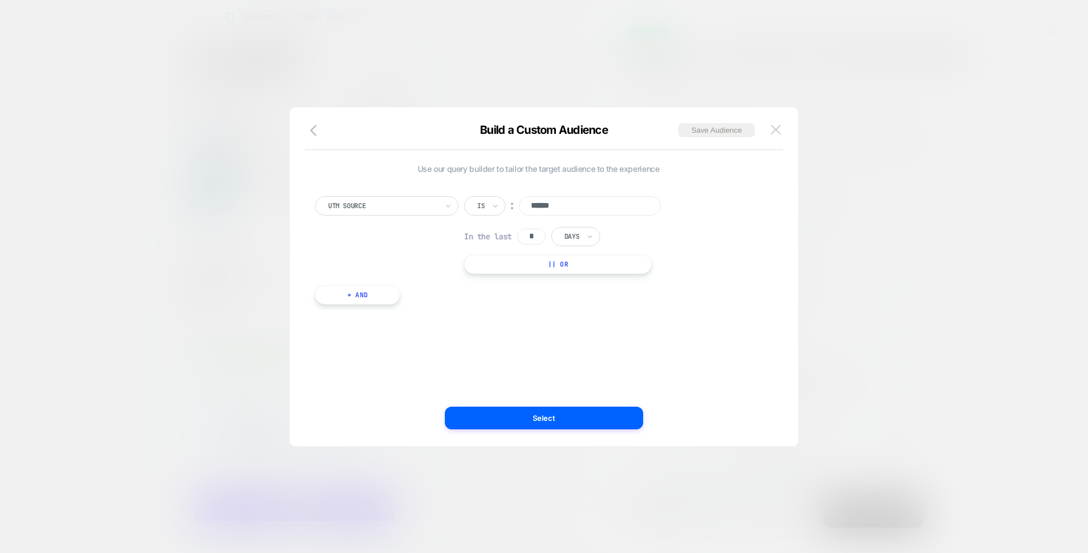
click at [782, 126] on button at bounding box center [776, 129] width 17 height 17
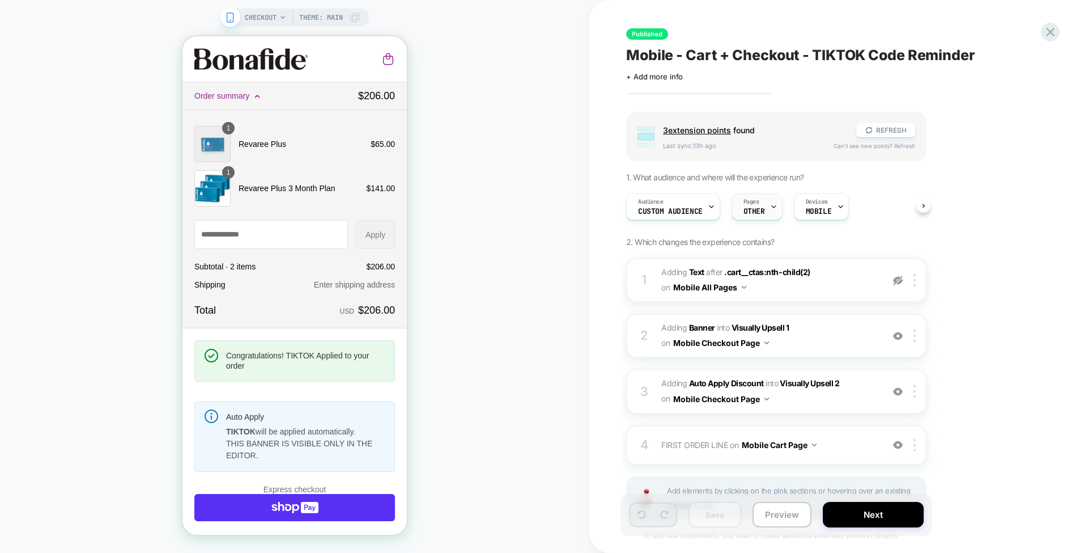
click at [763, 207] on div "Pages OTHER" at bounding box center [754, 207] width 44 height 26
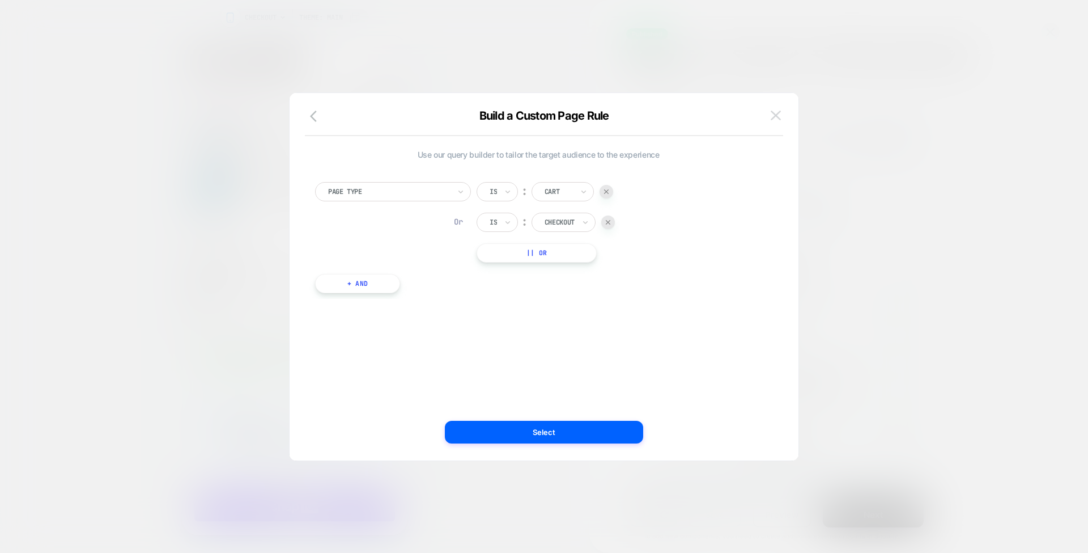
click at [775, 120] on button at bounding box center [776, 115] width 17 height 17
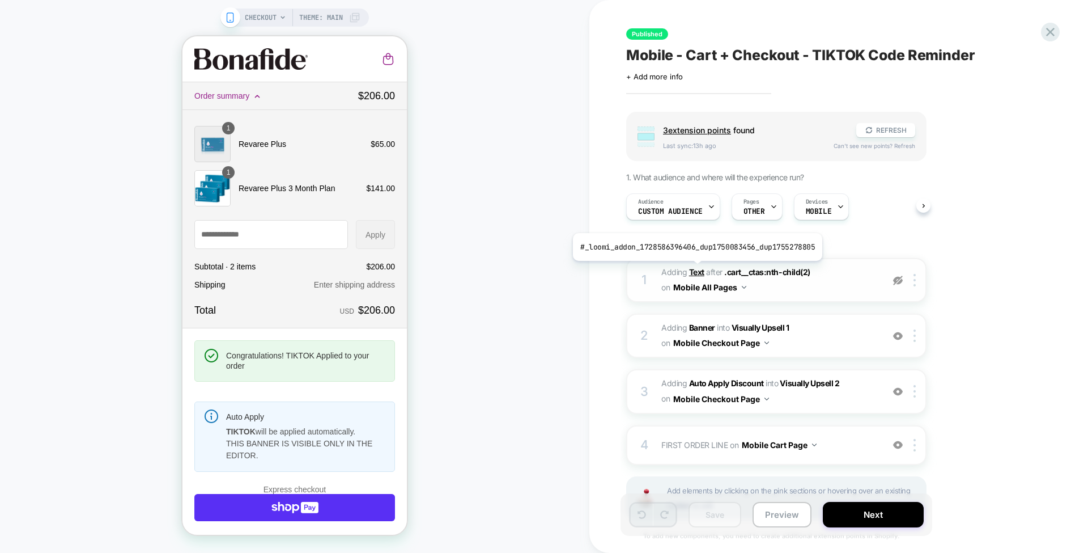
click at [694, 269] on b "Text" at bounding box center [696, 272] width 15 height 10
click at [900, 277] on img at bounding box center [898, 280] width 10 height 10
click at [695, 265] on span "#_loomi_addon_1728586396406_dup1750083456_dup1755278805 Adding Text AFTER .cart…" at bounding box center [770, 280] width 216 height 31
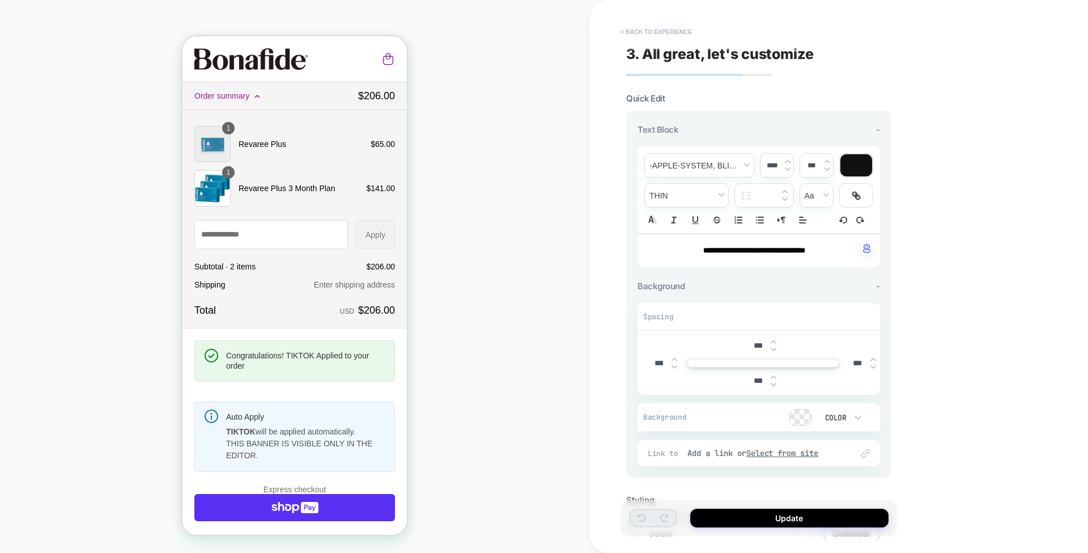
click at [658, 33] on button "< Back to experience" at bounding box center [656, 32] width 83 height 18
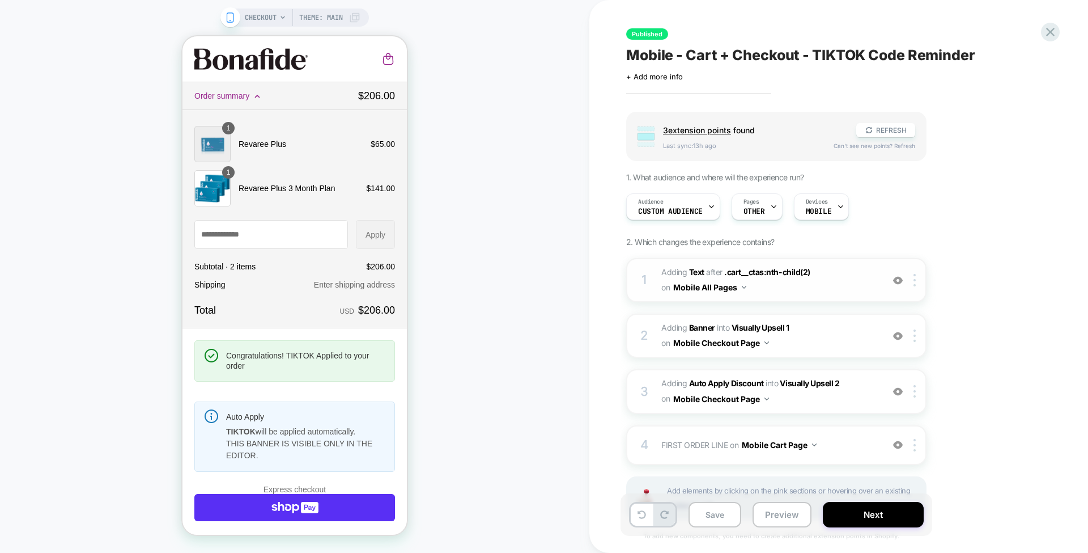
click at [898, 278] on img at bounding box center [898, 280] width 10 height 10
click at [688, 210] on span "Custom Audience" at bounding box center [670, 211] width 65 height 8
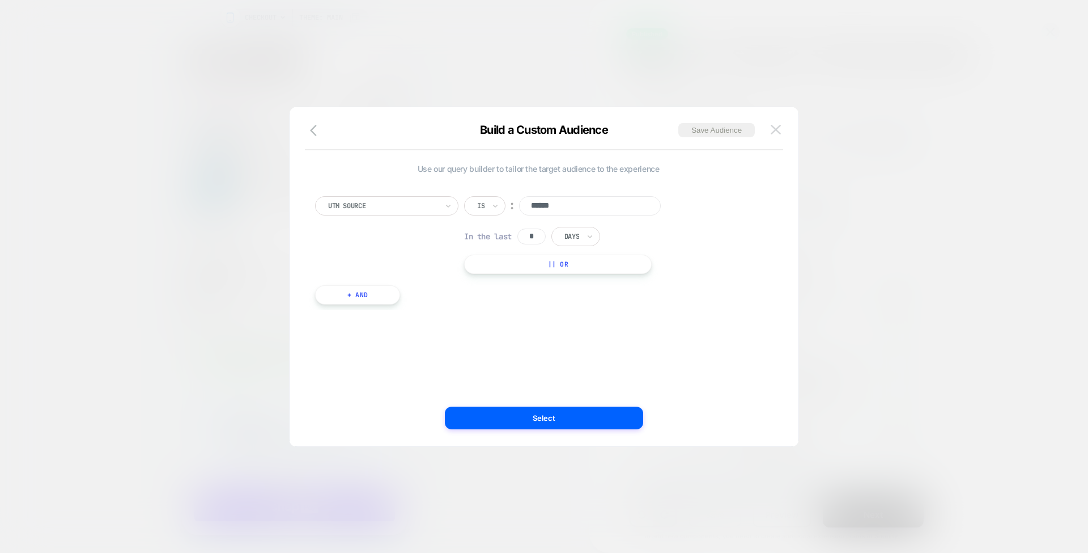
click at [777, 132] on img at bounding box center [776, 130] width 10 height 10
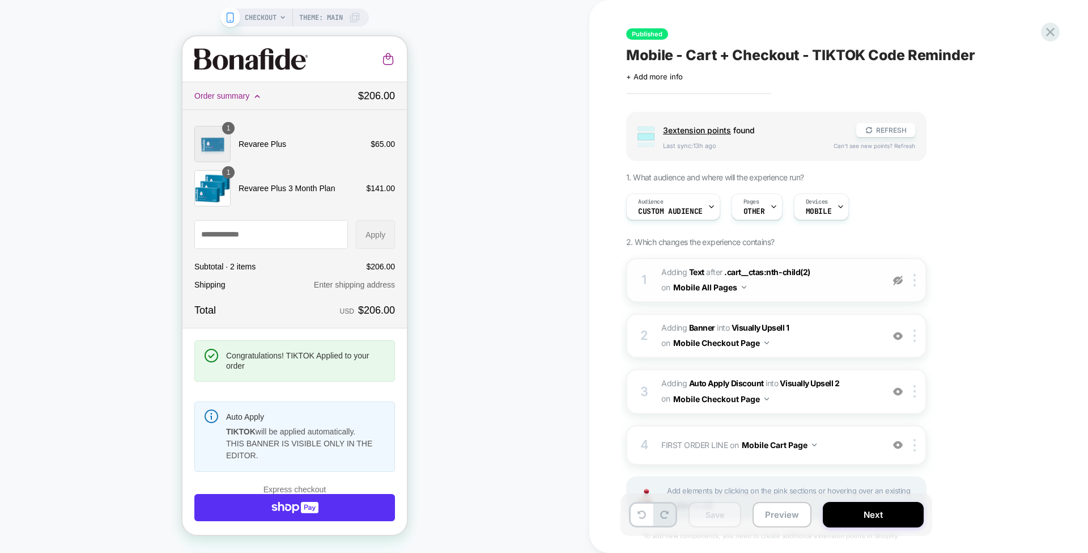
click at [610, 279] on div "Published Mobile - Cart + Checkout - TIKTOK Code Reminder Click to edit experie…" at bounding box center [839, 276] width 499 height 553
click at [696, 325] on b "Banner" at bounding box center [702, 328] width 26 height 10
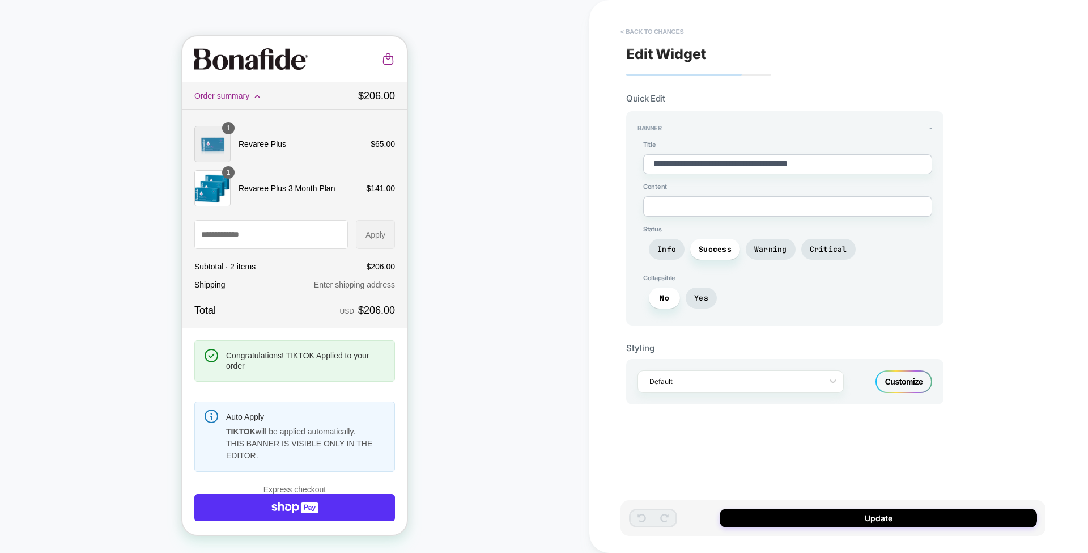
click at [665, 34] on button "< Back to changes" at bounding box center [652, 32] width 75 height 18
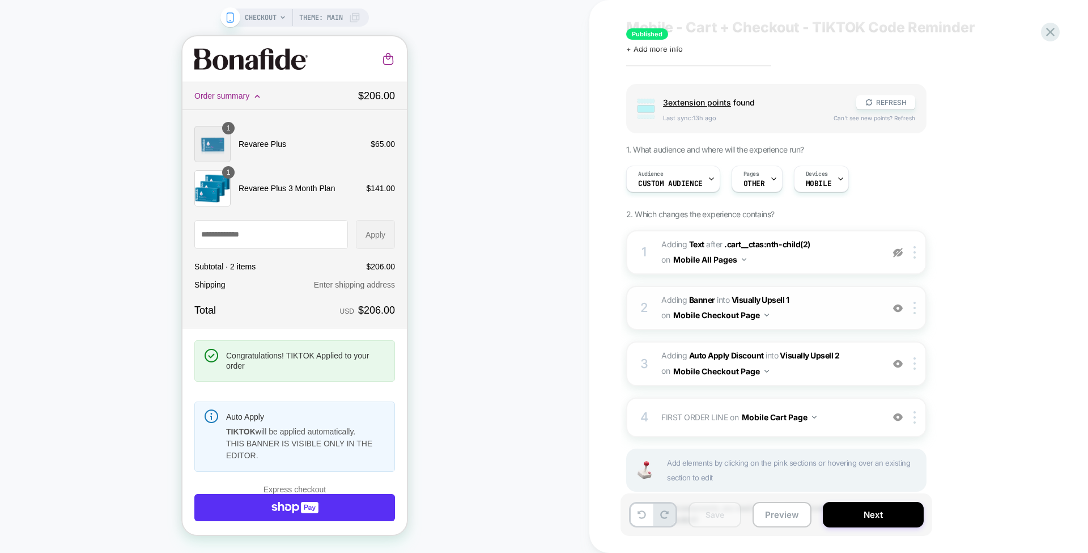
scroll to position [83, 0]
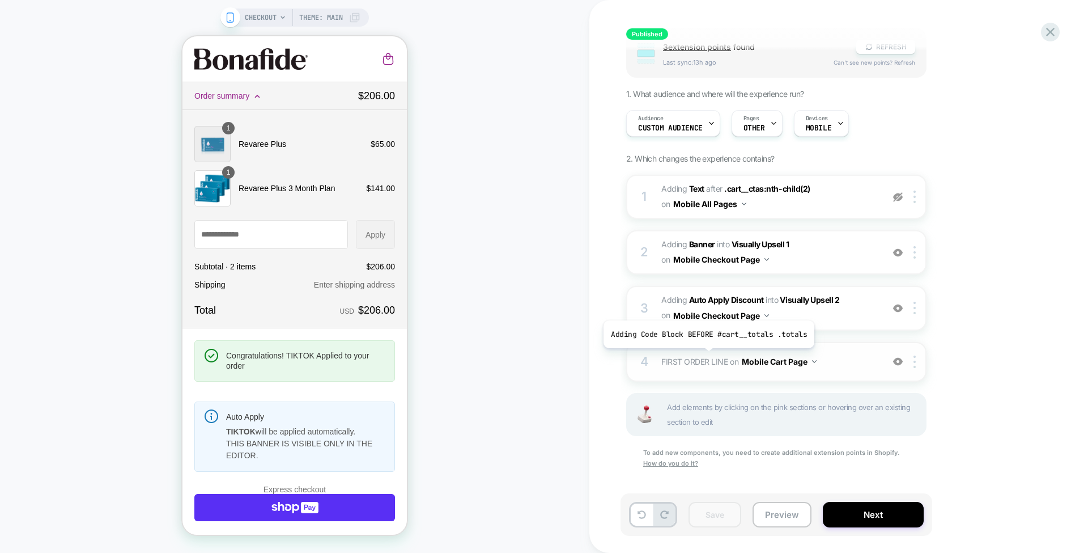
click at [706, 357] on span "FIRST ORDER LINE" at bounding box center [695, 362] width 66 height 10
click at [694, 358] on span "FIRST ORDER LINE" at bounding box center [695, 362] width 66 height 10
click at [795, 295] on span "Visually Upsell 2" at bounding box center [810, 300] width 60 height 10
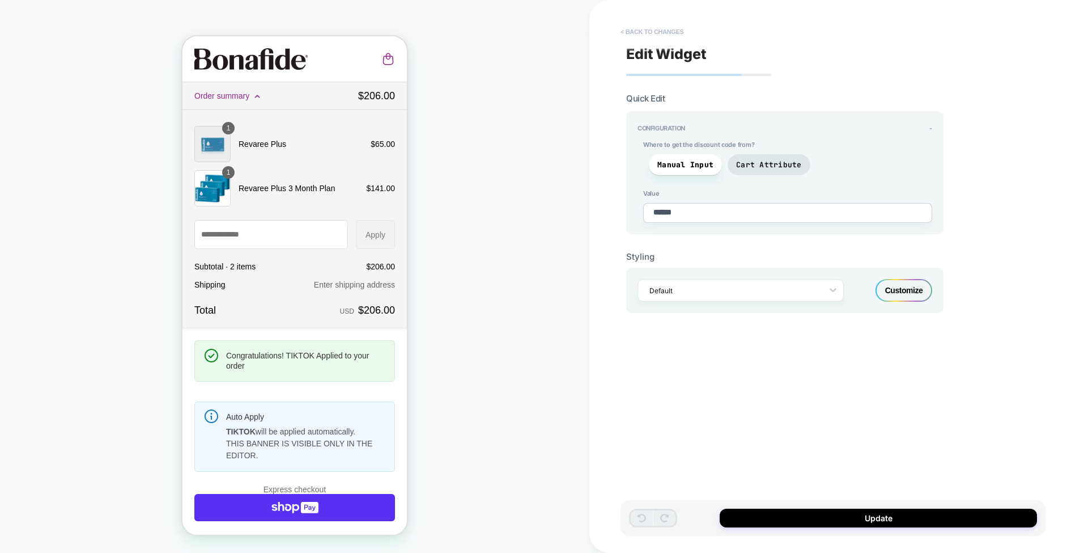
click at [667, 28] on button "< Back to changes" at bounding box center [652, 32] width 75 height 18
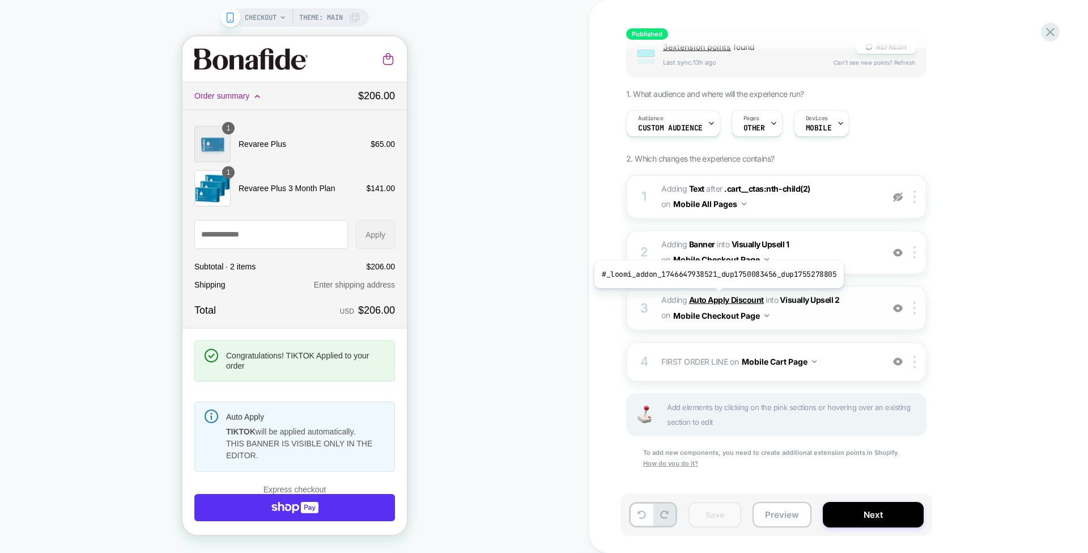
click at [716, 296] on b "Auto Apply Discount" at bounding box center [726, 300] width 75 height 10
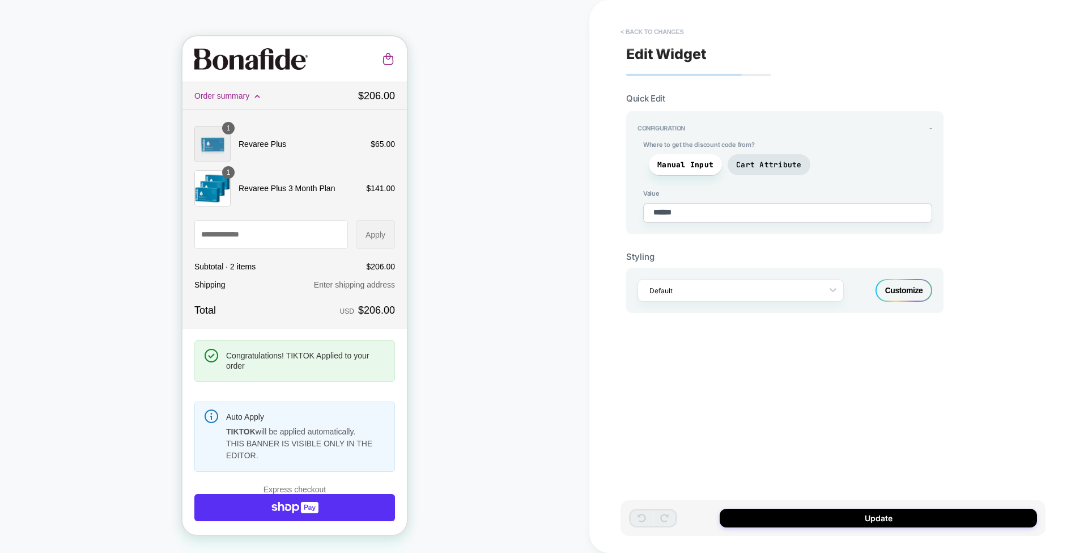
click at [652, 26] on button "< Back to changes" at bounding box center [652, 32] width 75 height 18
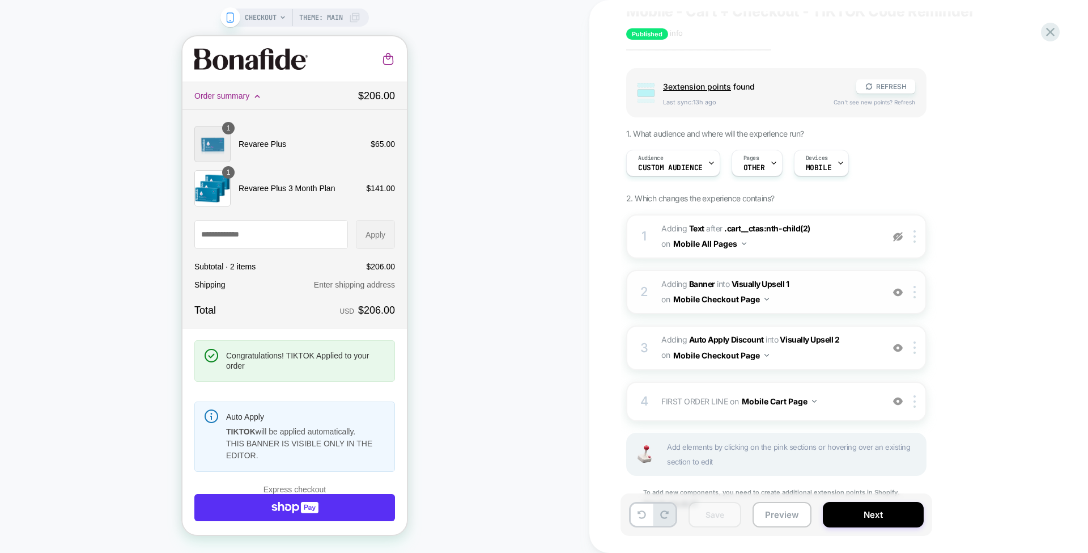
scroll to position [70, 0]
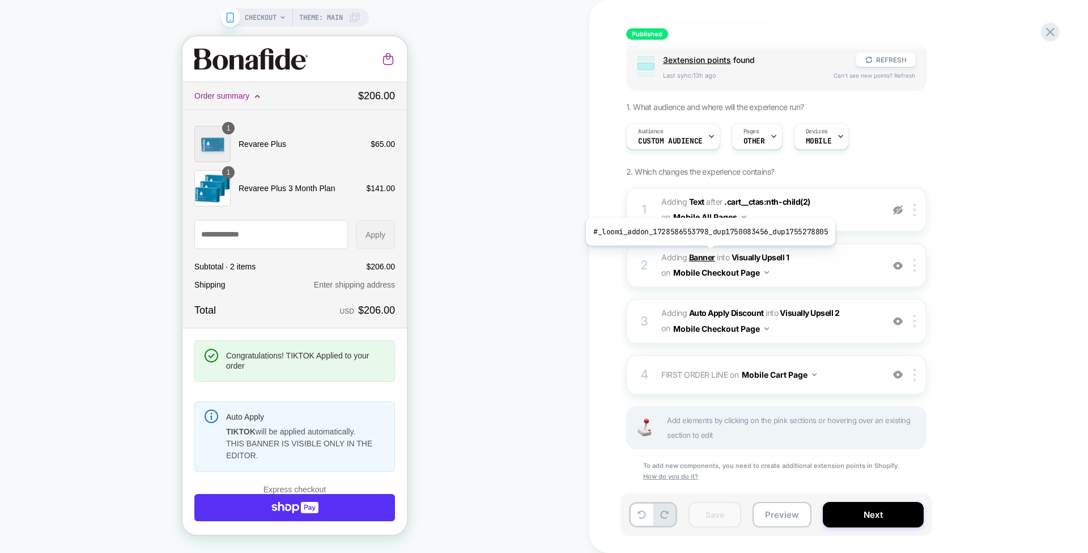
click at [707, 253] on b "Banner" at bounding box center [702, 257] width 26 height 10
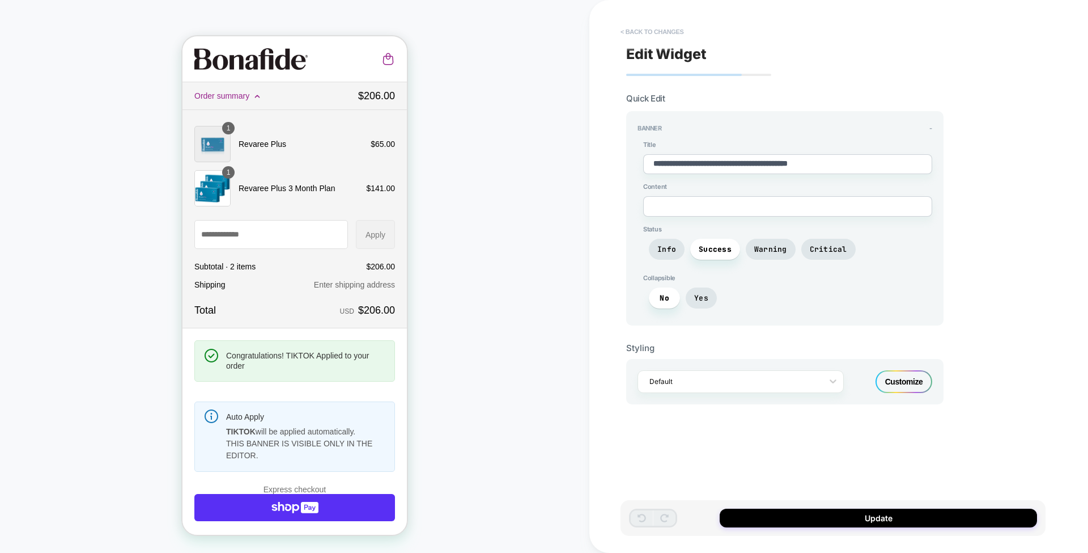
click at [660, 31] on button "< Back to changes" at bounding box center [652, 32] width 75 height 18
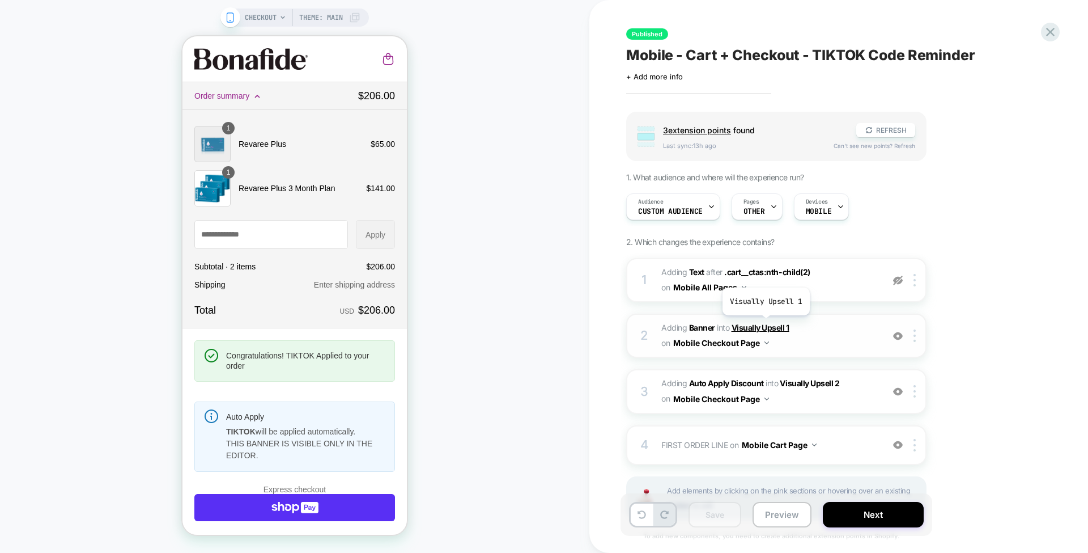
click at [765, 324] on span "Visually Upsell 1" at bounding box center [761, 328] width 58 height 10
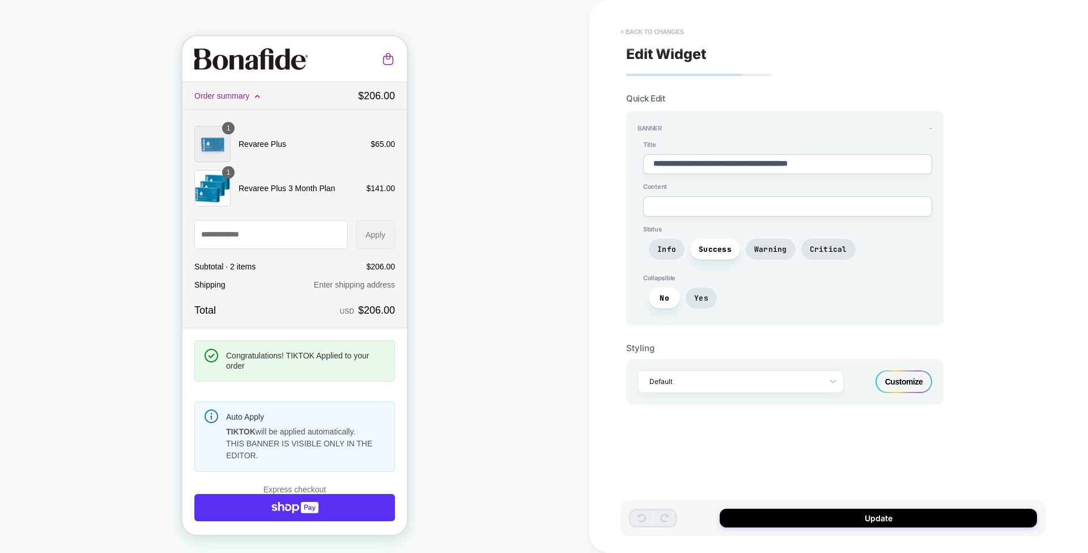
click at [671, 31] on button "< Back to changes" at bounding box center [652, 32] width 75 height 18
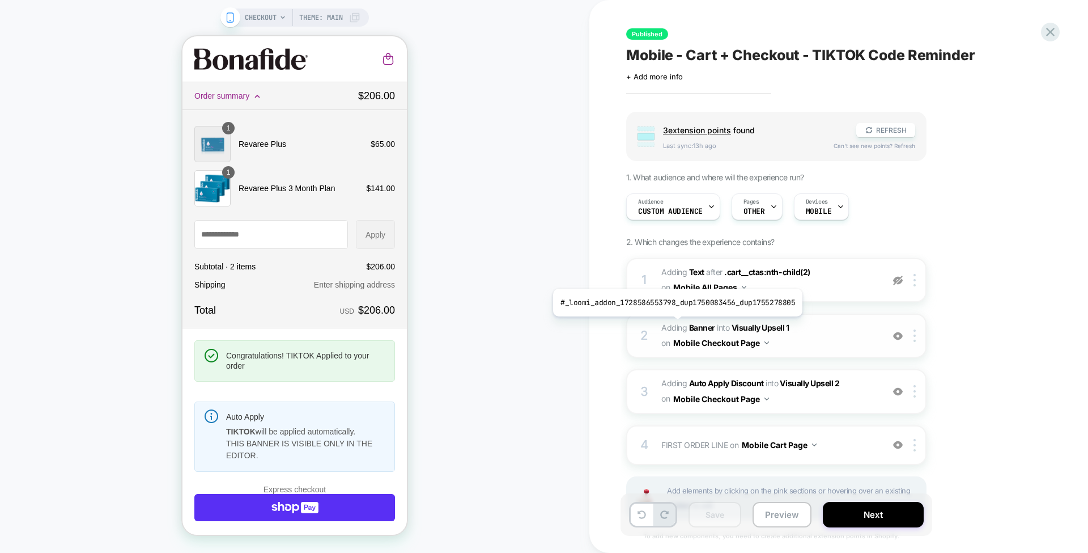
click at [674, 324] on span "Adding Banner" at bounding box center [689, 328] width 54 height 10
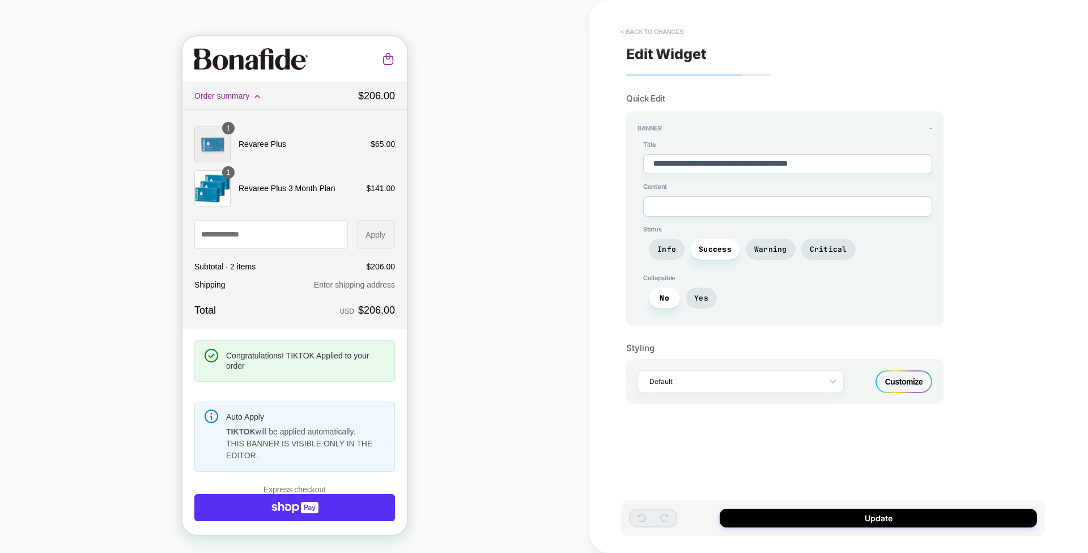
click at [669, 24] on button "< Back to changes" at bounding box center [652, 32] width 75 height 18
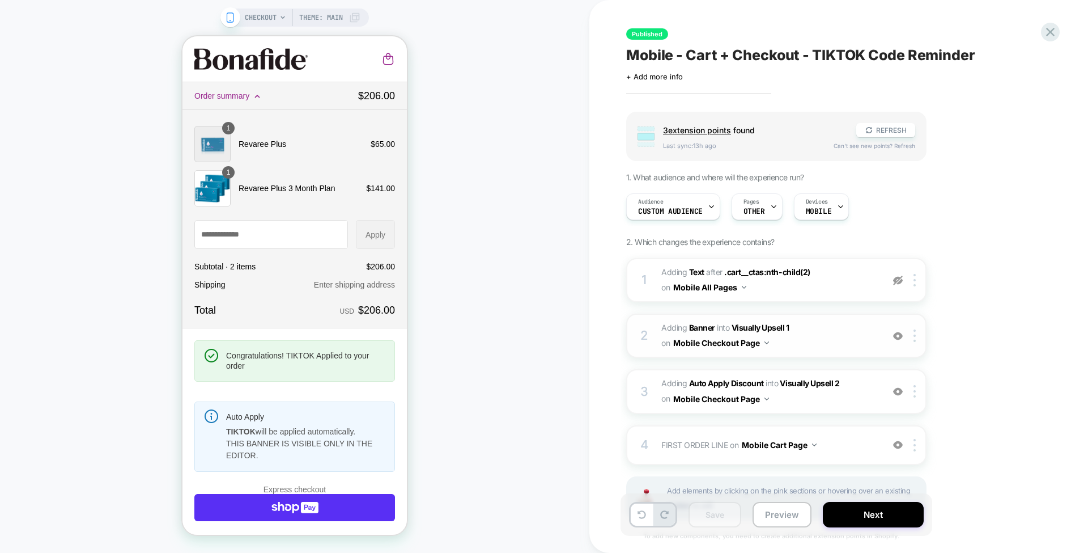
click at [903, 333] on div at bounding box center [898, 335] width 19 height 12
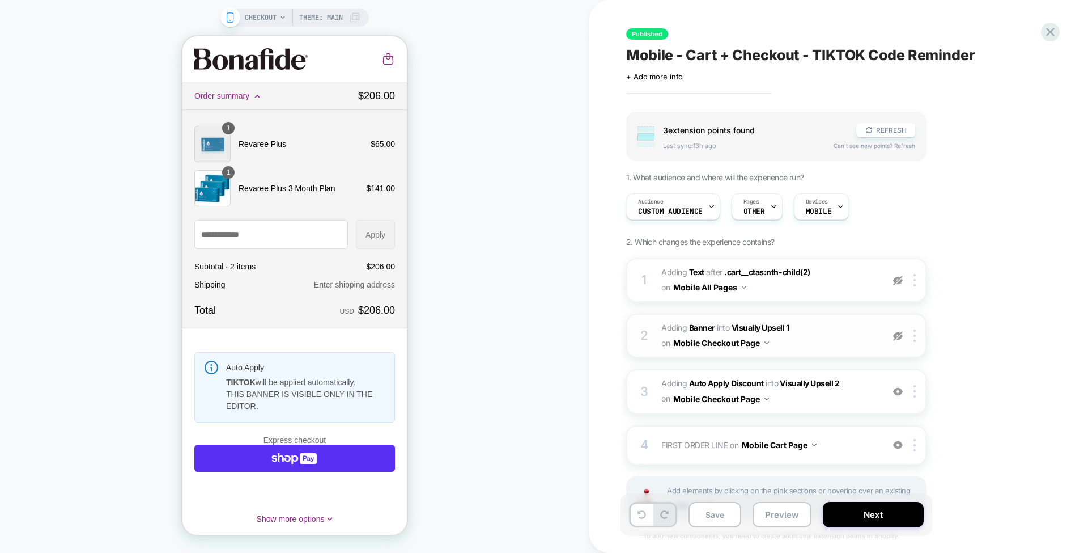
click at [903, 333] on div at bounding box center [898, 335] width 19 height 12
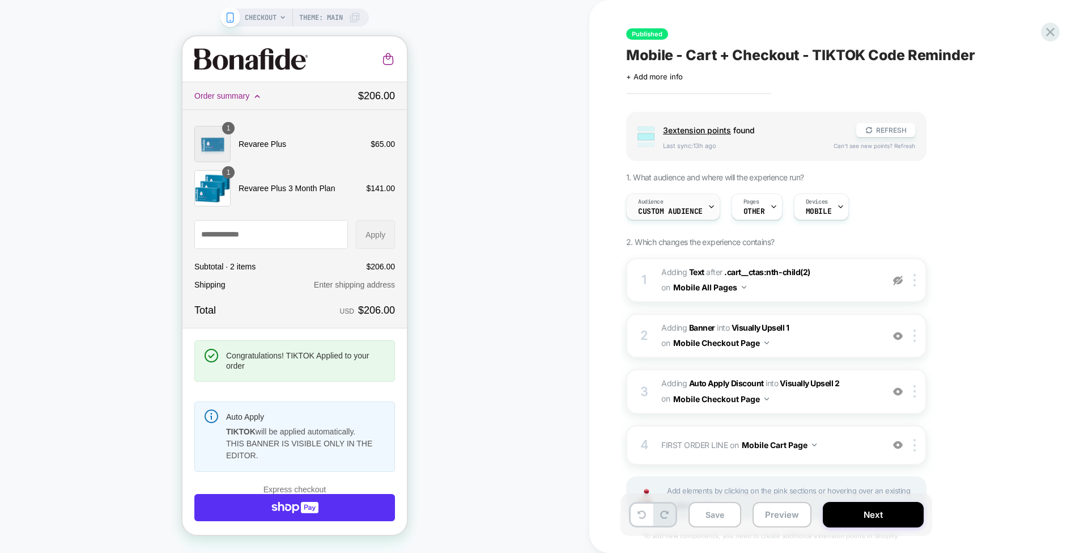
click at [702, 210] on div "Audience Custom Audience" at bounding box center [670, 207] width 87 height 26
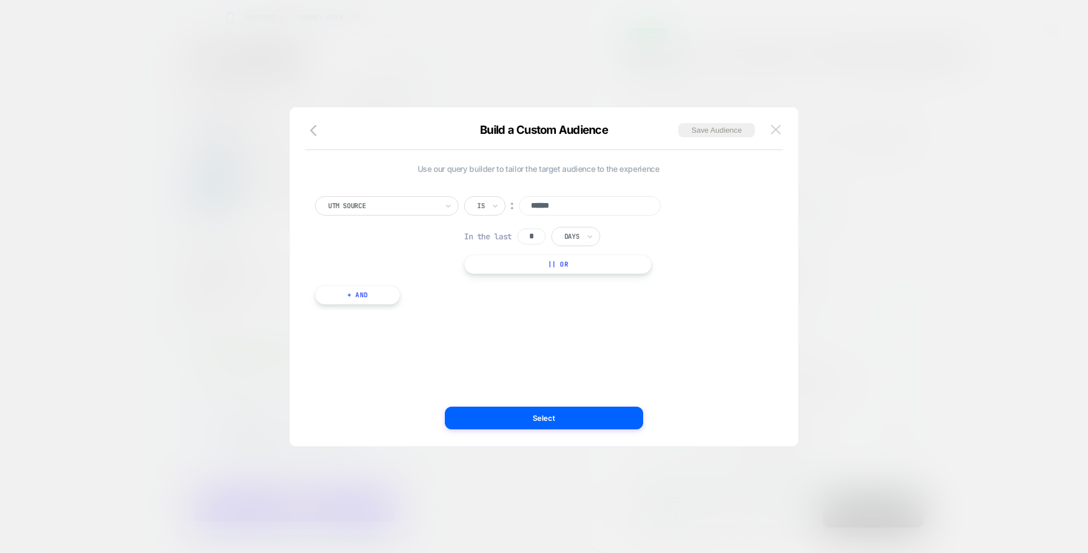
click at [781, 132] on img at bounding box center [776, 130] width 10 height 10
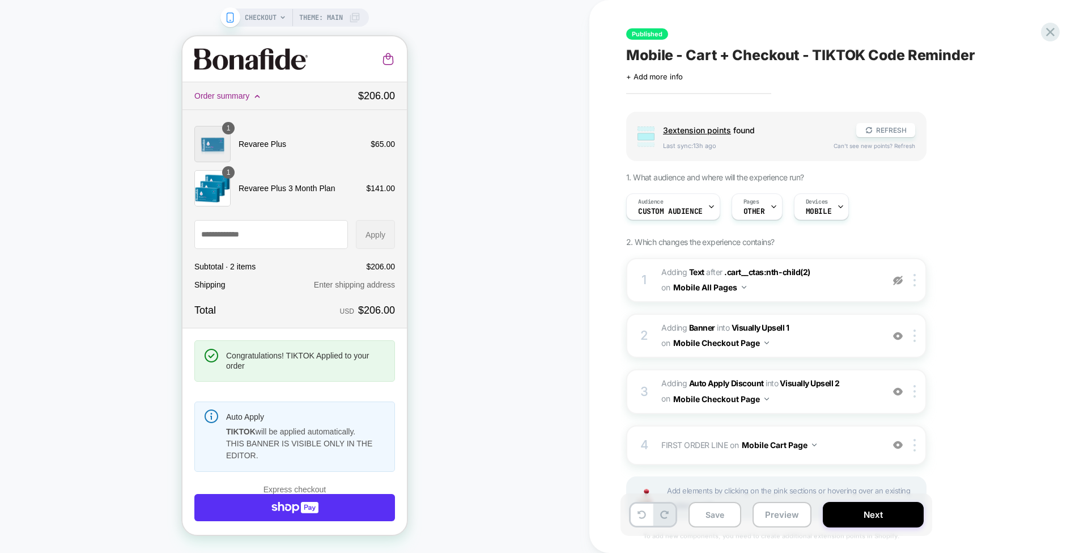
scroll to position [83, 0]
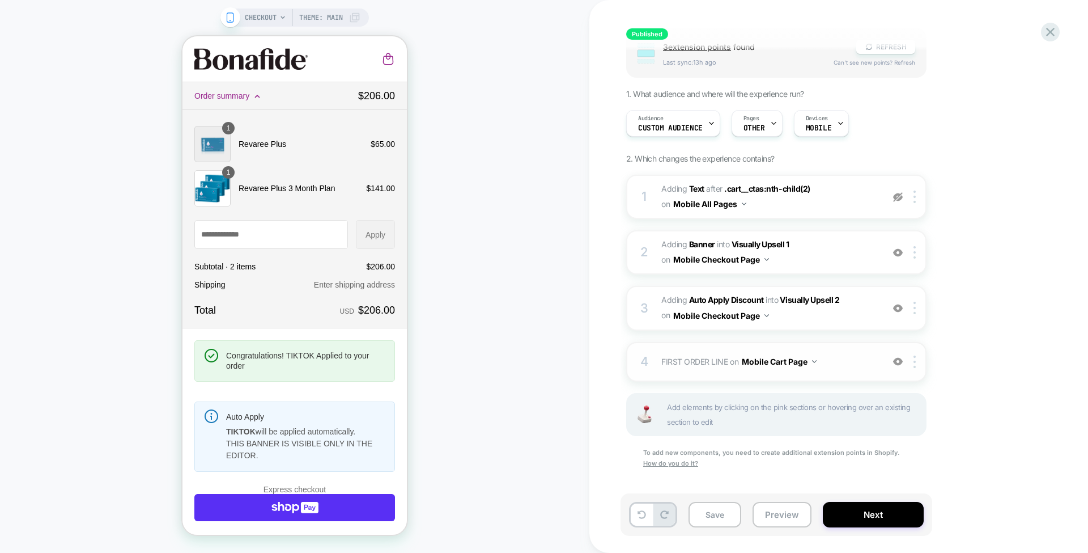
click at [792, 355] on button "Mobile Cart Page" at bounding box center [779, 361] width 75 height 16
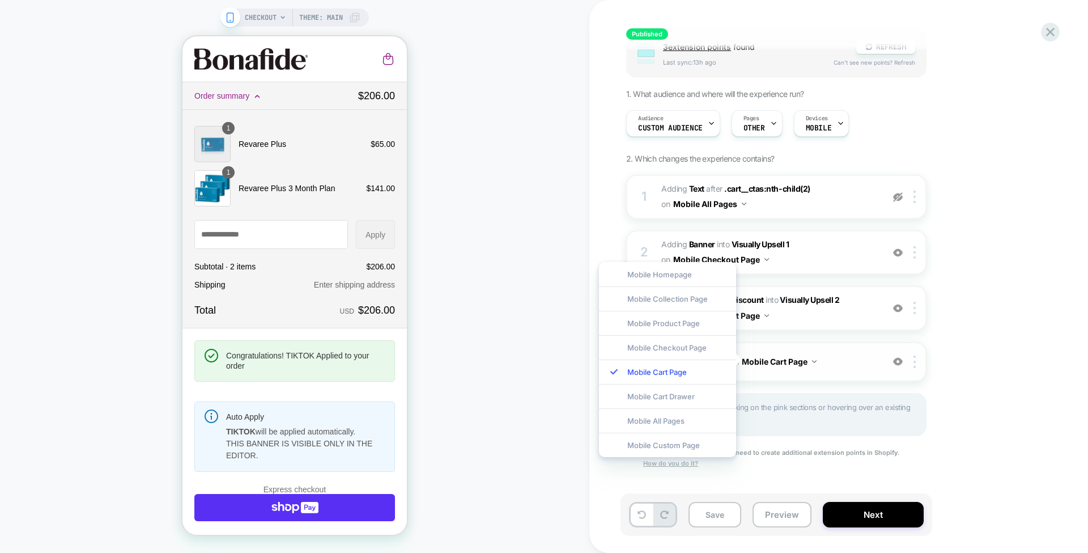
click at [807, 364] on button "Mobile Cart Page" at bounding box center [779, 361] width 75 height 16
click at [836, 373] on div "4 FIRST ORDER LINE Adding Code Block BEFORE #cart__totals .totals on Mobile Car…" at bounding box center [776, 362] width 300 height 40
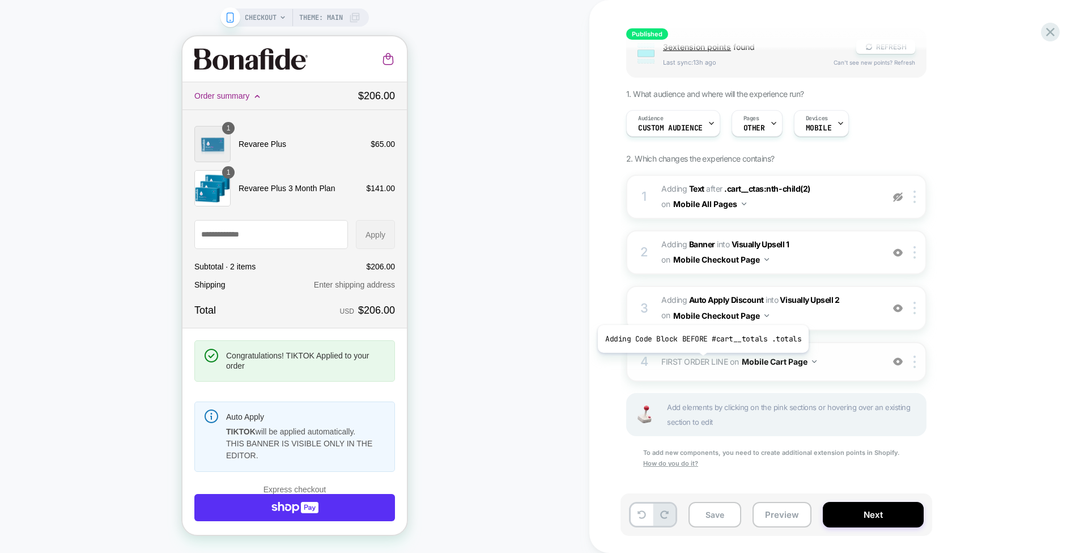
click at [701, 361] on span "FIRST ORDER LINE" at bounding box center [695, 362] width 66 height 10
click at [896, 357] on img at bounding box center [898, 362] width 10 height 10
click at [703, 359] on span "FIRST ORDER LINE" at bounding box center [695, 362] width 66 height 10
click at [897, 359] on img at bounding box center [898, 362] width 10 height 10
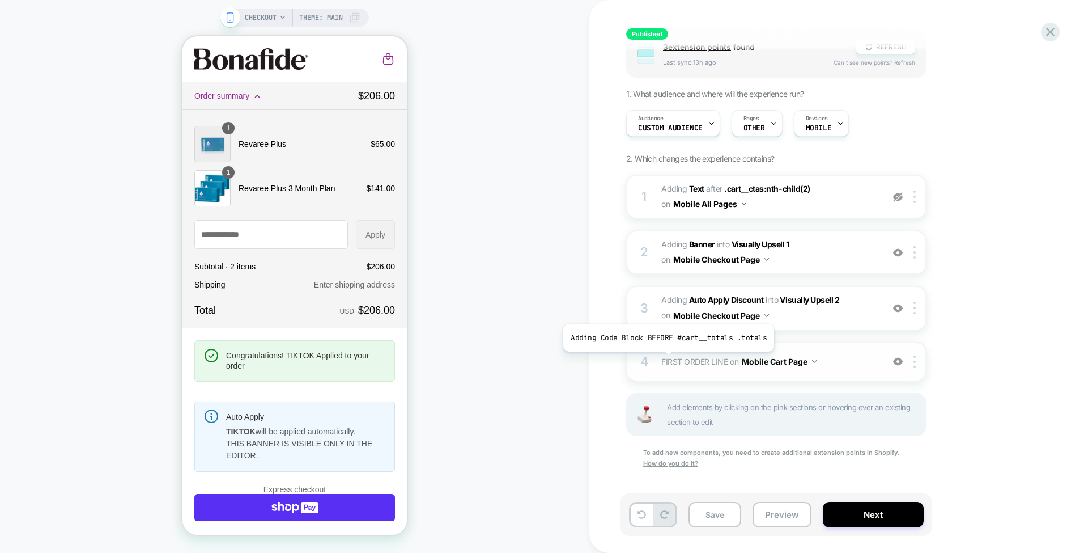
click at [665, 359] on span "FIRST ORDER LINE" at bounding box center [695, 362] width 66 height 10
click at [694, 358] on span "FIRST ORDER LINE" at bounding box center [695, 362] width 66 height 10
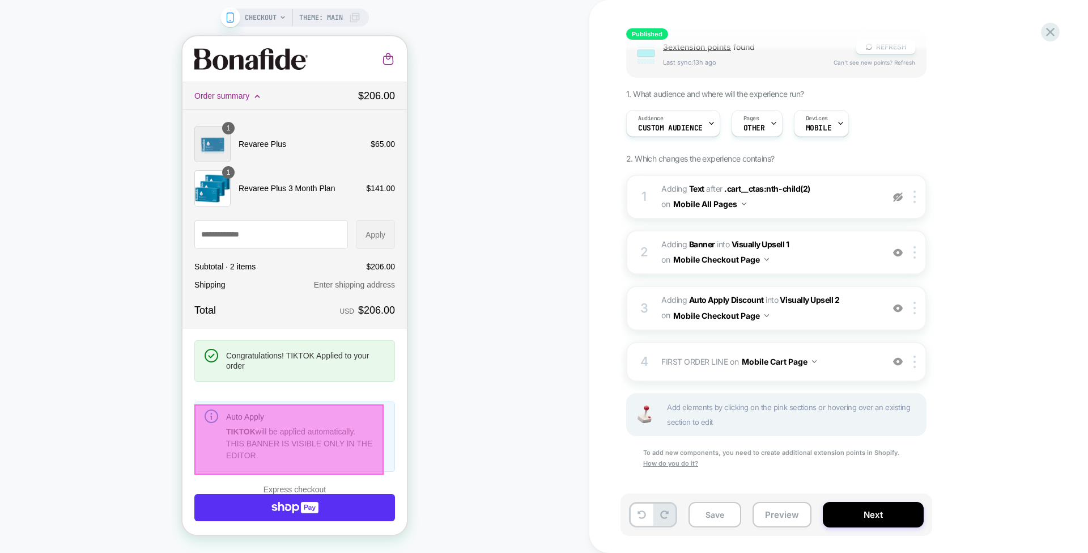
click at [339, 434] on div at bounding box center [288, 439] width 189 height 70
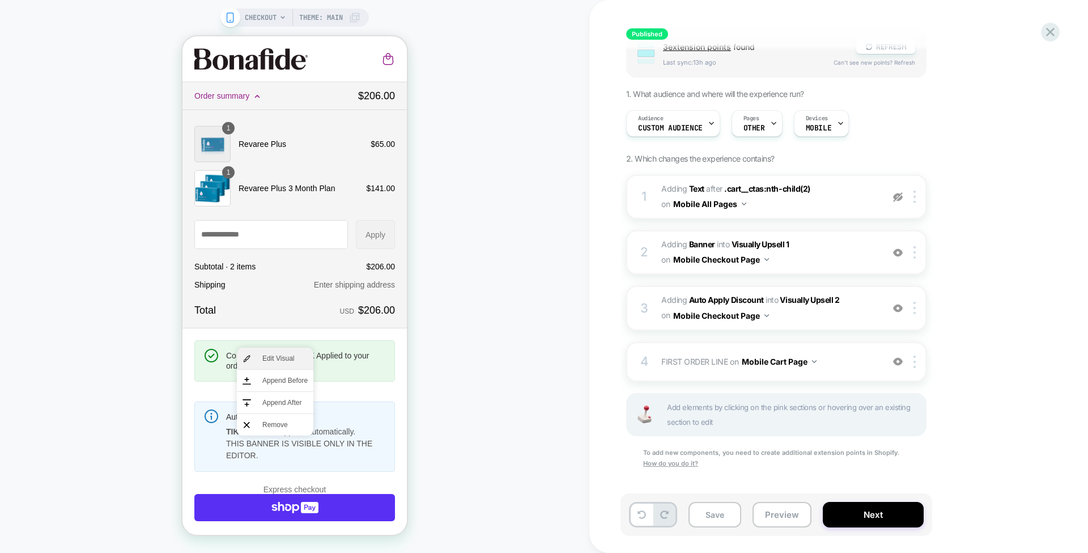
click at [292, 362] on span "Edit Visual" at bounding box center [284, 358] width 45 height 10
type textarea "*"
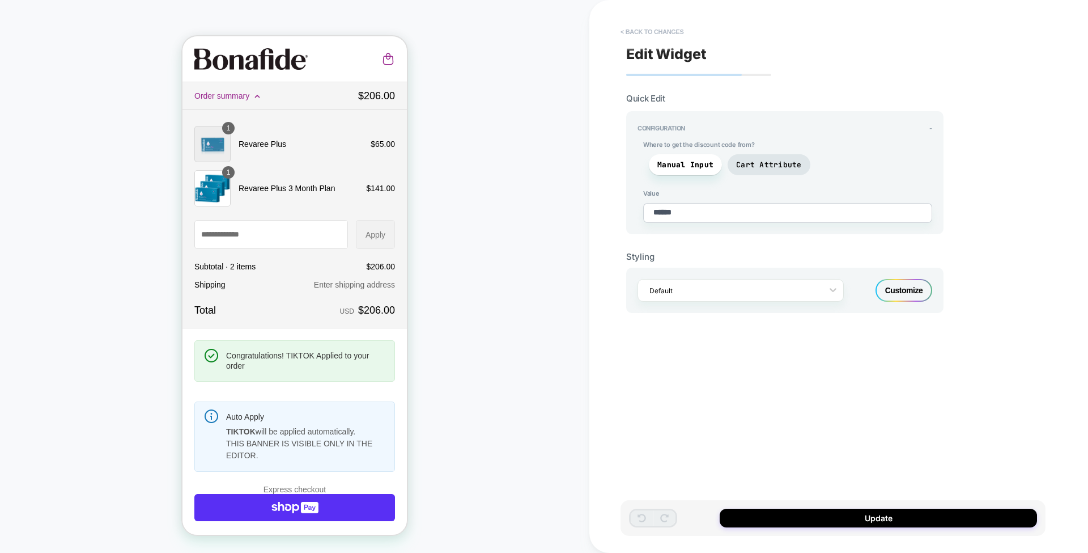
click at [660, 24] on button "< Back to changes" at bounding box center [652, 32] width 75 height 18
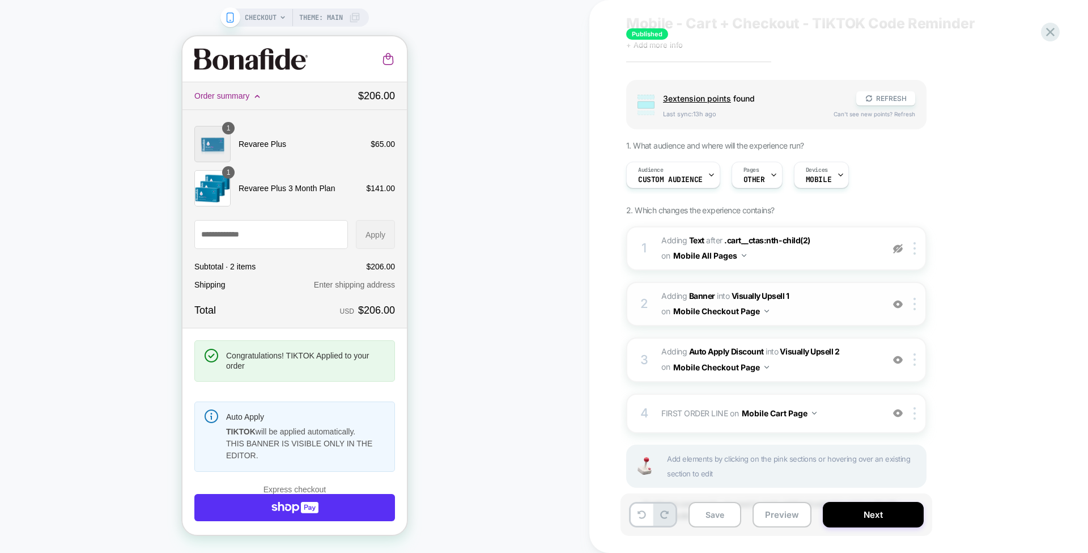
scroll to position [0, 0]
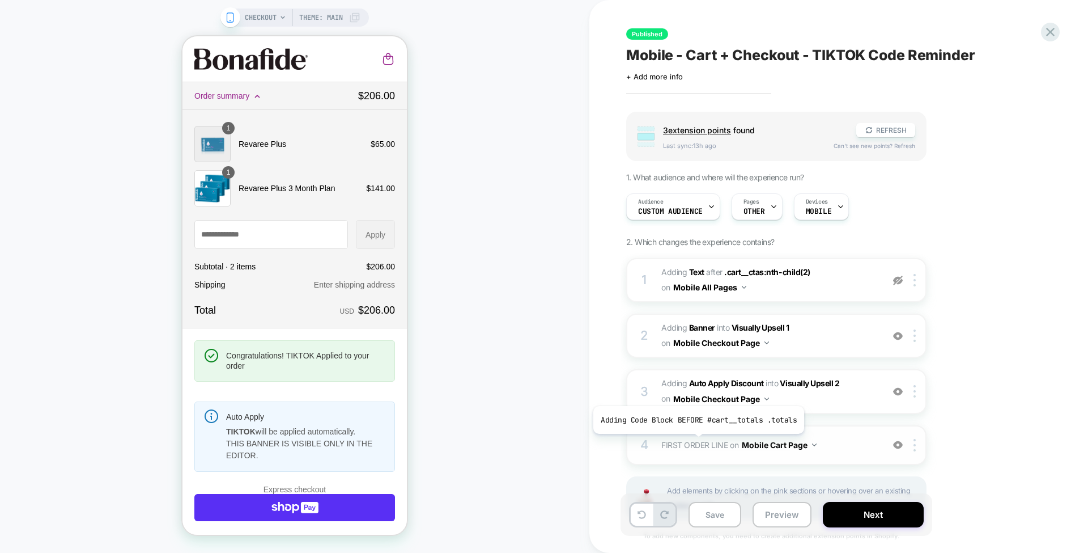
click at [696, 442] on span "FIRST ORDER LINE" at bounding box center [695, 445] width 66 height 10
click at [0, 366] on div "CHECKOUT Theme: MAIN" at bounding box center [295, 276] width 590 height 530
click at [816, 53] on span "Mobile - Cart + Checkout - TIKTOK Code Reminder" at bounding box center [800, 54] width 349 height 17
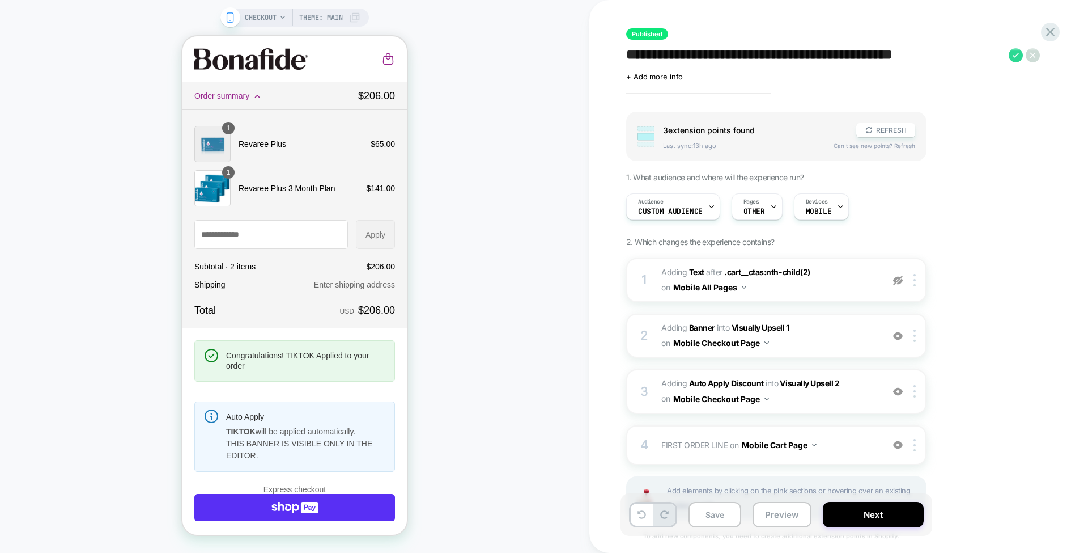
click at [816, 53] on textarea "**********" at bounding box center [814, 54] width 377 height 17
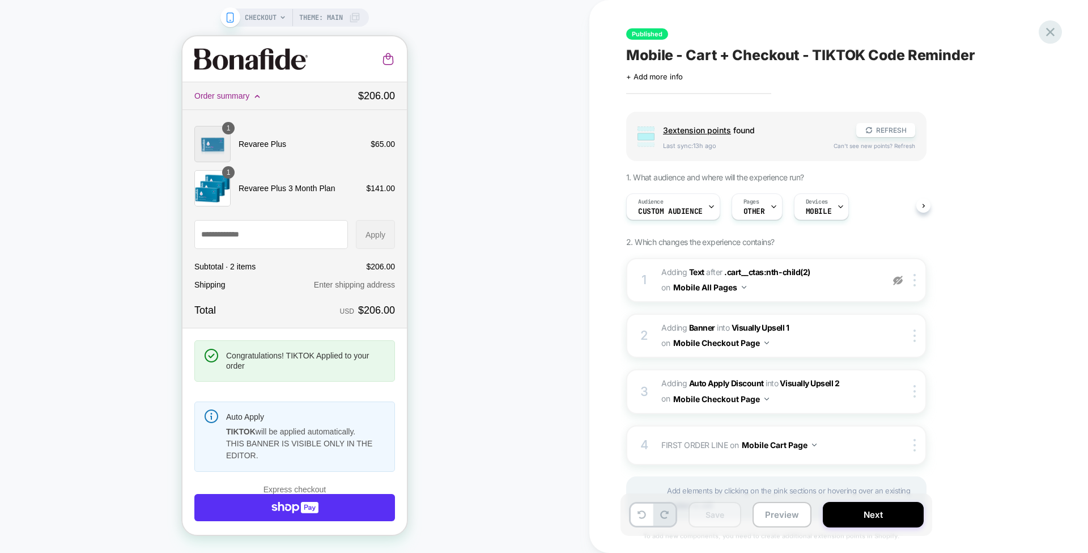
scroll to position [23, 0]
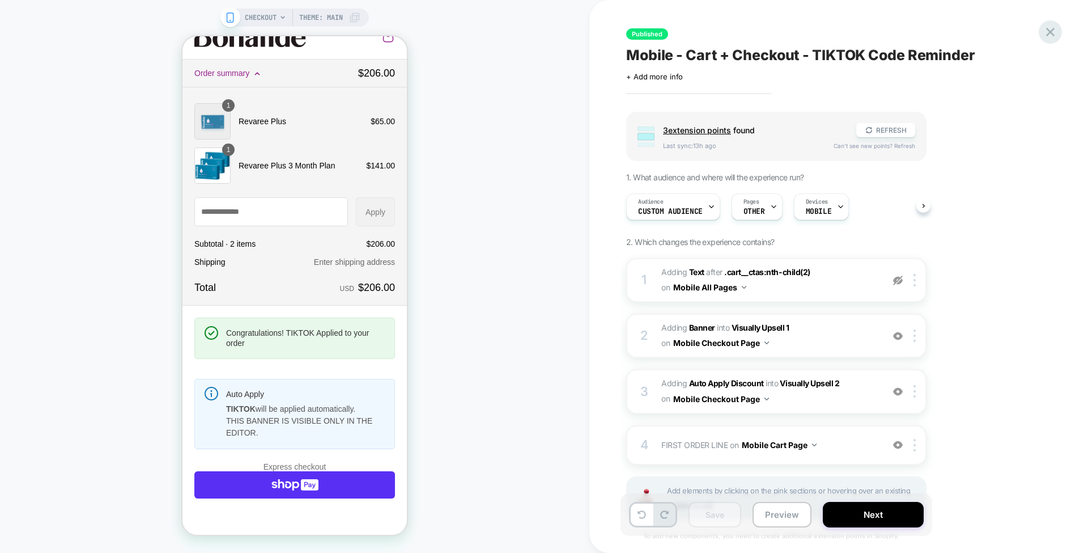
click at [1052, 34] on icon at bounding box center [1050, 32] width 9 height 9
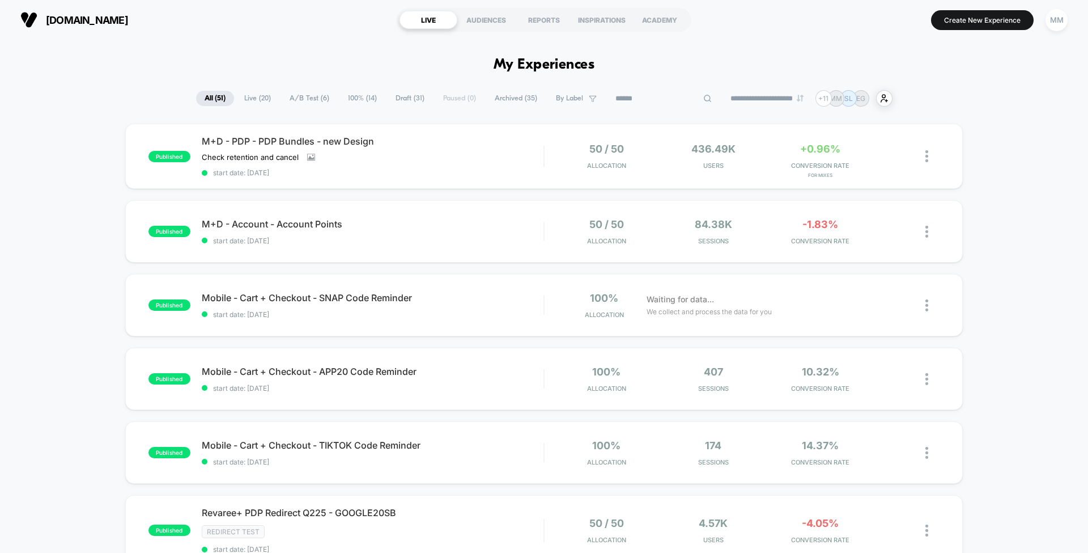
click at [648, 97] on input at bounding box center [663, 99] width 113 height 14
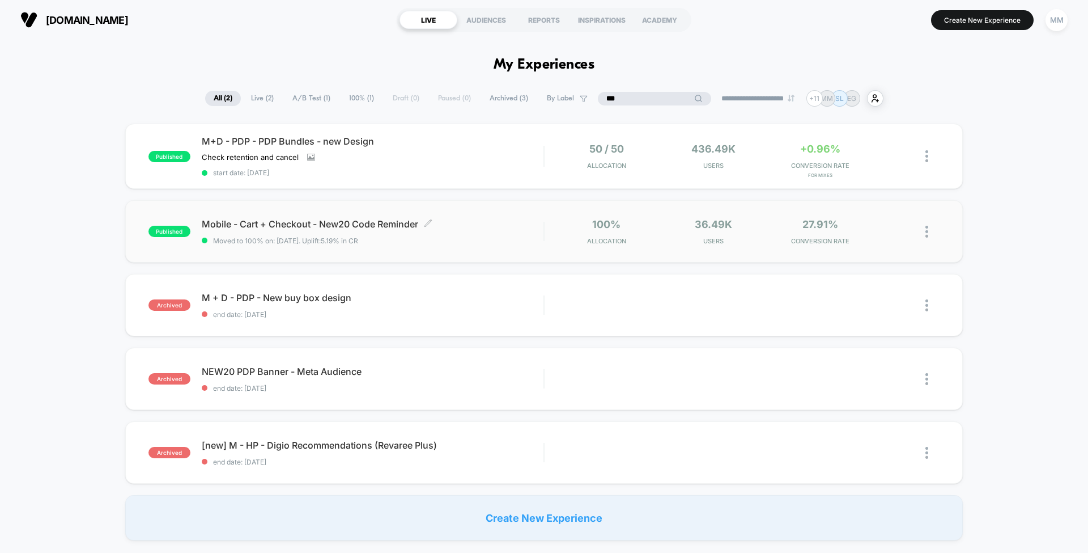
type input "***"
click at [532, 227] on span "Mobile - Cart + Checkout - New20 Code Reminder Click to edit experience details" at bounding box center [373, 223] width 342 height 11
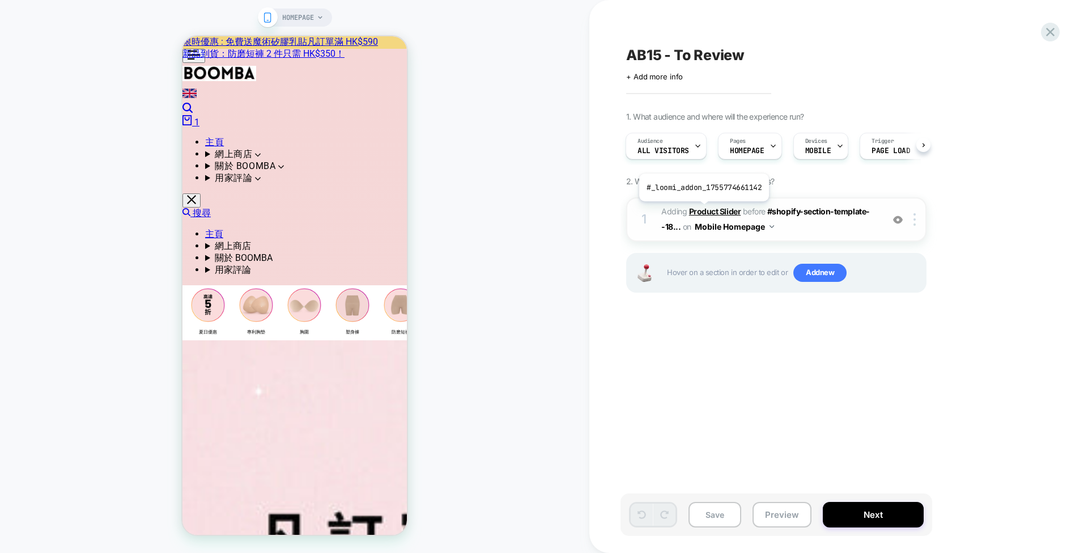
click at [0, 0] on b "Product Slider" at bounding box center [0, 0] width 0 height 0
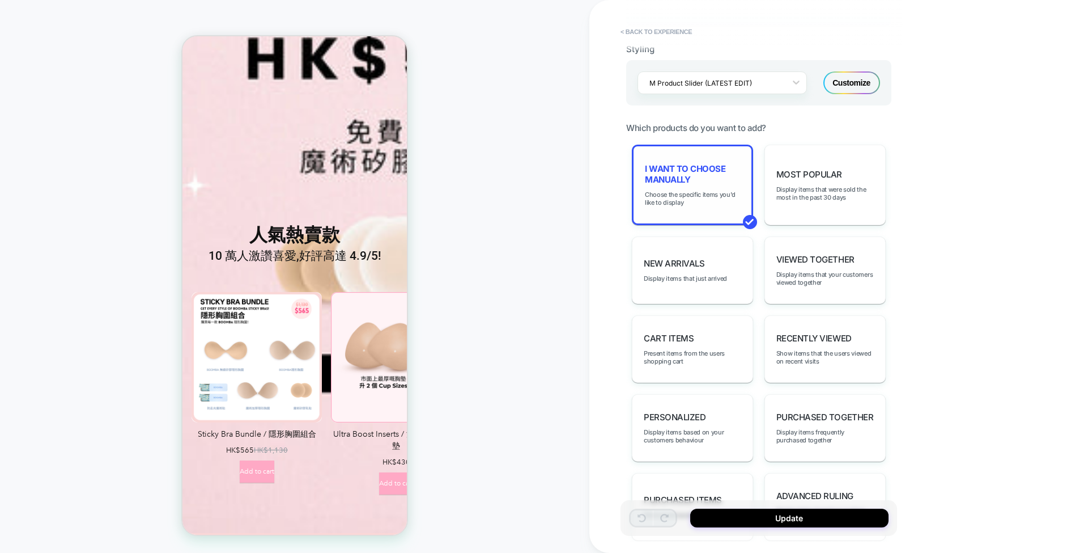
scroll to position [493, 0]
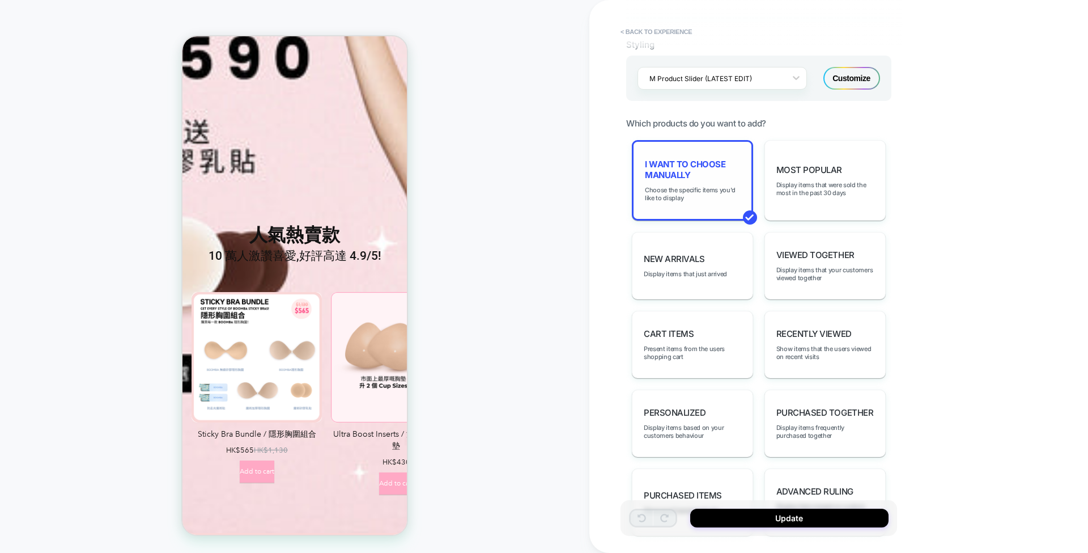
click at [695, 176] on div "I want to choose manually Choose the specific items you'd like to display" at bounding box center [692, 180] width 121 height 80
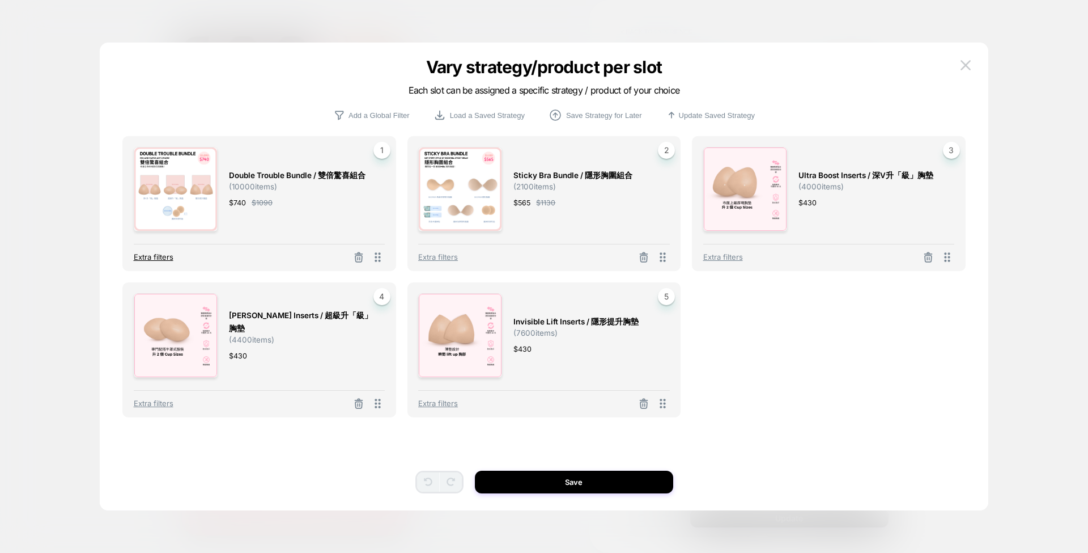
click at [151, 255] on span "Extra filters" at bounding box center [154, 256] width 40 height 9
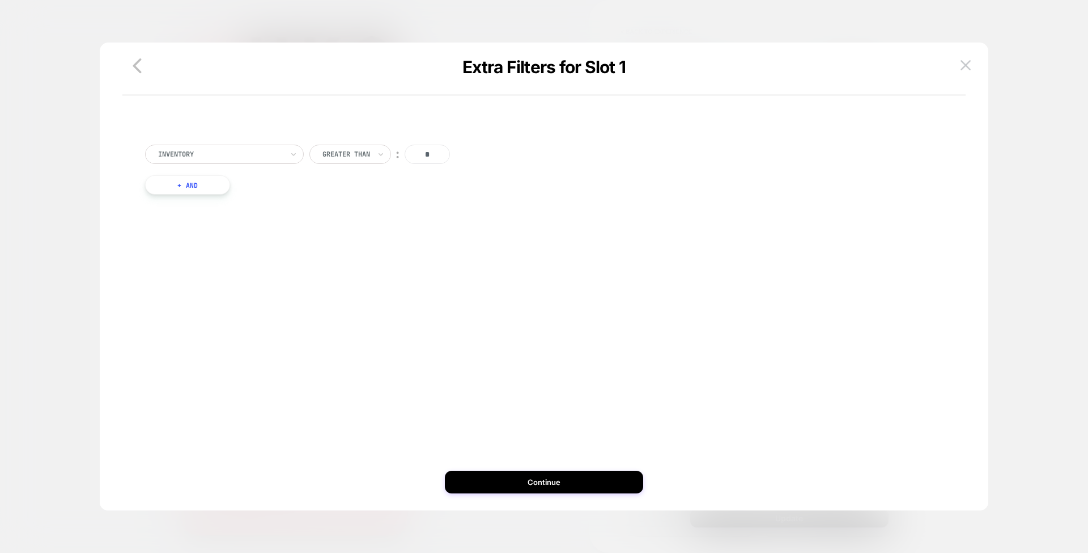
click at [0, 0] on button "+ And" at bounding box center [0, 0] width 0 height 0
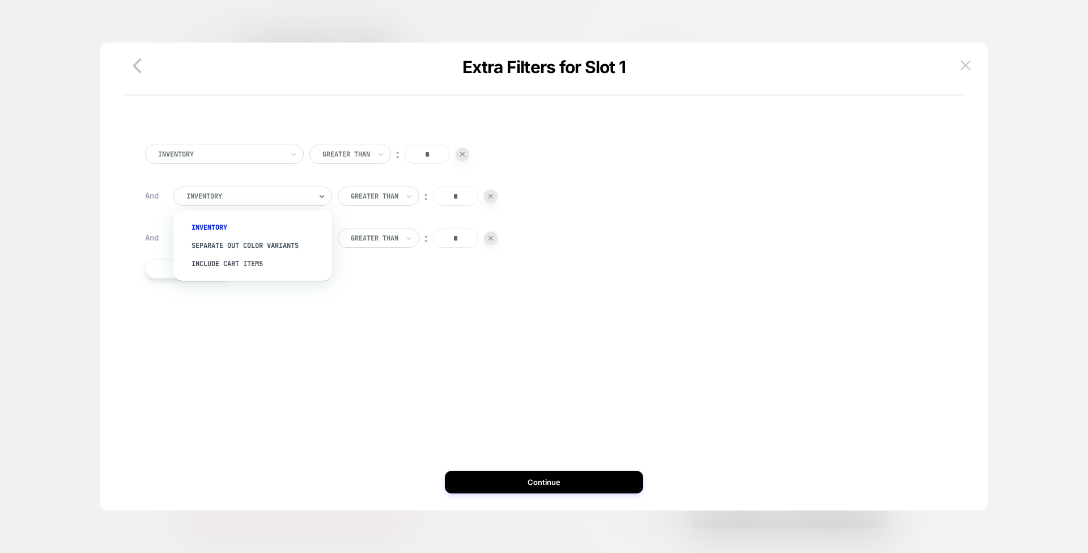
click at [312, 192] on div "Inventory" at bounding box center [252, 195] width 159 height 19
click at [0, 0] on div "Separate out color variants" at bounding box center [0, 0] width 0 height 0
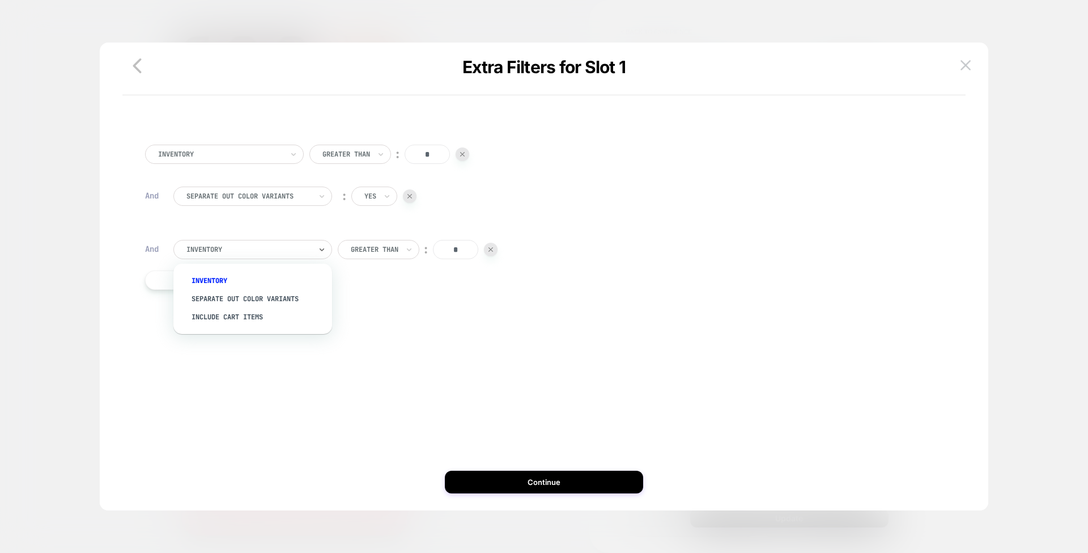
click at [0, 0] on div at bounding box center [0, 0] width 0 height 0
click at [500, 255] on div "Inventory Greater Than ︰ *" at bounding box center [558, 249] width 770 height 19
click at [0, 0] on img at bounding box center [0, 0] width 0 height 0
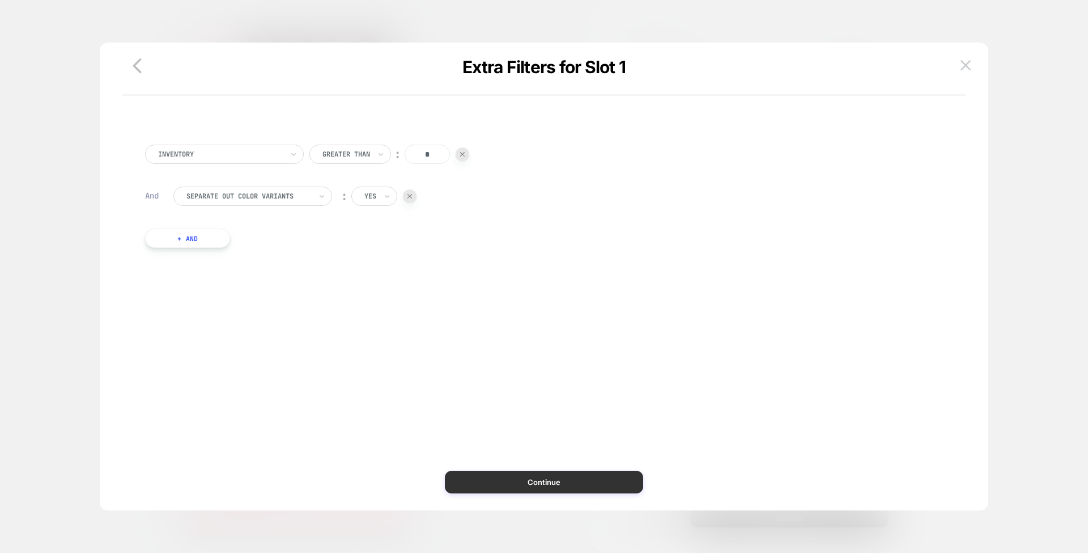
click at [536, 479] on button "Continue" at bounding box center [544, 481] width 198 height 23
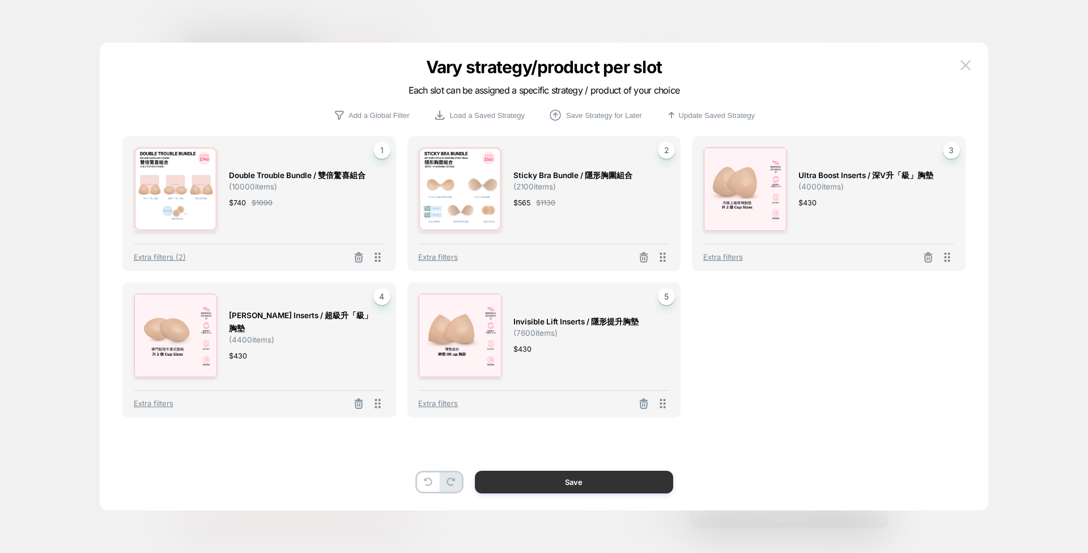
click at [536, 479] on button "Save" at bounding box center [574, 481] width 198 height 23
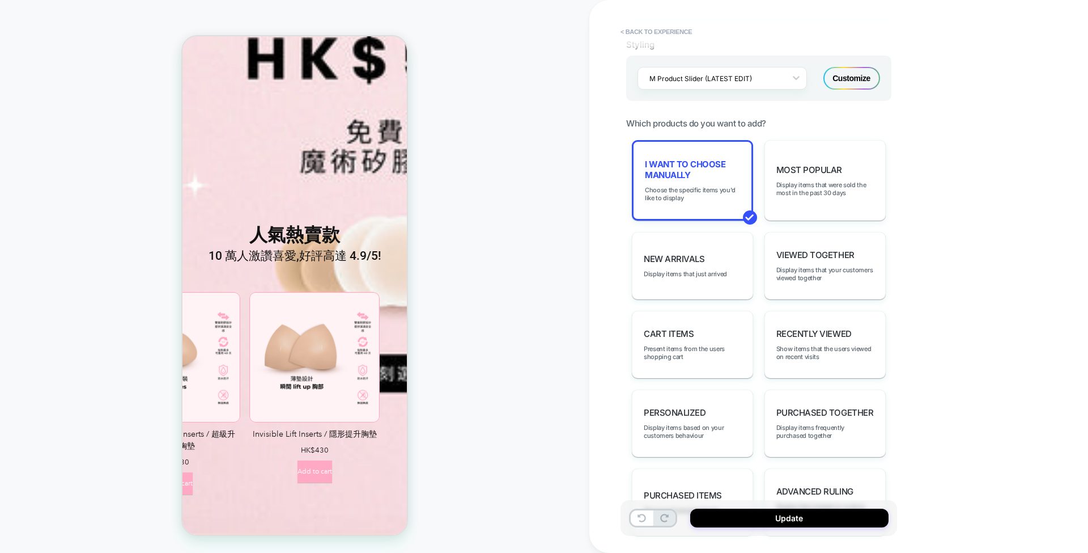
scroll to position [0, 0]
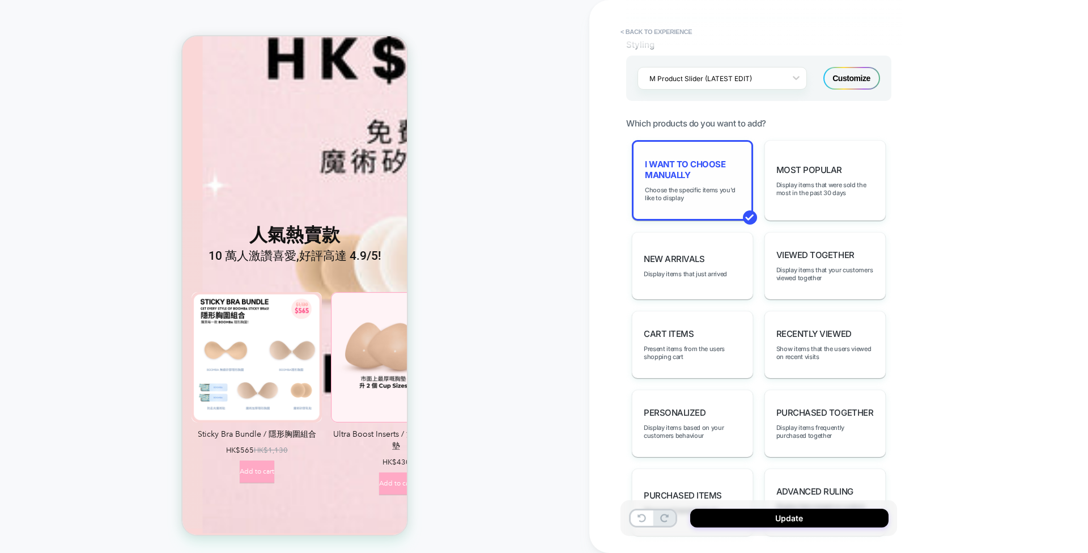
click at [0, 0] on span "I want to choose manually" at bounding box center [0, 0] width 0 height 0
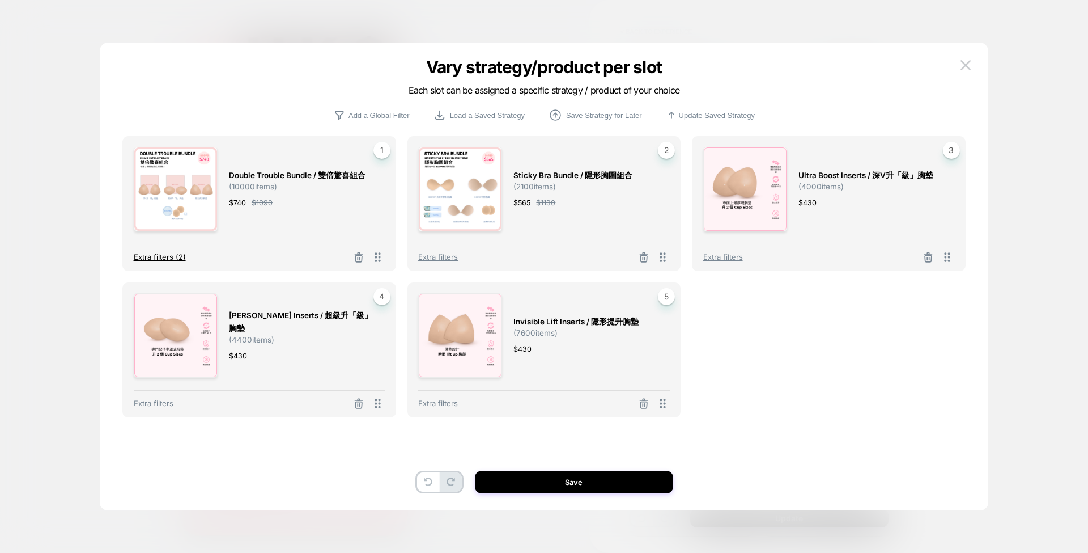
click at [160, 258] on span "Extra filters (2)" at bounding box center [160, 256] width 52 height 9
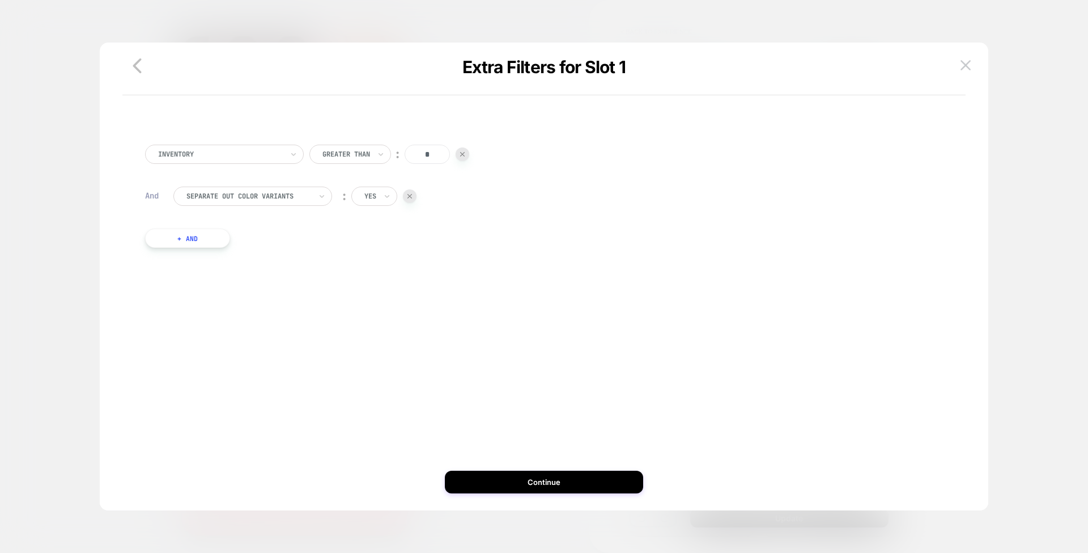
click at [211, 239] on button "+ And" at bounding box center [187, 237] width 85 height 19
click at [325, 251] on icon at bounding box center [322, 249] width 8 height 11
click at [268, 309] on div "Include Cart Items" at bounding box center [258, 317] width 147 height 18
click at [377, 238] on div "Inventory Greater Than ︰ * And Separate out color variants ︰ yes And Include Ca…" at bounding box center [543, 226] width 809 height 196
click at [382, 248] on icon at bounding box center [383, 249] width 5 height 3
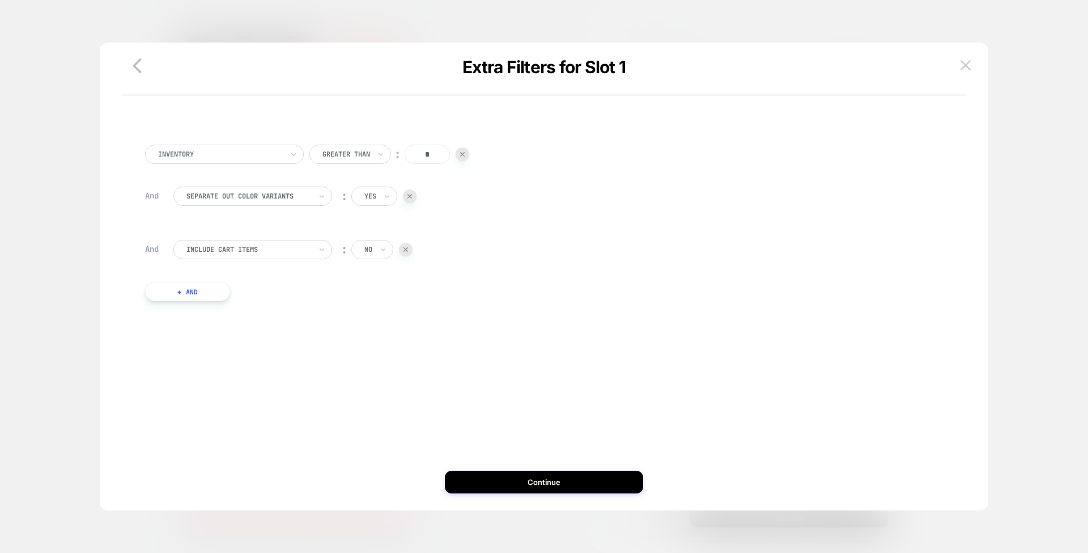
click at [413, 251] on div at bounding box center [406, 250] width 14 height 14
click at [227, 241] on button "+ And" at bounding box center [187, 237] width 85 height 19
click at [248, 249] on div at bounding box center [248, 249] width 125 height 10
click at [491, 248] on img at bounding box center [491, 249] width 5 height 5
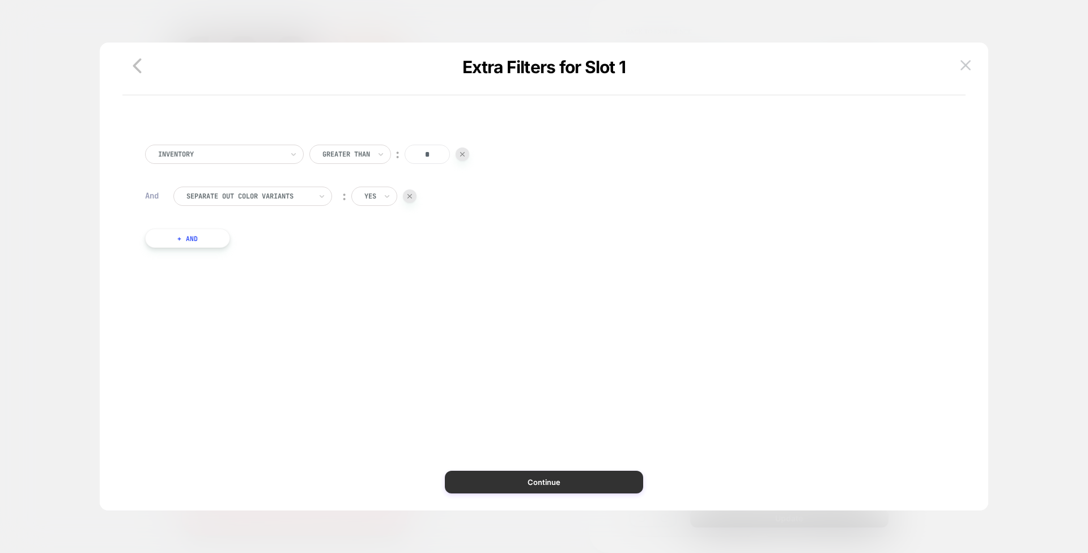
click at [224, 61] on button "Continue" at bounding box center [158, 55] width 134 height 12
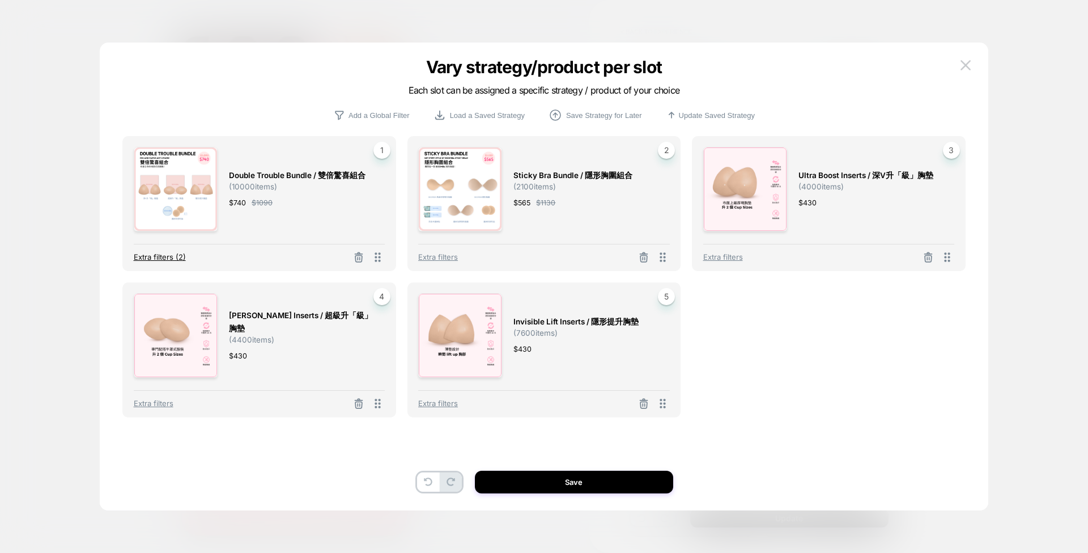
click at [175, 258] on span "Extra filters (2)" at bounding box center [160, 256] width 52 height 9
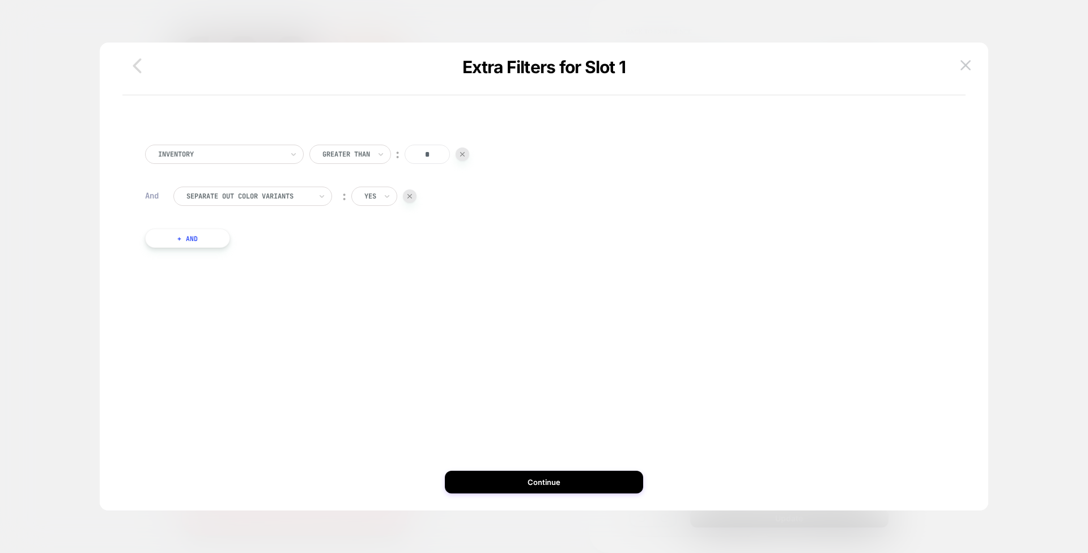
click at [142, 62] on icon "button" at bounding box center [137, 65] width 23 height 23
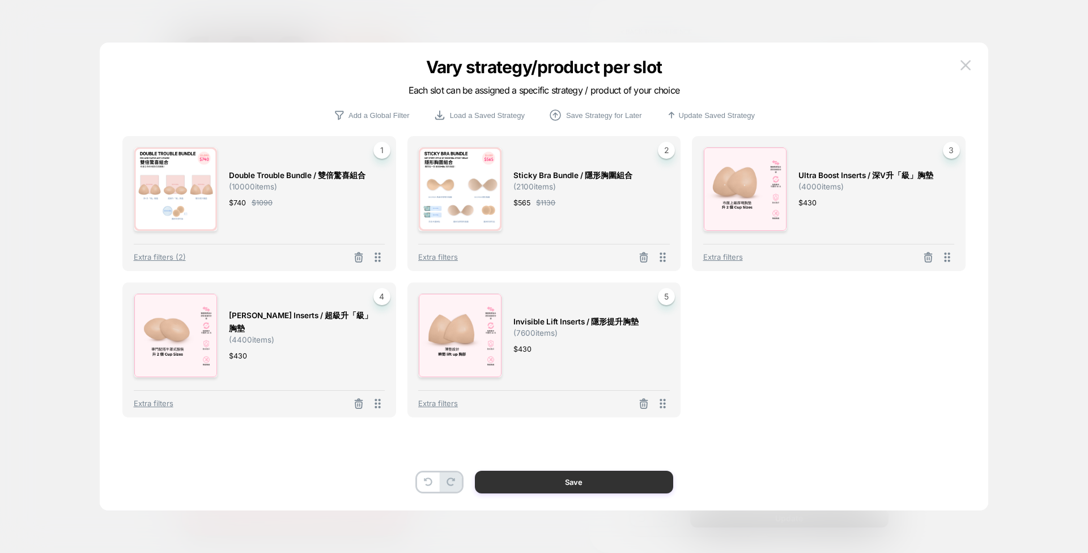
click at [224, 61] on button "Save" at bounding box center [158, 55] width 134 height 12
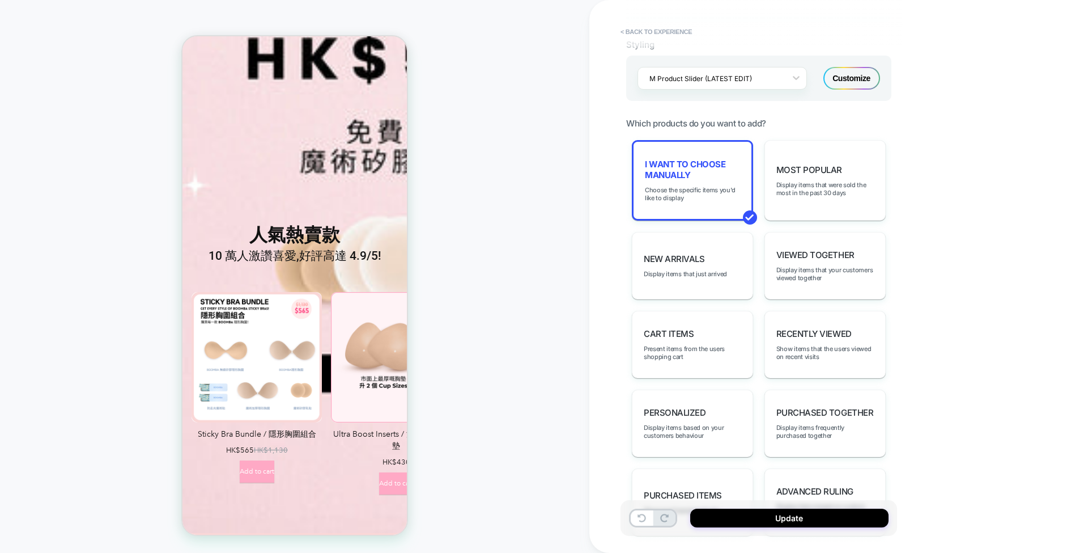
click at [274, 460] on span "Add to cart" at bounding box center [257, 471] width 35 height 22
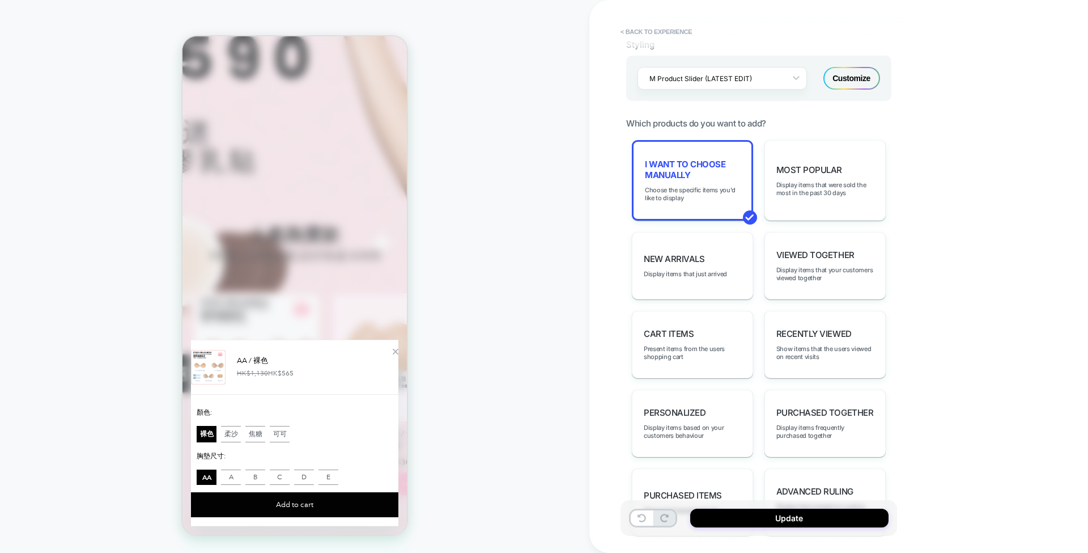
click at [393, 349] on div "Zoom Button" at bounding box center [396, 352] width 6 height 6
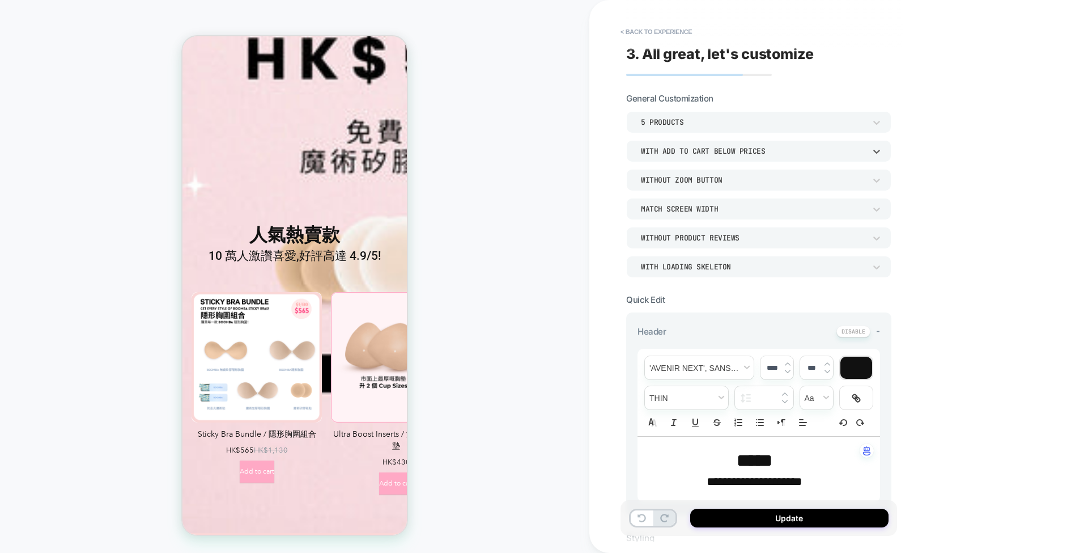
click at [0, 0] on div "With add to cart below prices" at bounding box center [0, 0] width 0 height 0
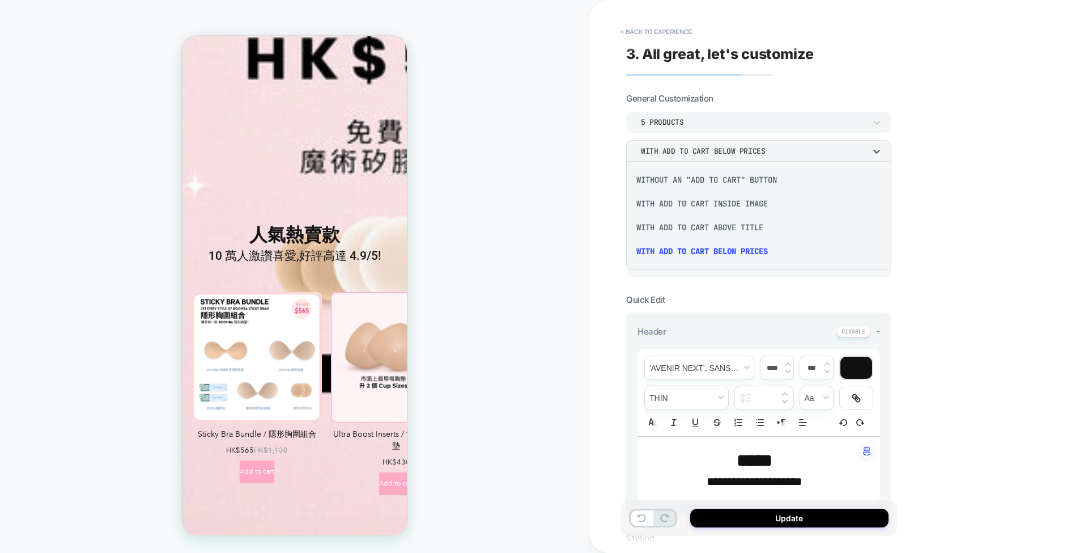
click at [0, 0] on div "Without an "add to cart" button" at bounding box center [0, 0] width 0 height 0
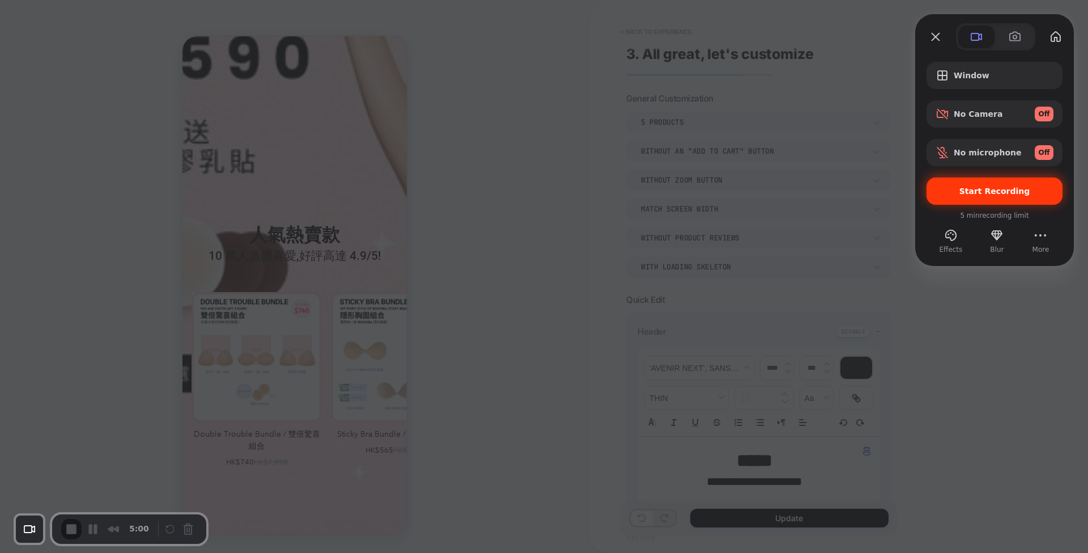
click at [0, 0] on div "Start Recording" at bounding box center [0, 0] width 0 height 0
click at [0, 0] on span "Yes, proceed" at bounding box center [0, 0] width 0 height 0
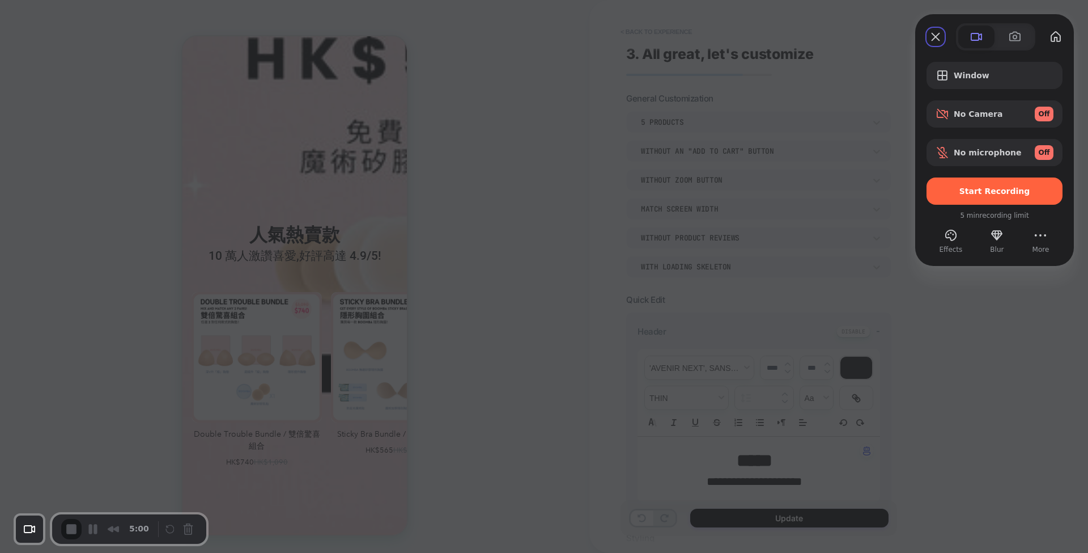
click at [0, 0] on span "Cancel" at bounding box center [0, 0] width 0 height 0
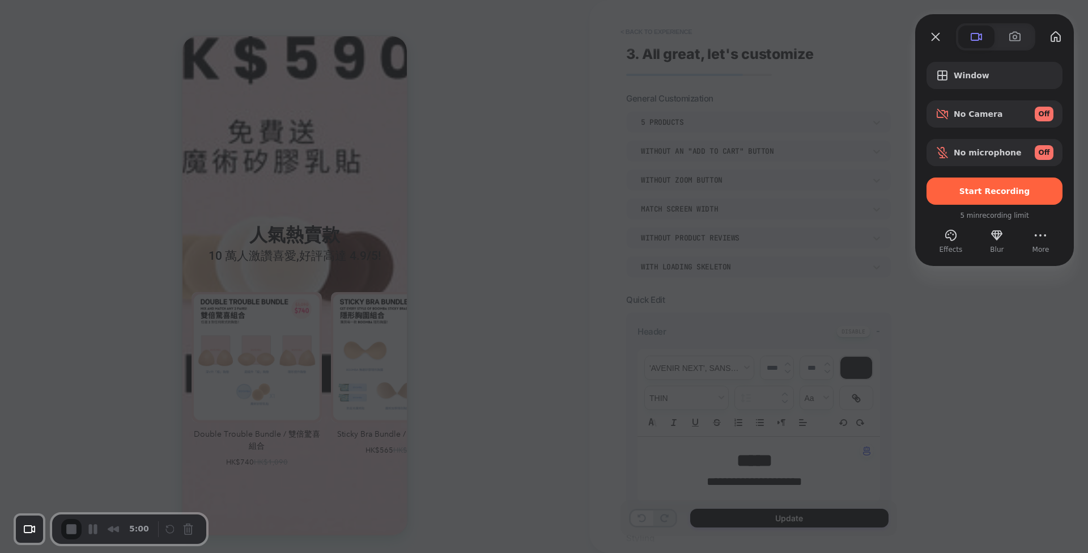
click at [0, 0] on div at bounding box center [0, 0] width 0 height 0
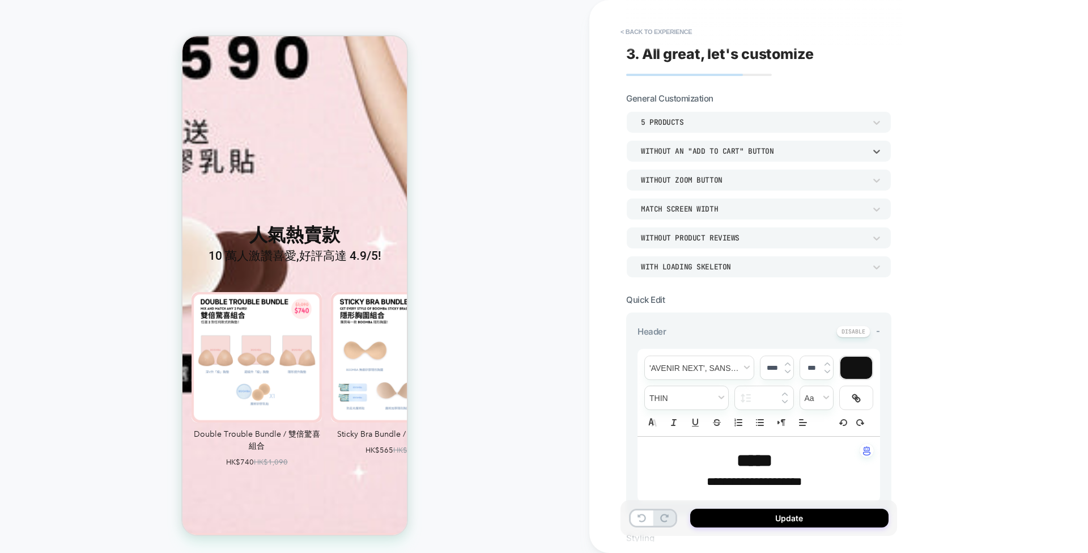
click at [0, 0] on div "Without an "add to cart" button" at bounding box center [0, 0] width 0 height 0
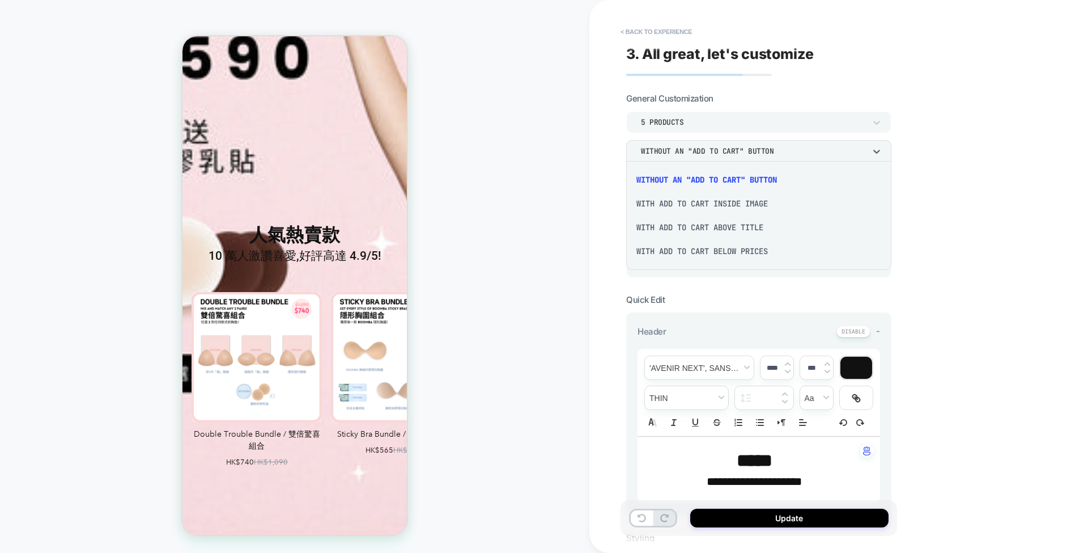
click at [0, 0] on div "With add to cart below prices" at bounding box center [0, 0] width 0 height 0
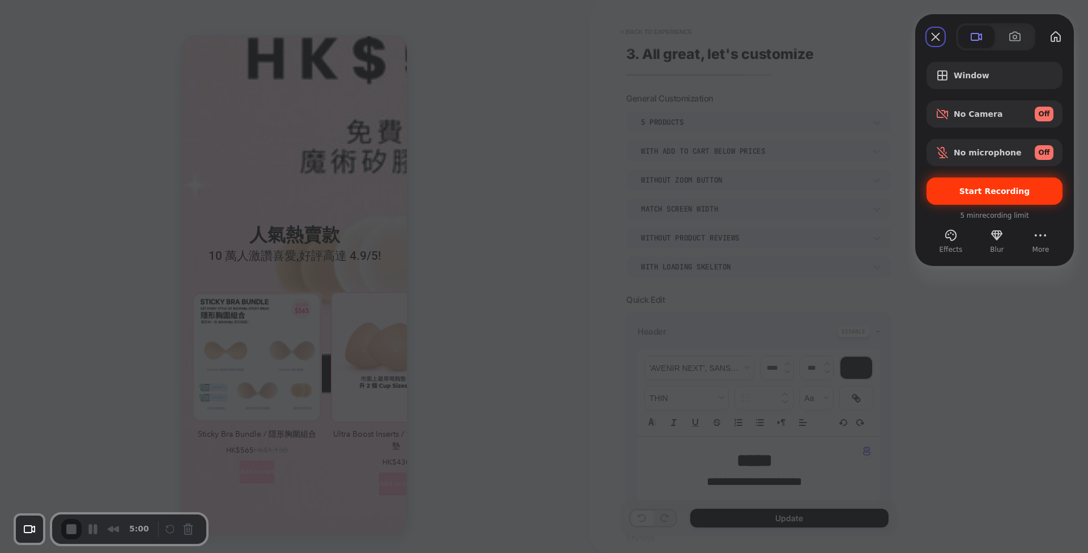
click at [981, 193] on span "Start Recording" at bounding box center [995, 190] width 71 height 9
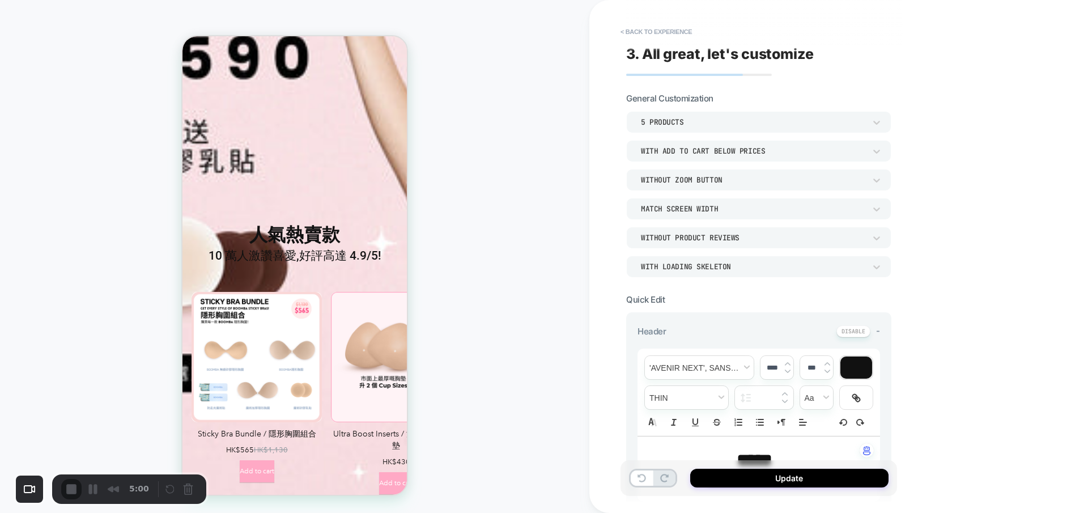
click at [0, 0] on span "Start Recording" at bounding box center [0, 0] width 0 height 0
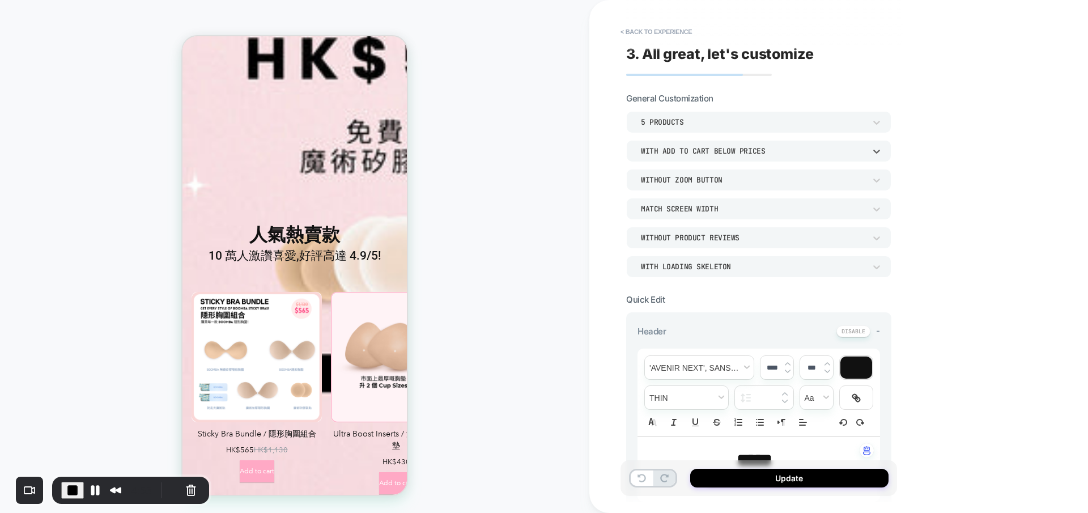
click at [0, 0] on div "With add to cart below prices" at bounding box center [0, 0] width 0 height 0
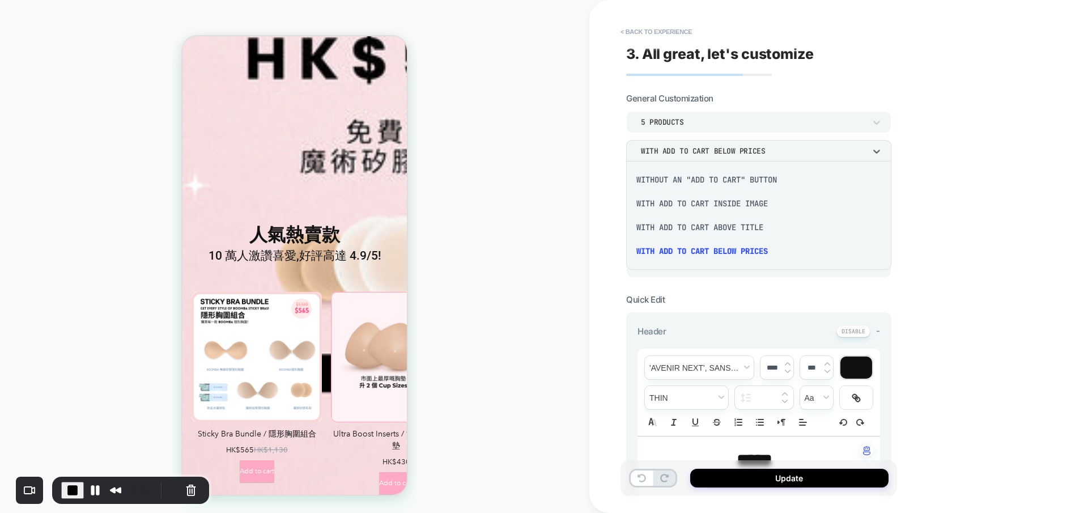
click at [692, 185] on div "Without an "add to cart" button" at bounding box center [759, 180] width 256 height 24
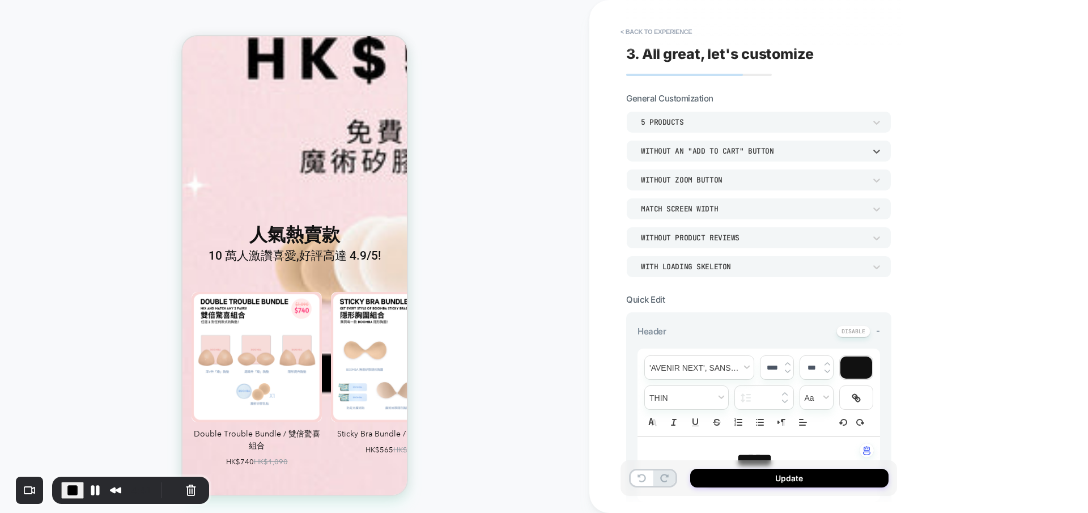
click at [697, 145] on div "Without an "add to cart" button" at bounding box center [753, 151] width 236 height 12
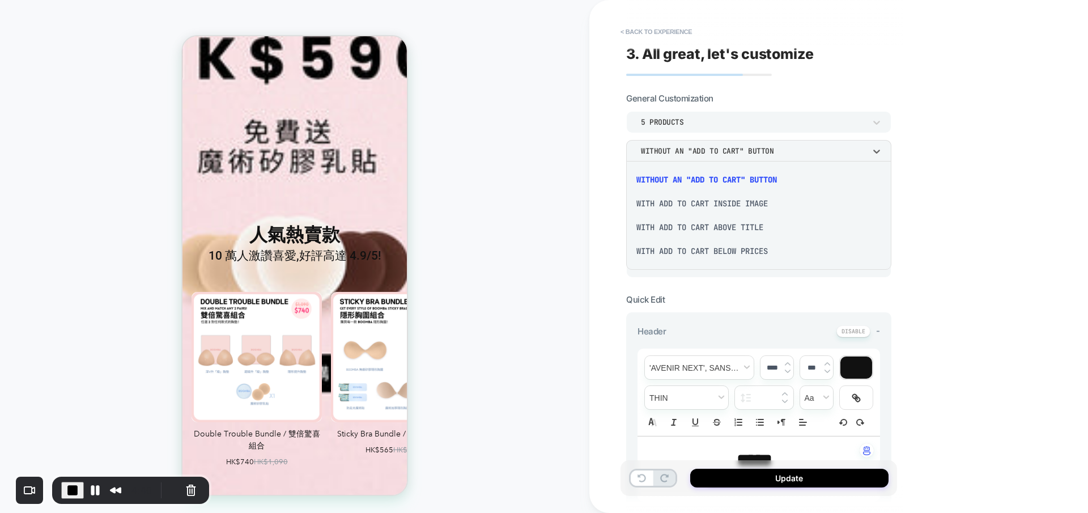
click at [693, 247] on div "With add to cart below prices" at bounding box center [759, 251] width 256 height 24
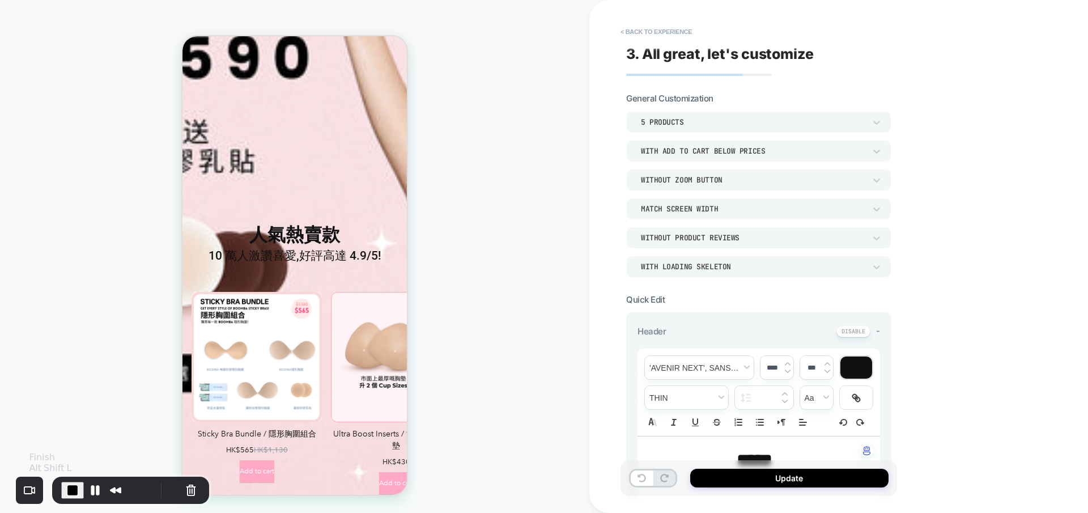
click at [0, 0] on span "End Recording" at bounding box center [0, 0] width 0 height 0
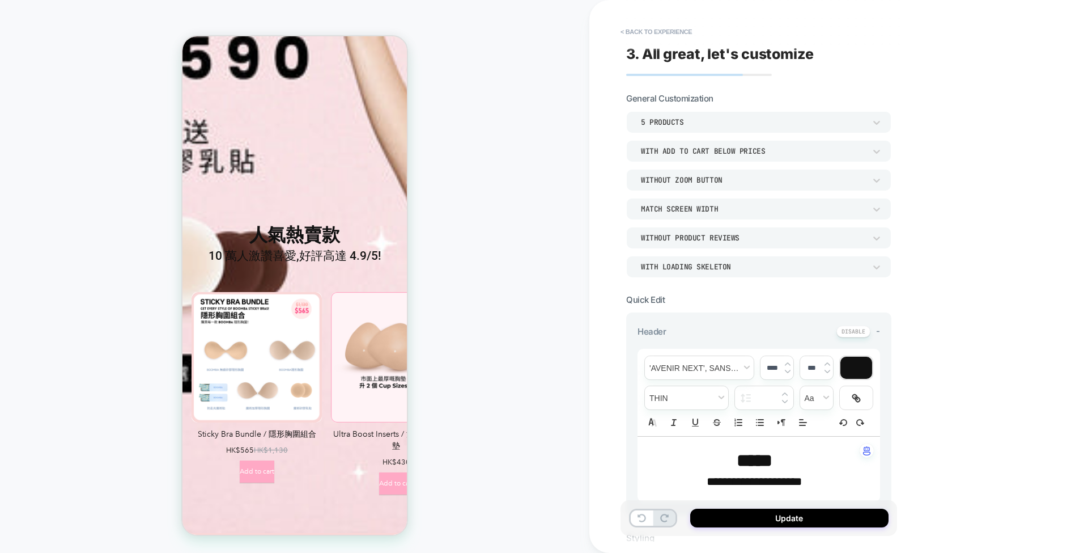
click at [269, 460] on span "Add to cart" at bounding box center [257, 471] width 35 height 22
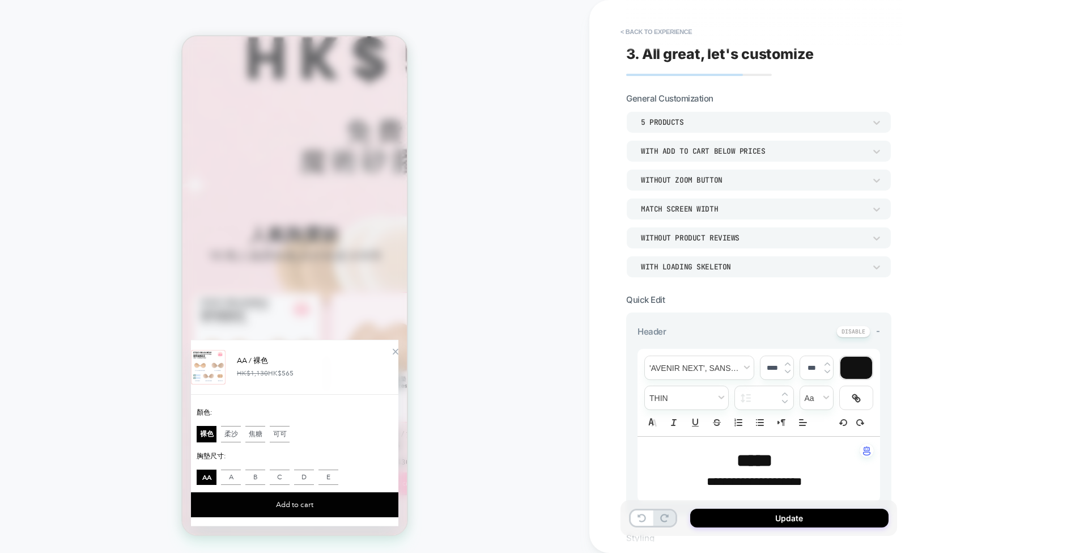
click at [393, 349] on div "Zoom Button" at bounding box center [396, 352] width 6 height 6
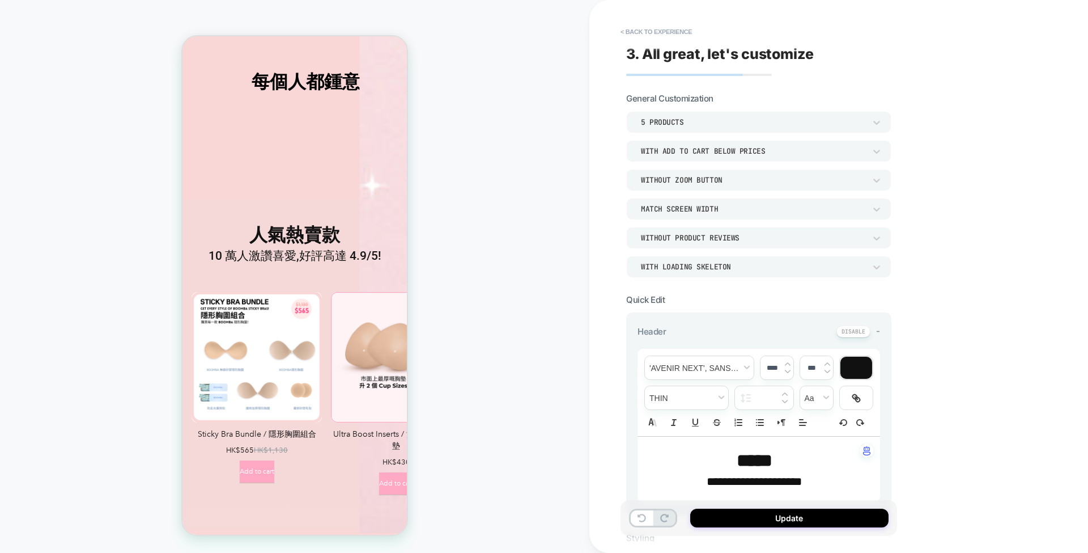
click at [274, 460] on span "Add to cart" at bounding box center [257, 471] width 35 height 22
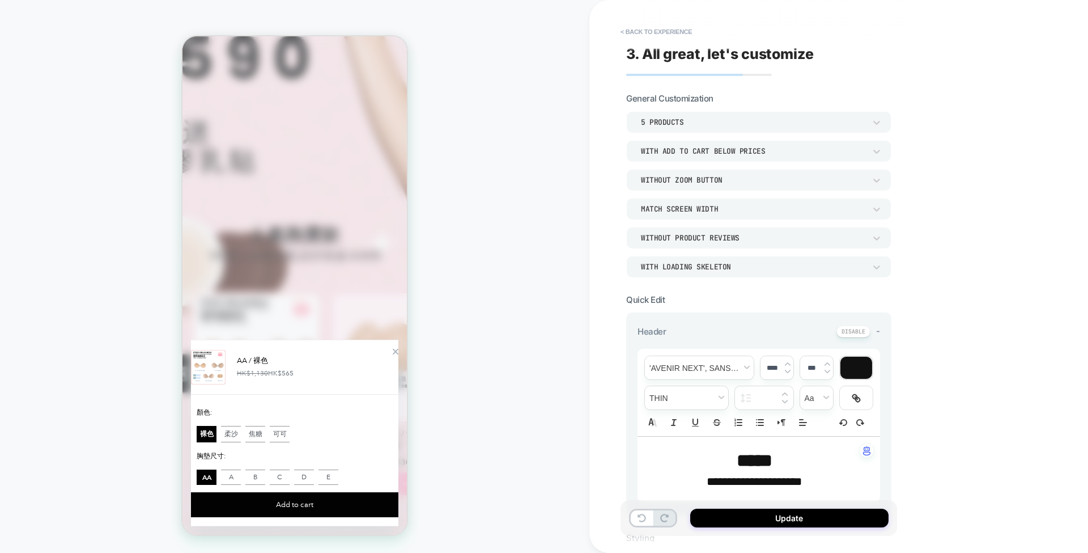
click at [393, 349] on div "Zoom Button" at bounding box center [396, 352] width 6 height 6
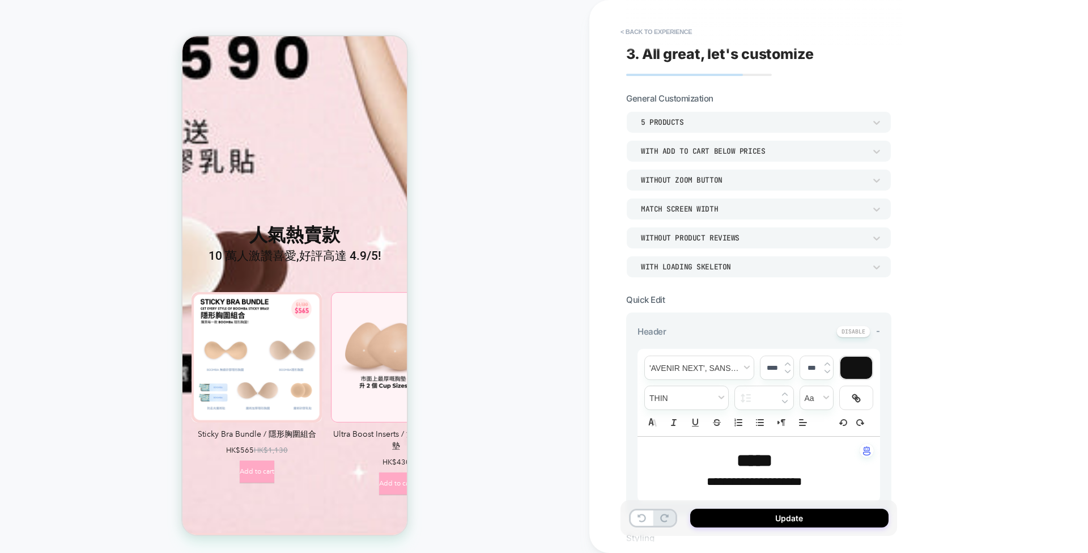
click at [385, 472] on span "Add to cart" at bounding box center [396, 483] width 35 height 22
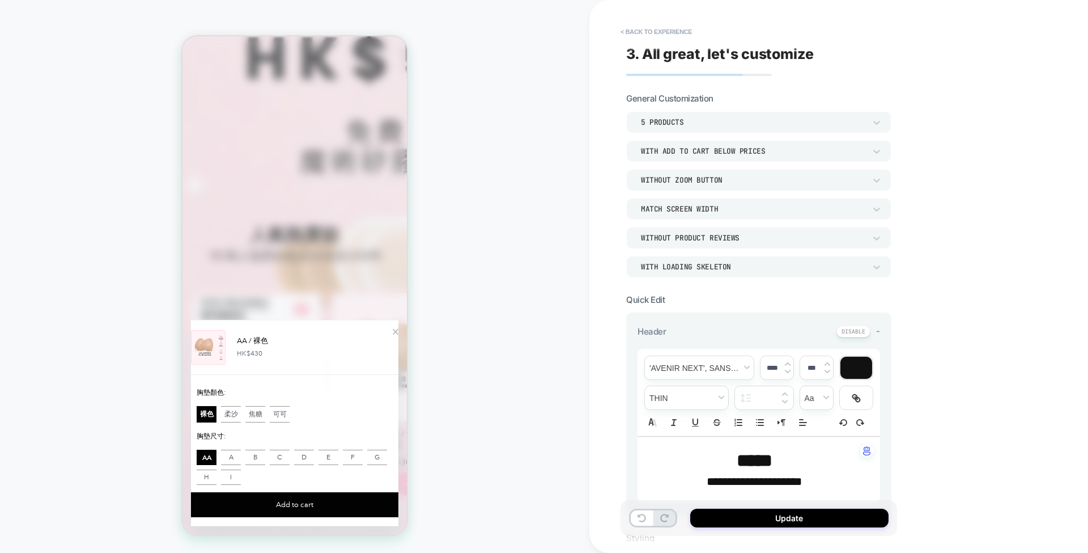
click at [384, 329] on div at bounding box center [387, 347] width 23 height 37
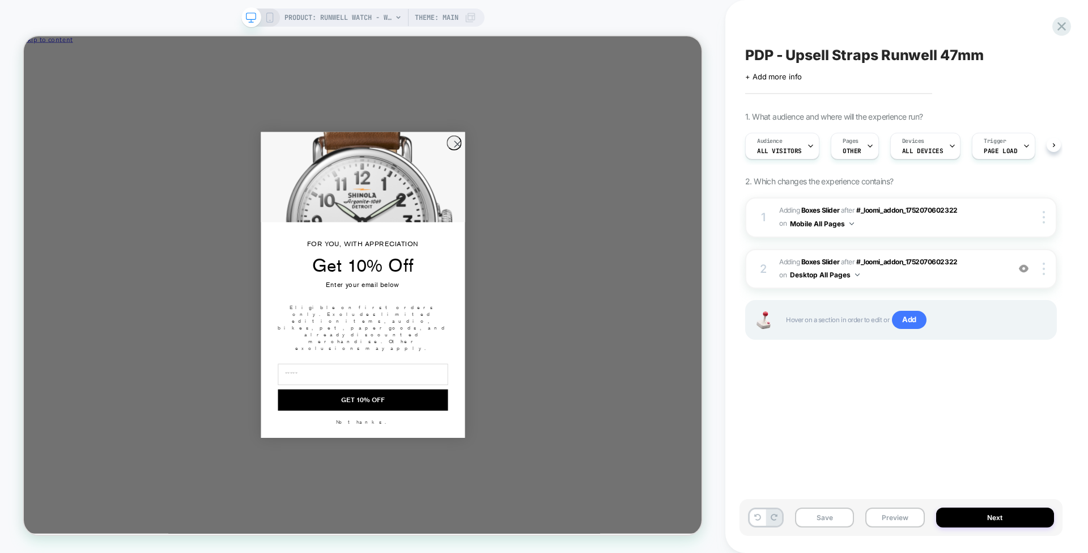
scroll to position [0, 1]
click at [598, 184] on icon "Close dialog" at bounding box center [602, 180] width 8 height 8
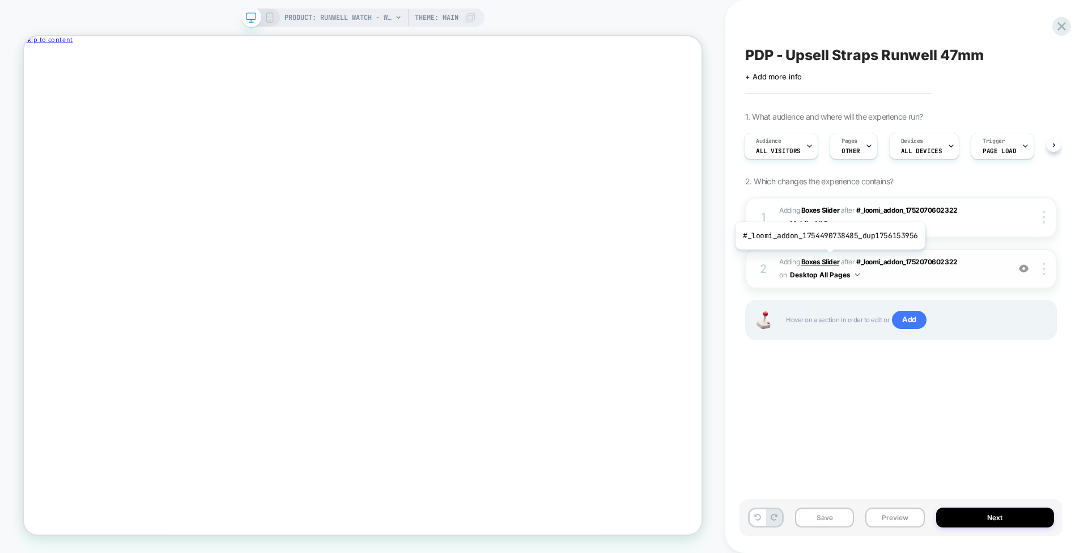
click at [828, 257] on b "Boxes Slider" at bounding box center [821, 261] width 38 height 9
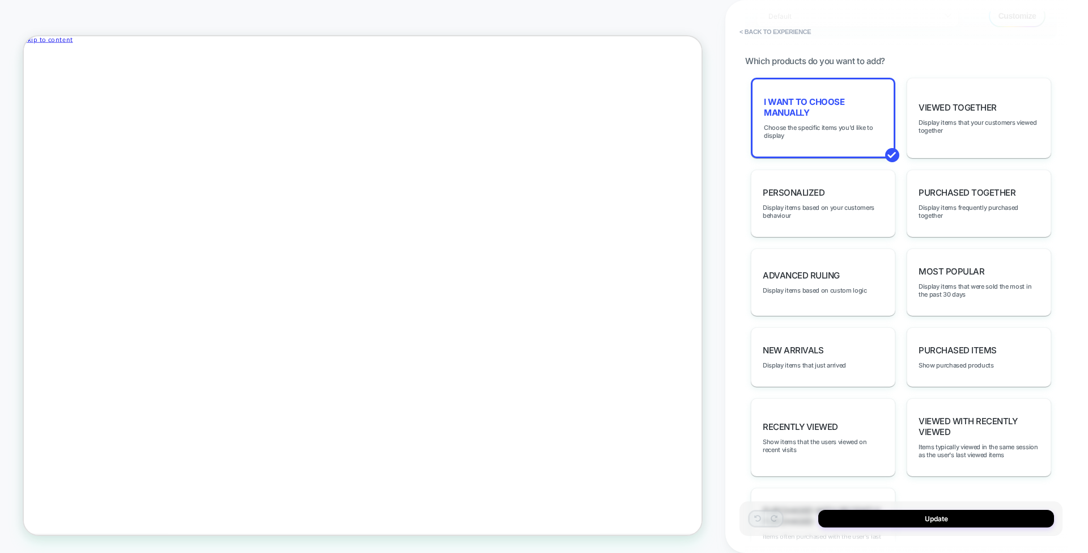
scroll to position [502, 0]
click at [837, 125] on span "Choose the specific items you'd like to display" at bounding box center [823, 133] width 118 height 16
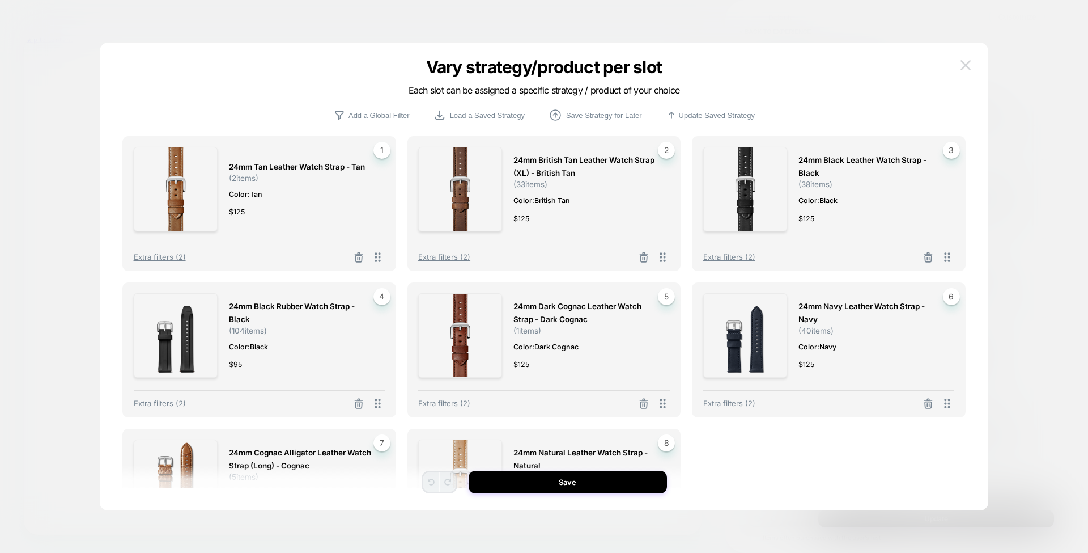
click at [966, 63] on img at bounding box center [966, 65] width 10 height 10
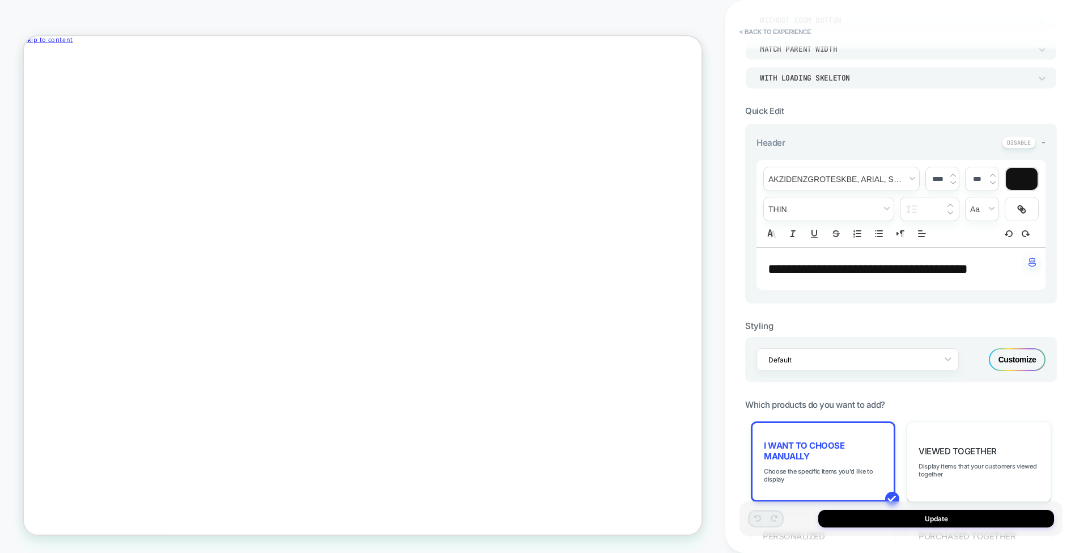
scroll to position [0, 0]
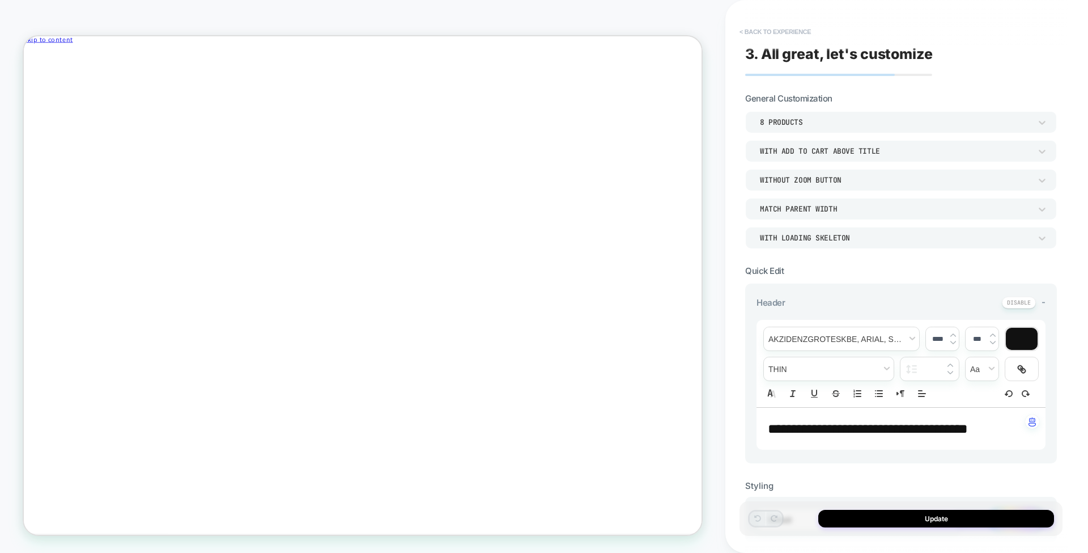
click at [785, 29] on button "< Back to experience" at bounding box center [775, 32] width 83 height 18
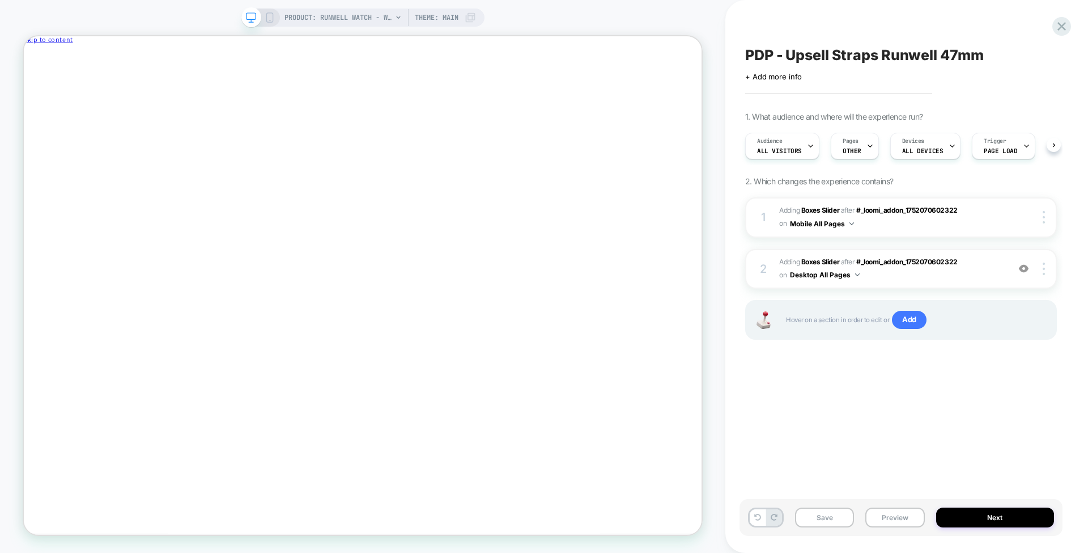
scroll to position [0, 1]
click at [846, 142] on span "Pages" at bounding box center [850, 141] width 16 height 8
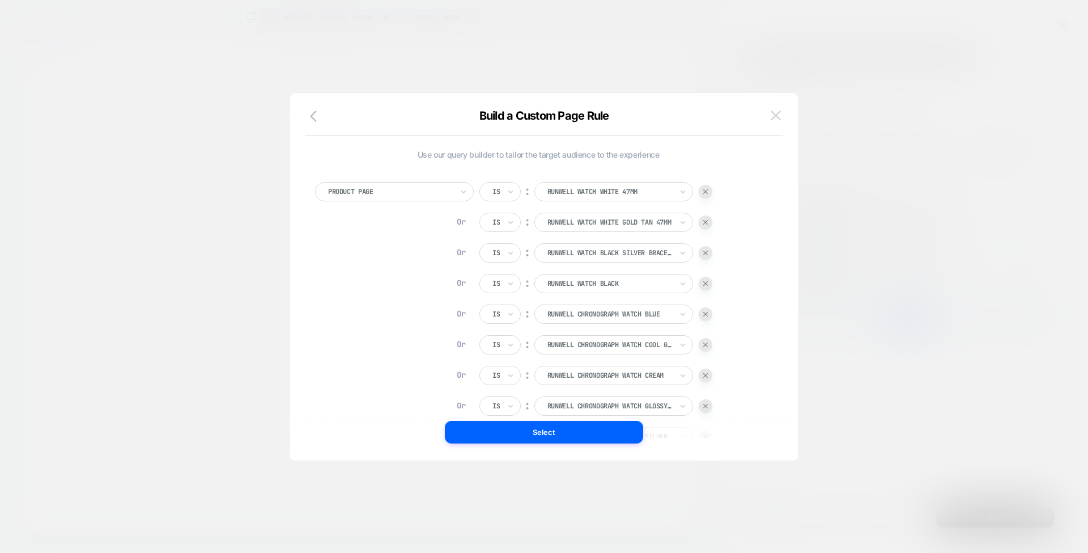
click at [775, 117] on img at bounding box center [776, 116] width 10 height 10
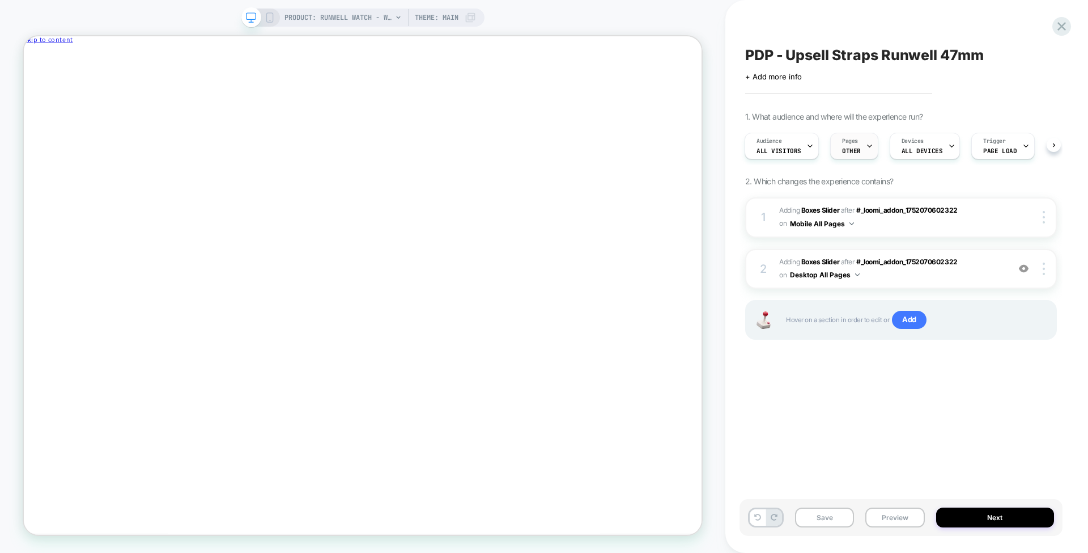
click at [849, 147] on span "OTHER" at bounding box center [851, 151] width 19 height 8
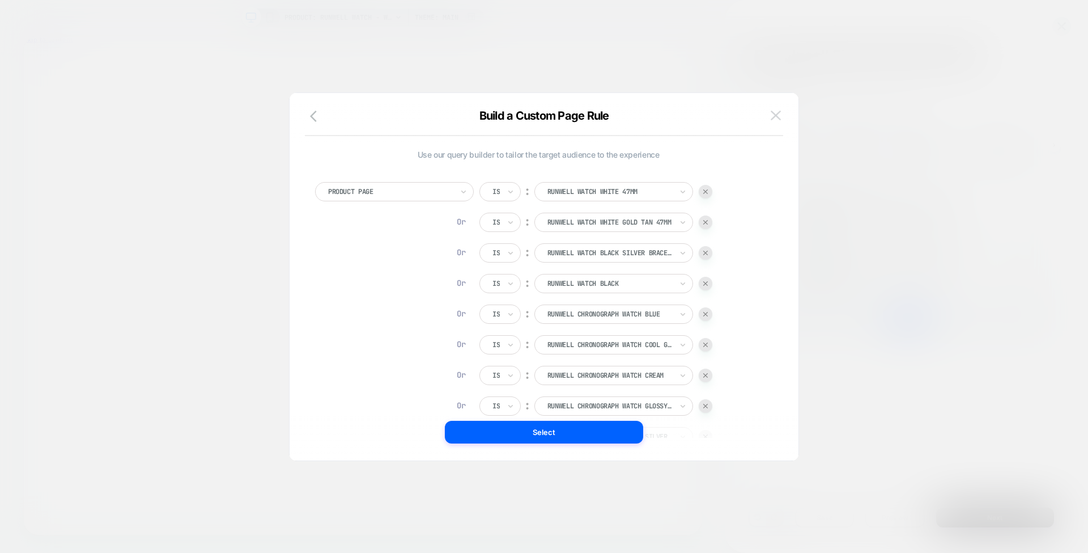
click at [779, 112] on img at bounding box center [776, 116] width 10 height 10
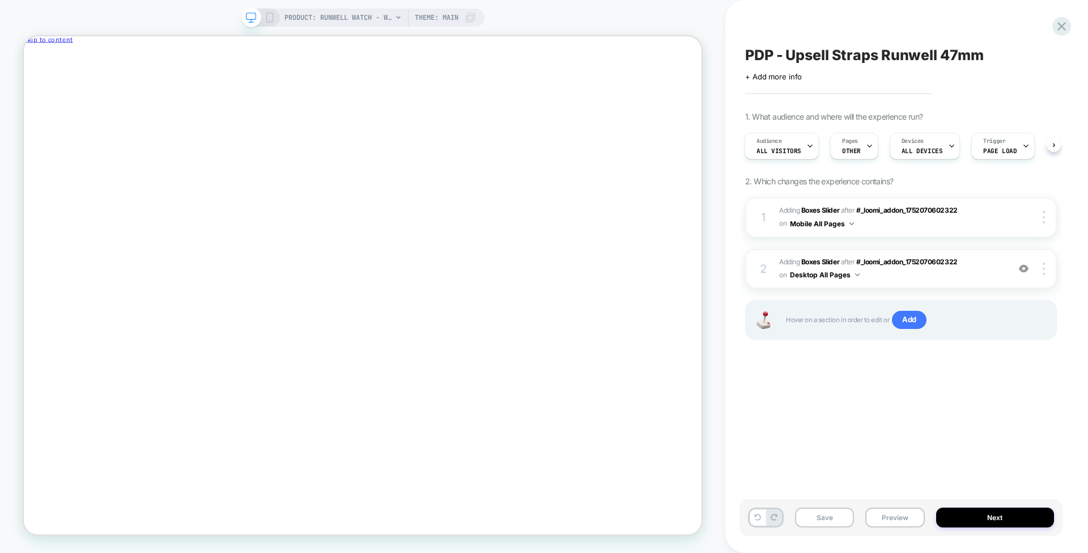
click at [792, 60] on span "PDP - Upsell Straps Runwell 47mm" at bounding box center [864, 54] width 238 height 17
click at [792, 60] on textarea "**********" at bounding box center [882, 54] width 275 height 17
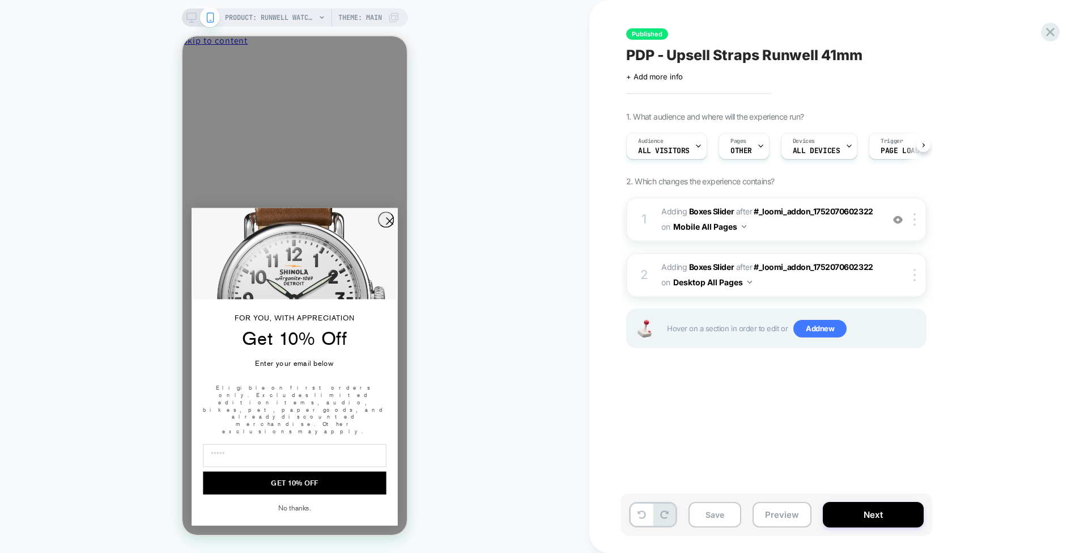
scroll to position [0, 1]
click at [0, 0] on span "#_loomi_addon_1752070602322" at bounding box center [0, 0] width 0 height 0
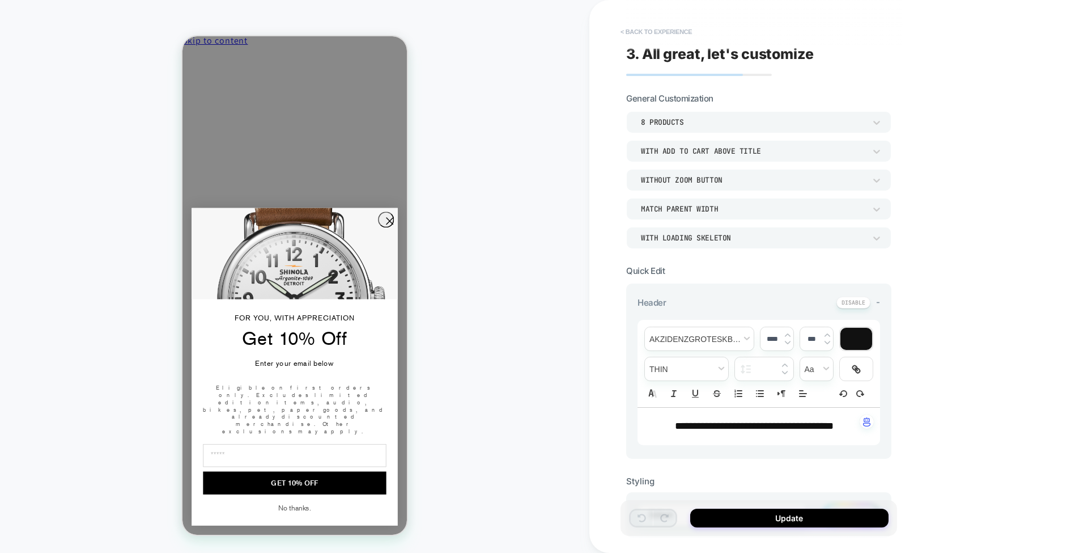
click at [668, 30] on button "< Back to experience" at bounding box center [656, 32] width 83 height 18
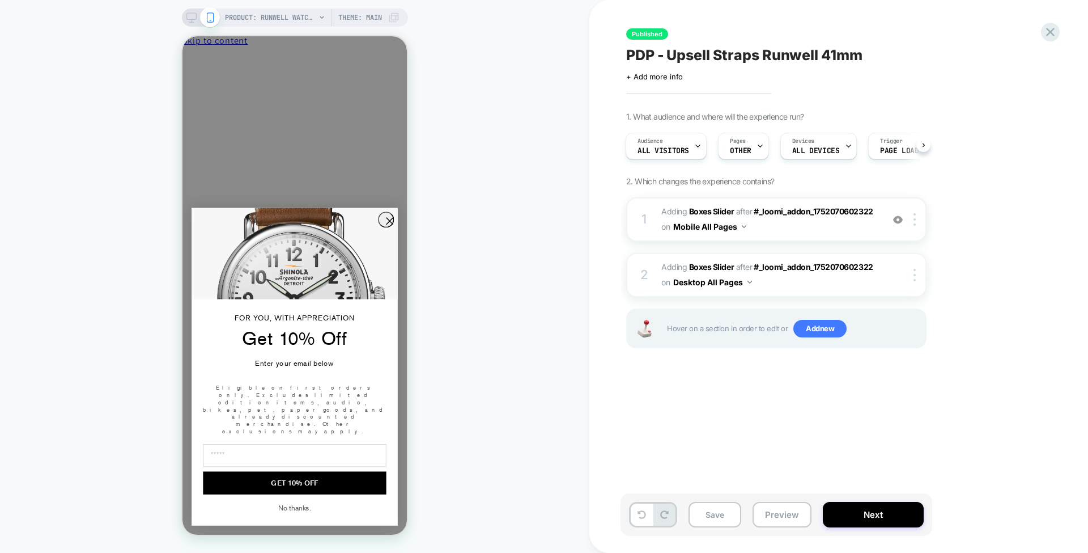
click at [898, 218] on img at bounding box center [898, 220] width 10 height 10
click at [387, 224] on icon "Close dialog" at bounding box center [390, 221] width 6 height 6
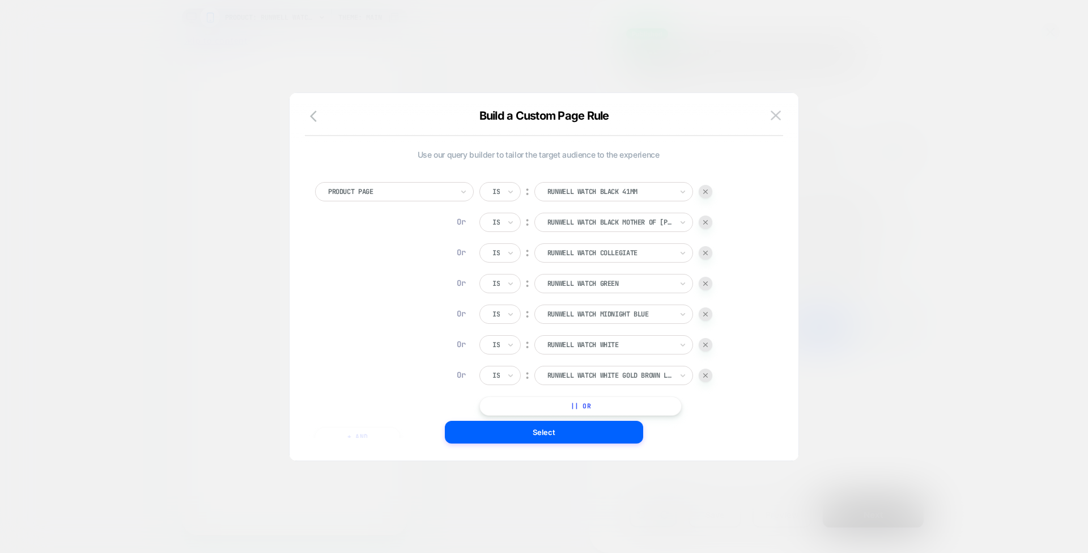
scroll to position [11, 0]
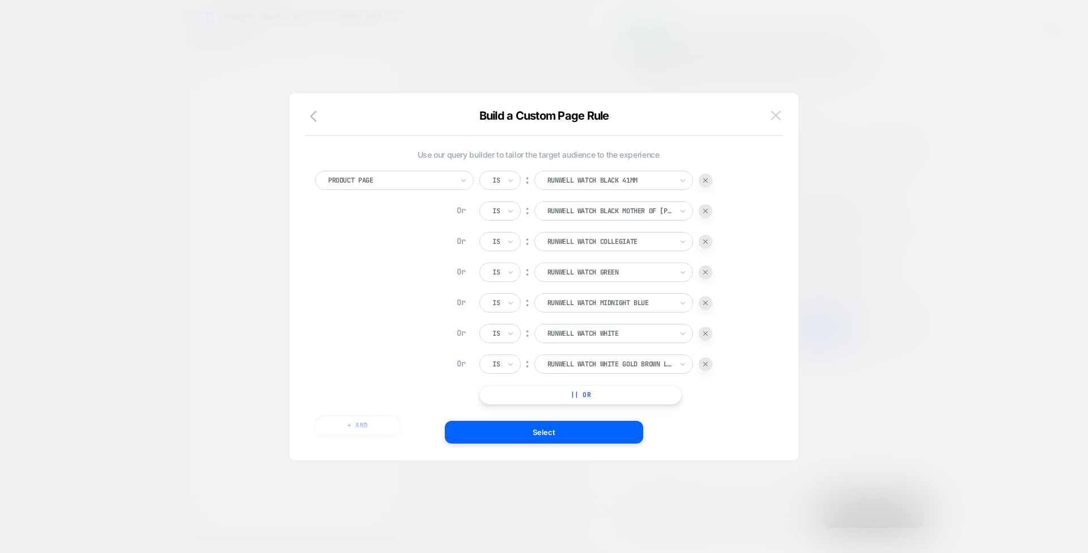
click at [774, 113] on img at bounding box center [776, 116] width 10 height 10
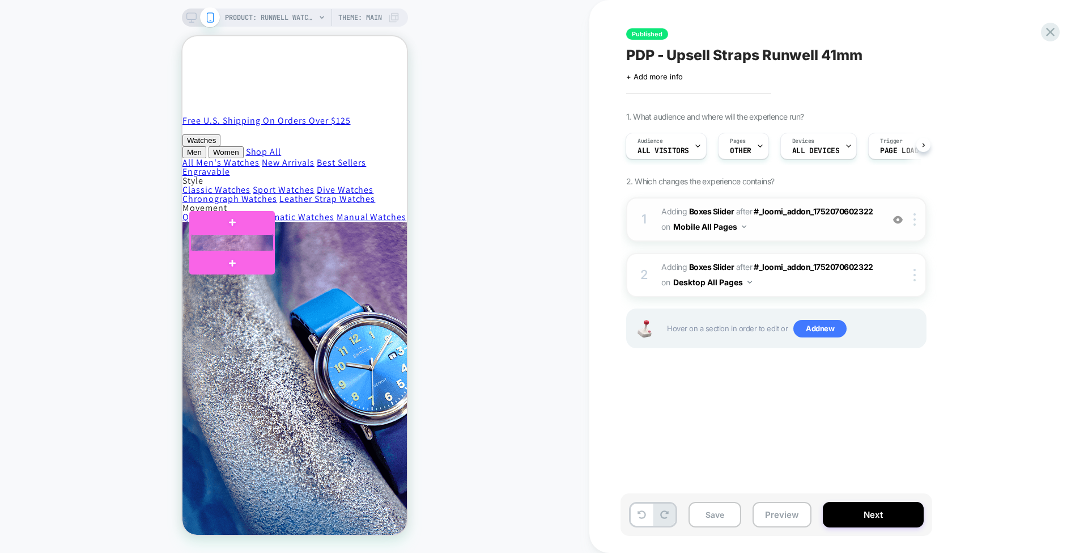
scroll to position [930, 0]
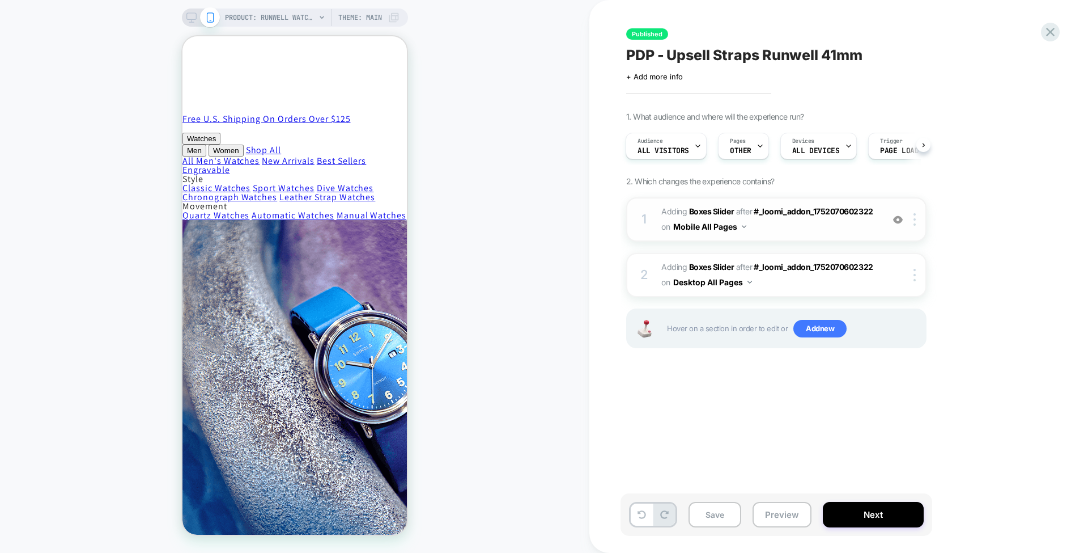
click at [901, 220] on img at bounding box center [898, 220] width 10 height 10
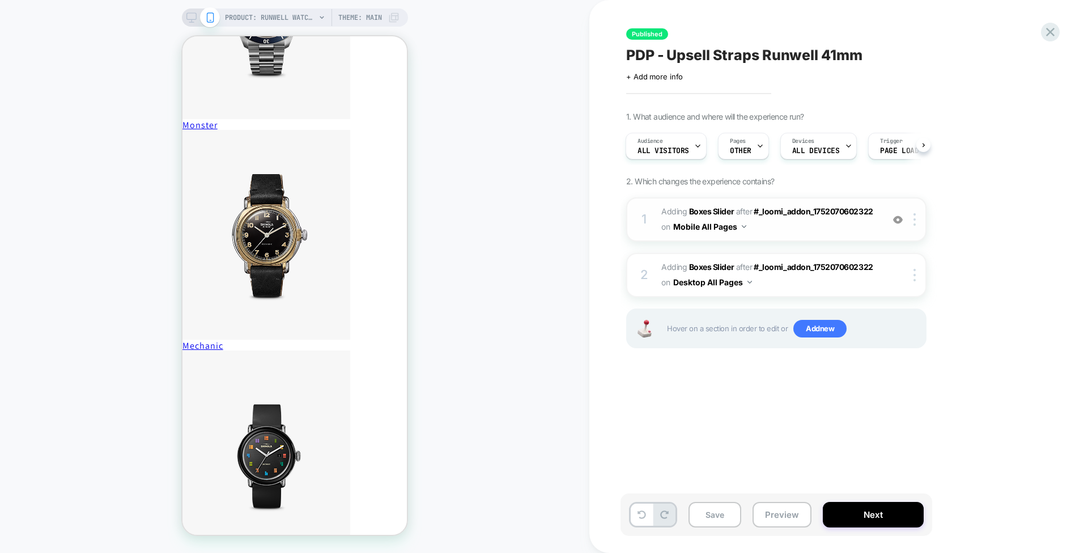
scroll to position [2046, 0]
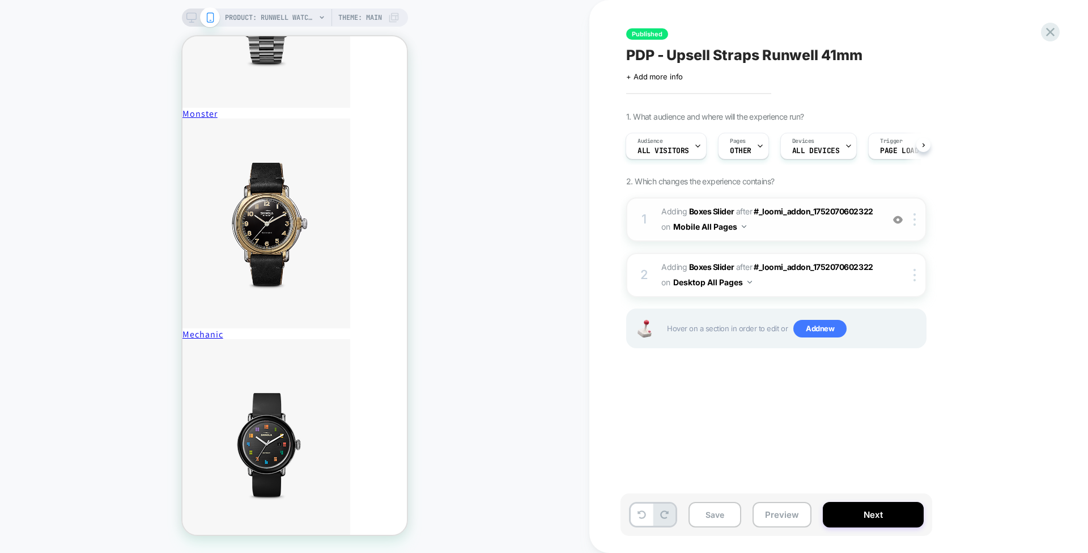
click at [901, 219] on img at bounding box center [898, 220] width 10 height 10
click at [184, 14] on div "PRODUCT: Runwell Watch - Black [41mm] Theme: MAIN" at bounding box center [295, 18] width 226 height 18
click at [190, 15] on icon at bounding box center [191, 17] width 10 height 10
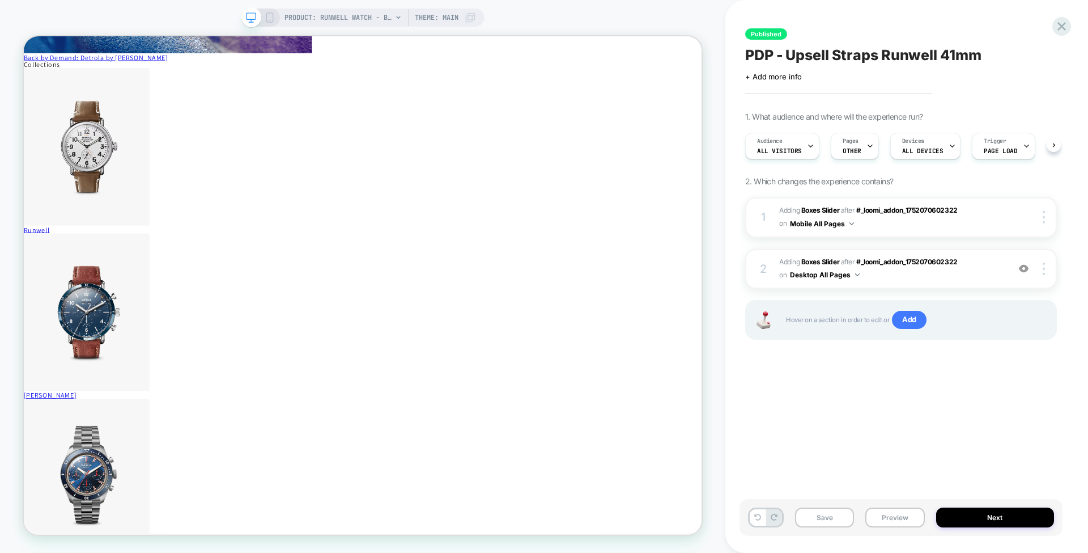
scroll to position [0, 1]
click at [908, 260] on span "#_loomi_addon_1752070602322" at bounding box center [906, 261] width 101 height 9
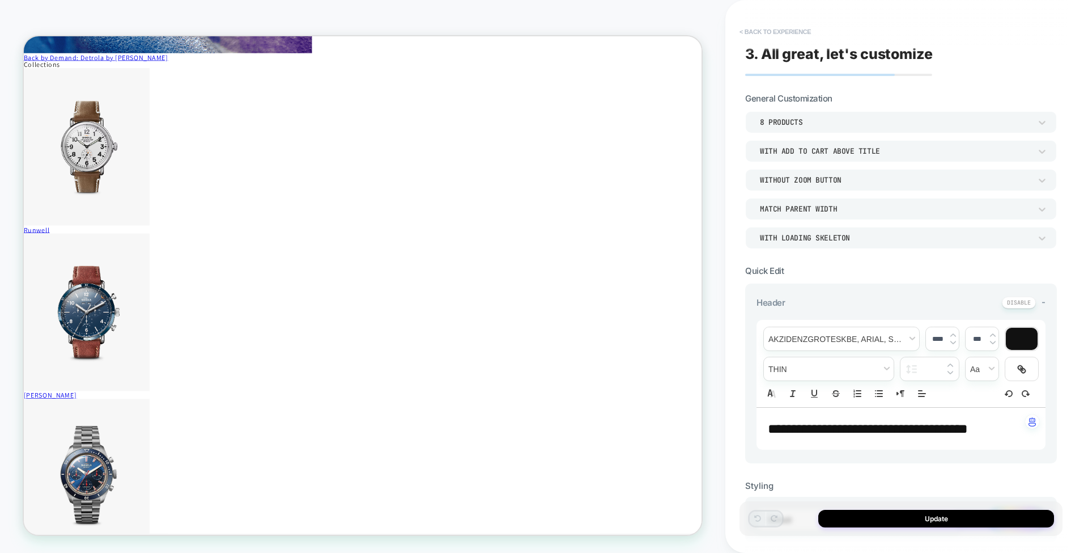
click at [787, 33] on button "< Back to experience" at bounding box center [775, 32] width 83 height 18
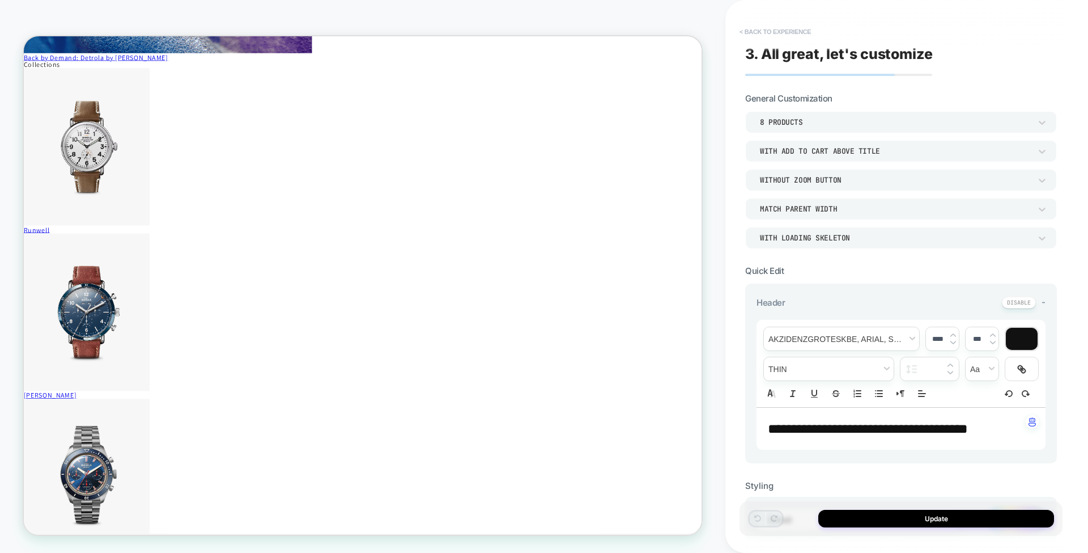
click at [780, 27] on button "< Back to experience" at bounding box center [775, 32] width 83 height 18
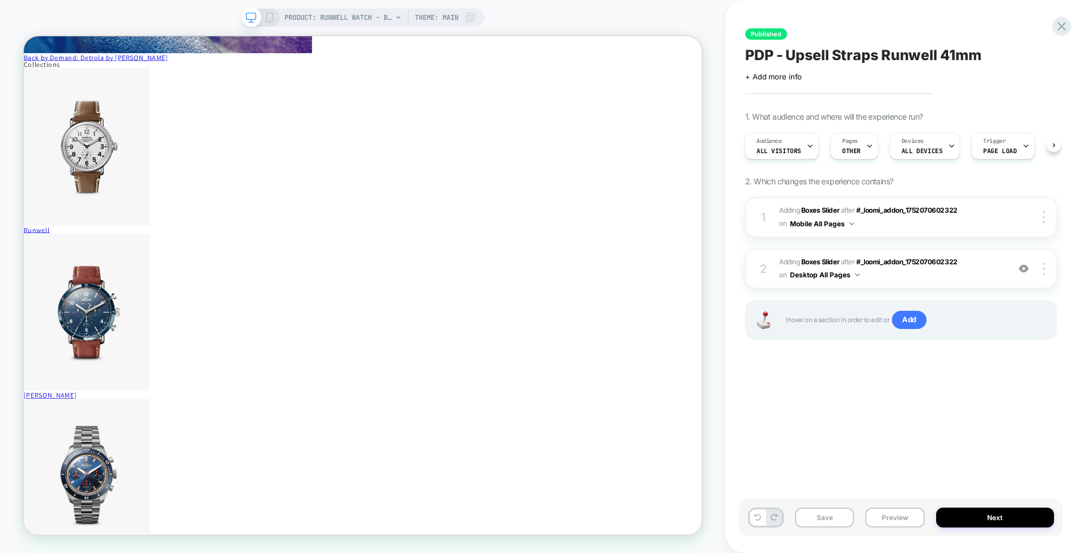
click at [917, 52] on span "PDP - Upsell Straps Runwell 41mm" at bounding box center [863, 54] width 236 height 17
click at [917, 52] on textarea "**********" at bounding box center [882, 54] width 275 height 17
